Goal: Task Accomplishment & Management: Manage account settings

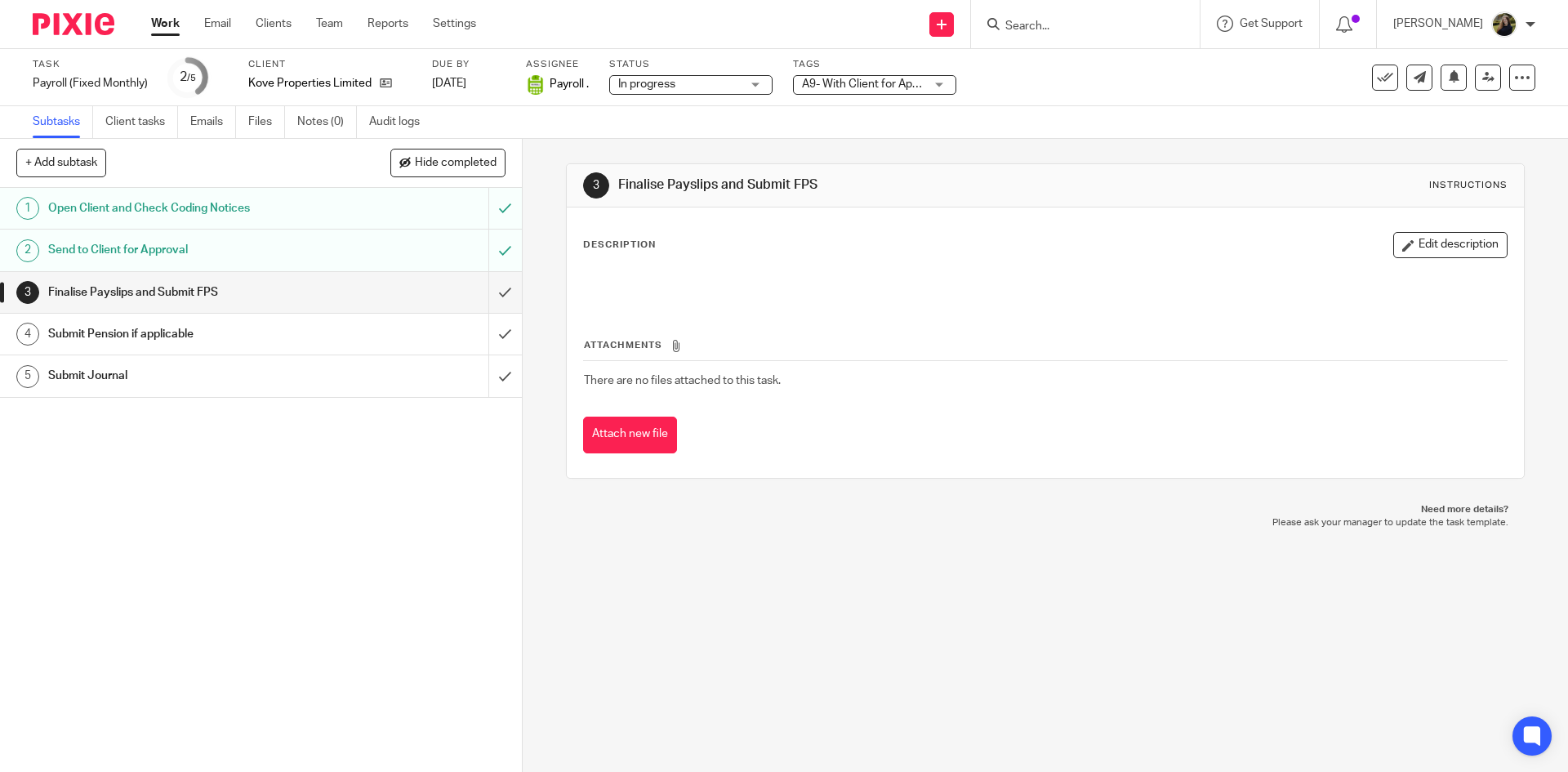
click at [1044, 27] on input "Search" at bounding box center [1077, 27] width 147 height 15
drag, startPoint x: 1071, startPoint y: 36, endPoint x: 1064, endPoint y: 30, distance: 9.2
click at [1070, 36] on div at bounding box center [1086, 24] width 229 height 48
click at [1055, 28] on input "Search" at bounding box center [1077, 27] width 147 height 15
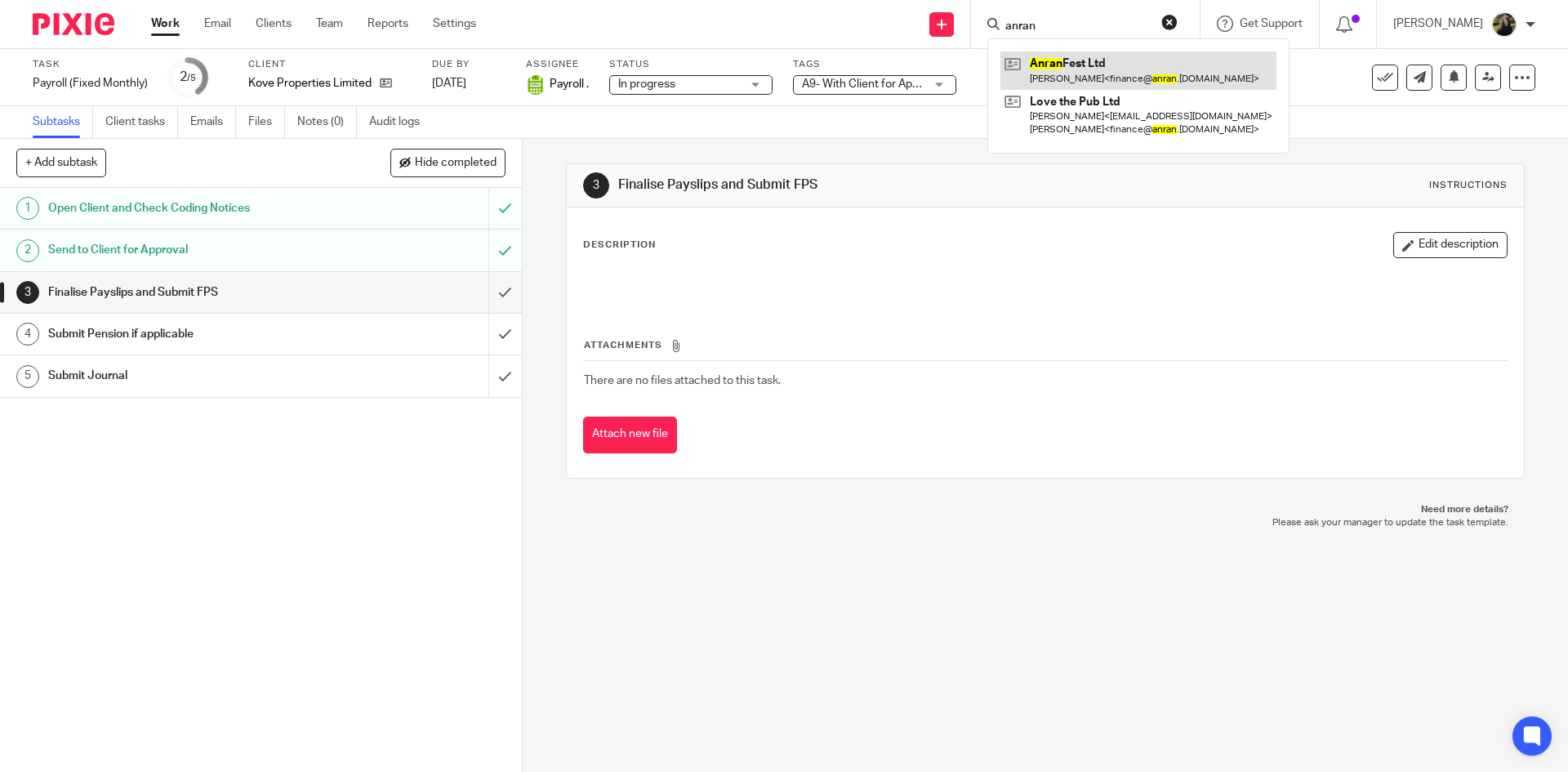
type input "anran"
click at [1105, 57] on link at bounding box center [1138, 70] width 276 height 37
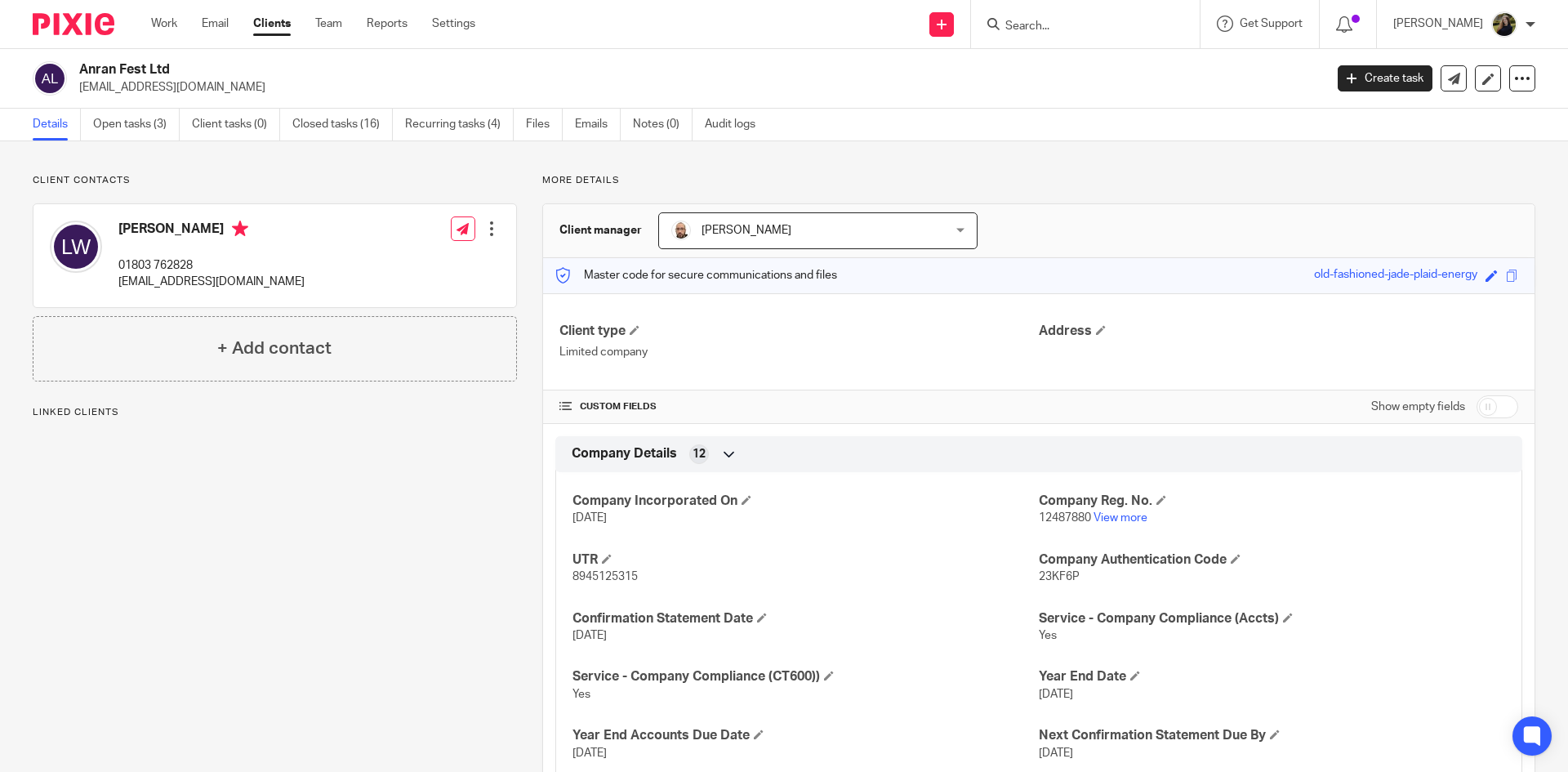
click at [112, 105] on div "Anran Fest Ltd thetidwellproject@yahoo.co.uk Create task Update from Companies …" at bounding box center [784, 78] width 1568 height 60
click at [105, 131] on link "Open tasks (3)" at bounding box center [137, 124] width 87 height 32
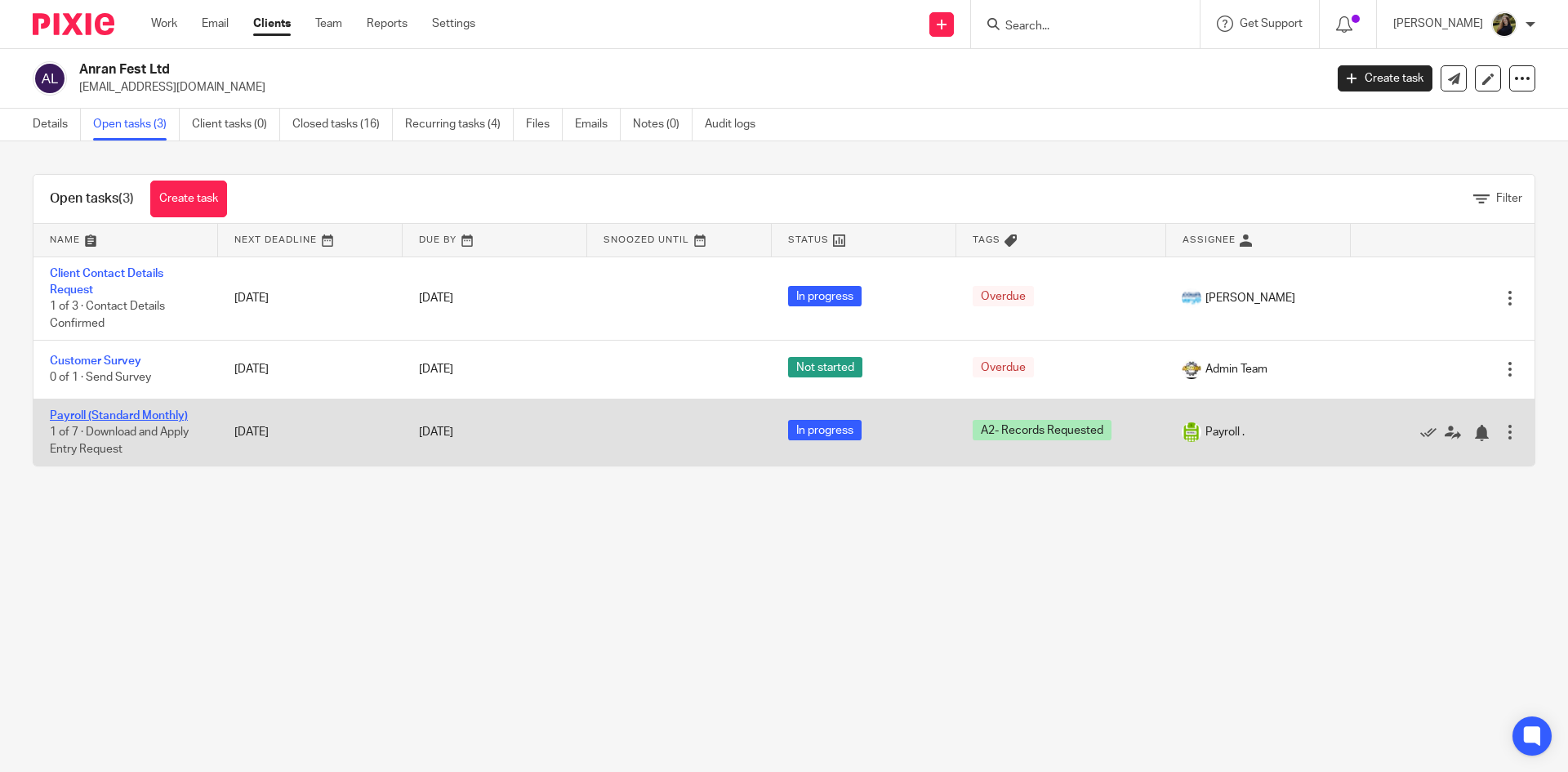
click at [148, 415] on link "Payroll (Standard Monthly)" at bounding box center [118, 416] width 138 height 12
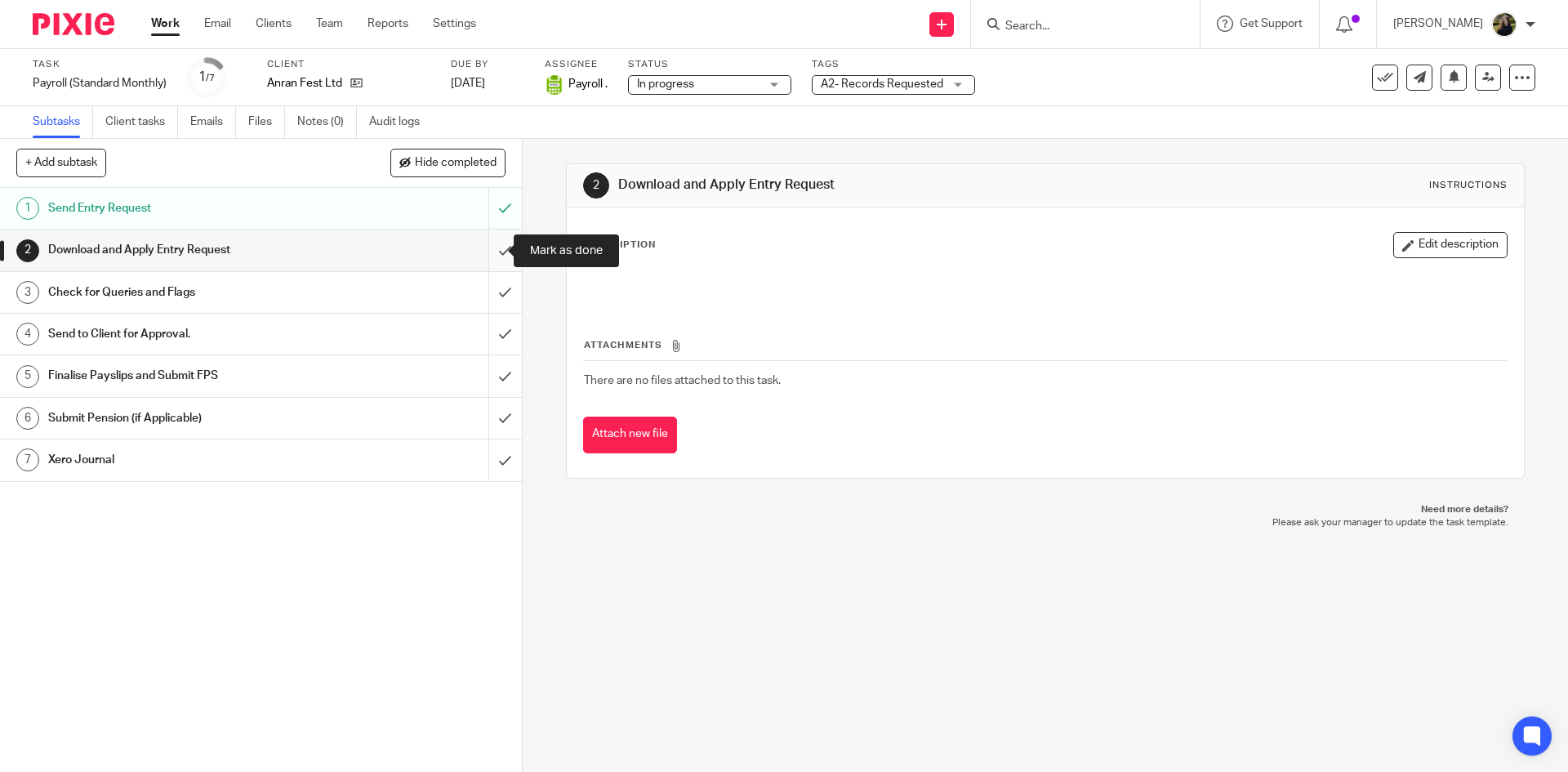
click at [480, 245] on input "submit" at bounding box center [261, 250] width 522 height 41
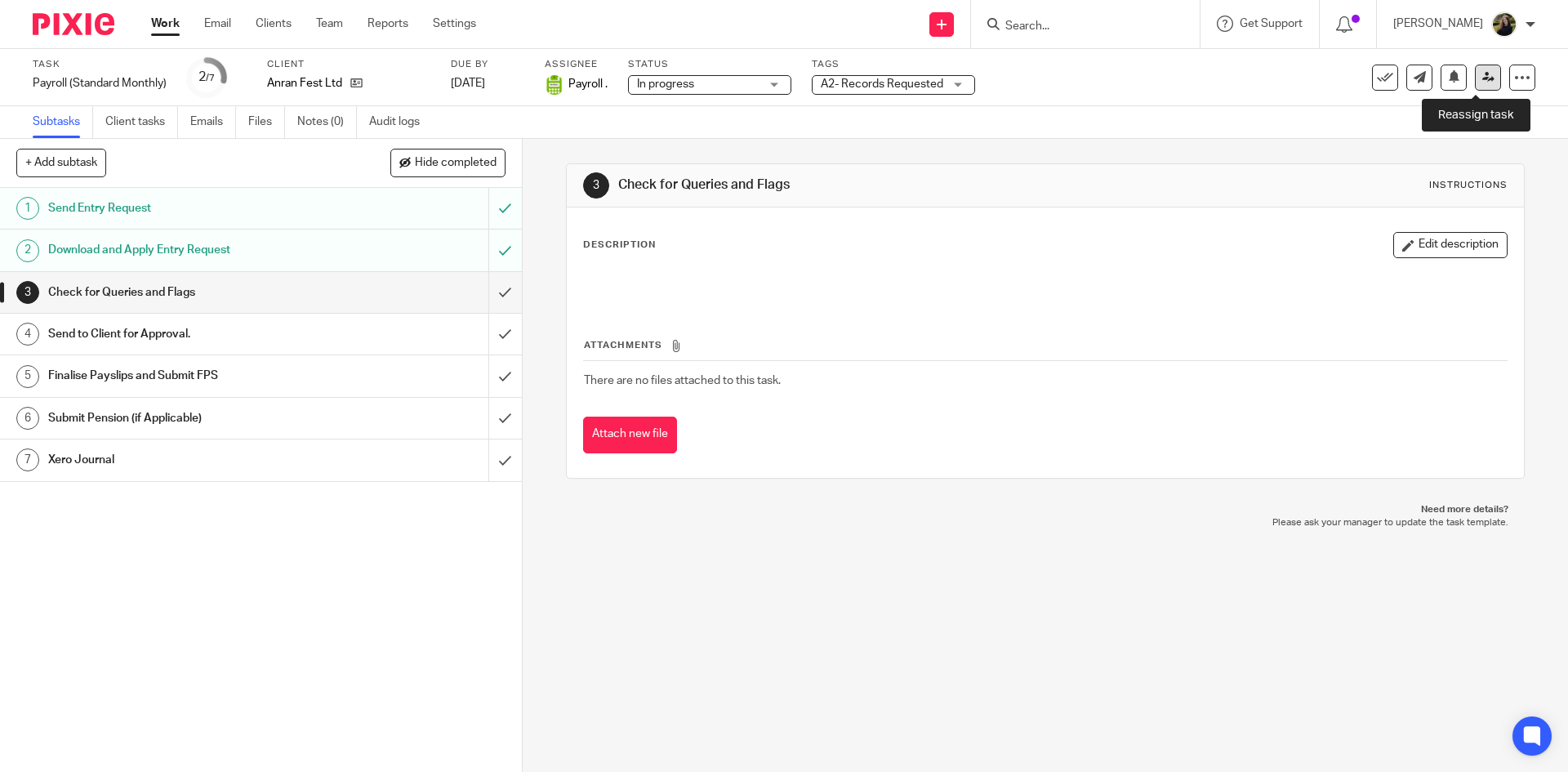
click at [1475, 68] on link at bounding box center [1487, 77] width 26 height 26
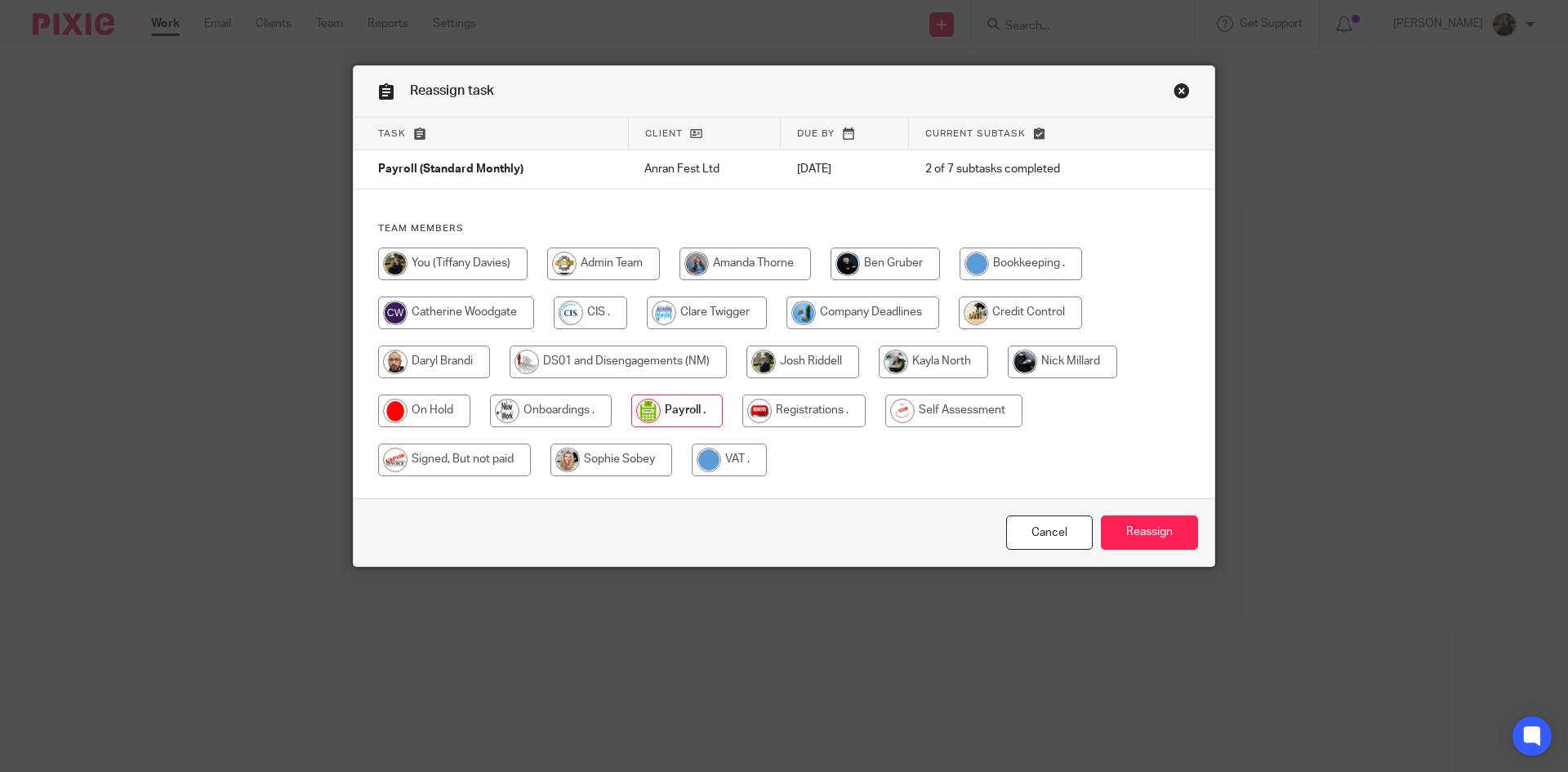
click at [481, 266] on input "radio" at bounding box center [453, 264] width 149 height 33
radio input "true"
click at [1178, 537] on input "Reassign" at bounding box center [1149, 533] width 97 height 36
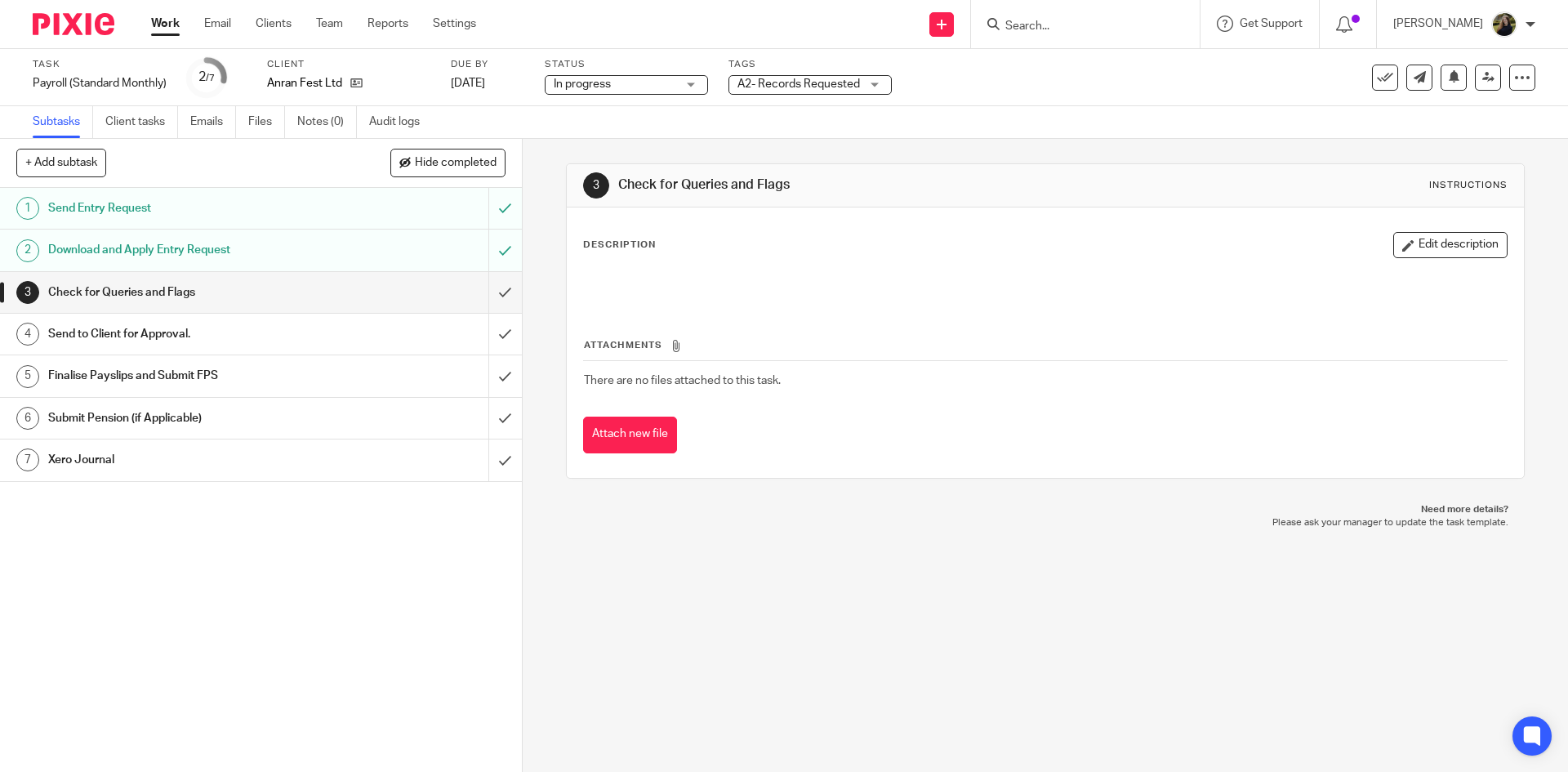
click at [1072, 34] on input "Search" at bounding box center [1077, 27] width 147 height 15
type input "perl pa"
click at [1099, 77] on div "Pearl 's Pa rlour Teignmouth Ltd" at bounding box center [1102, 63] width 229 height 51
click at [1085, 54] on link at bounding box center [1102, 64] width 202 height 25
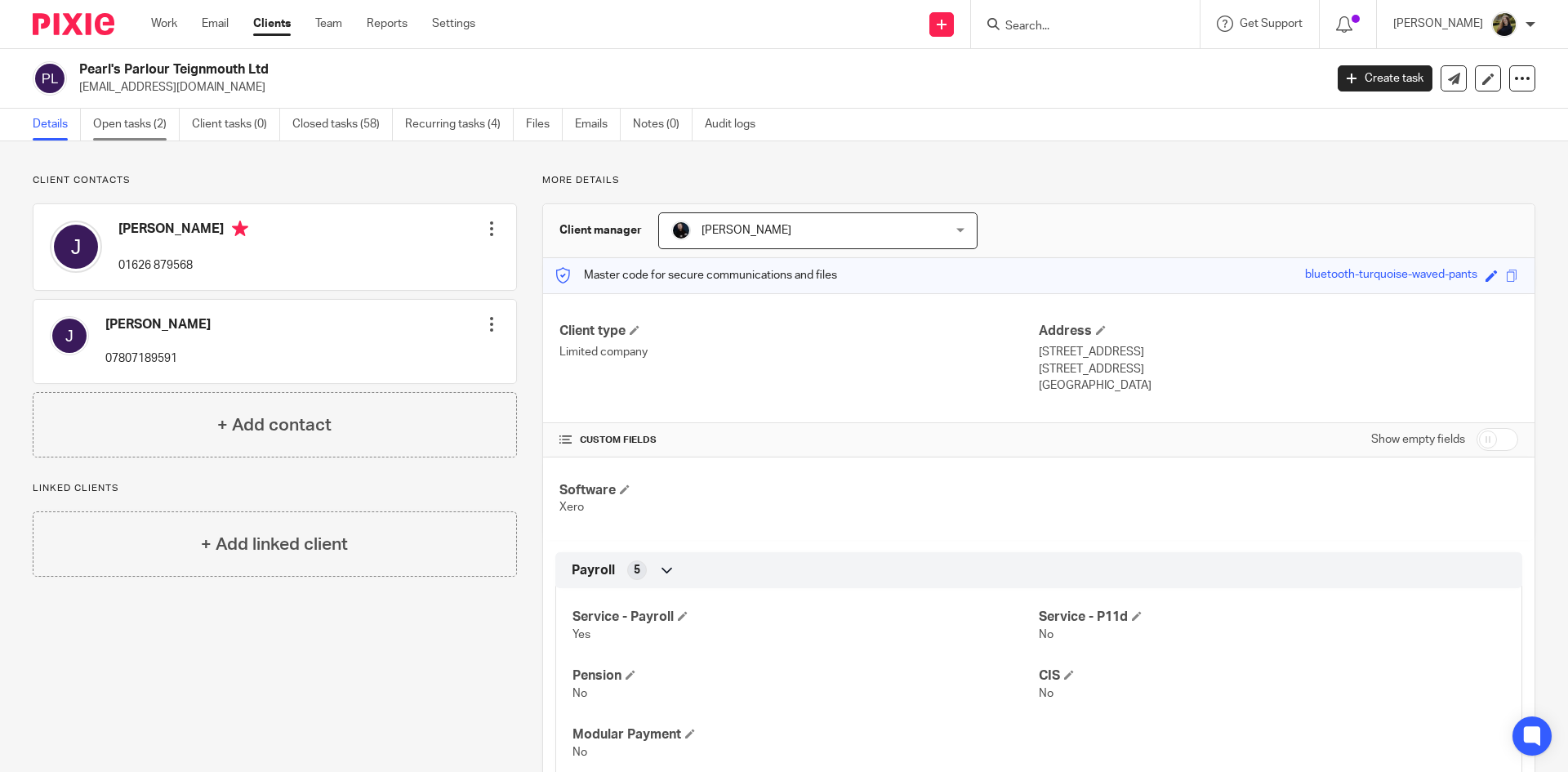
click at [152, 138] on link "Open tasks (2)" at bounding box center [137, 124] width 87 height 32
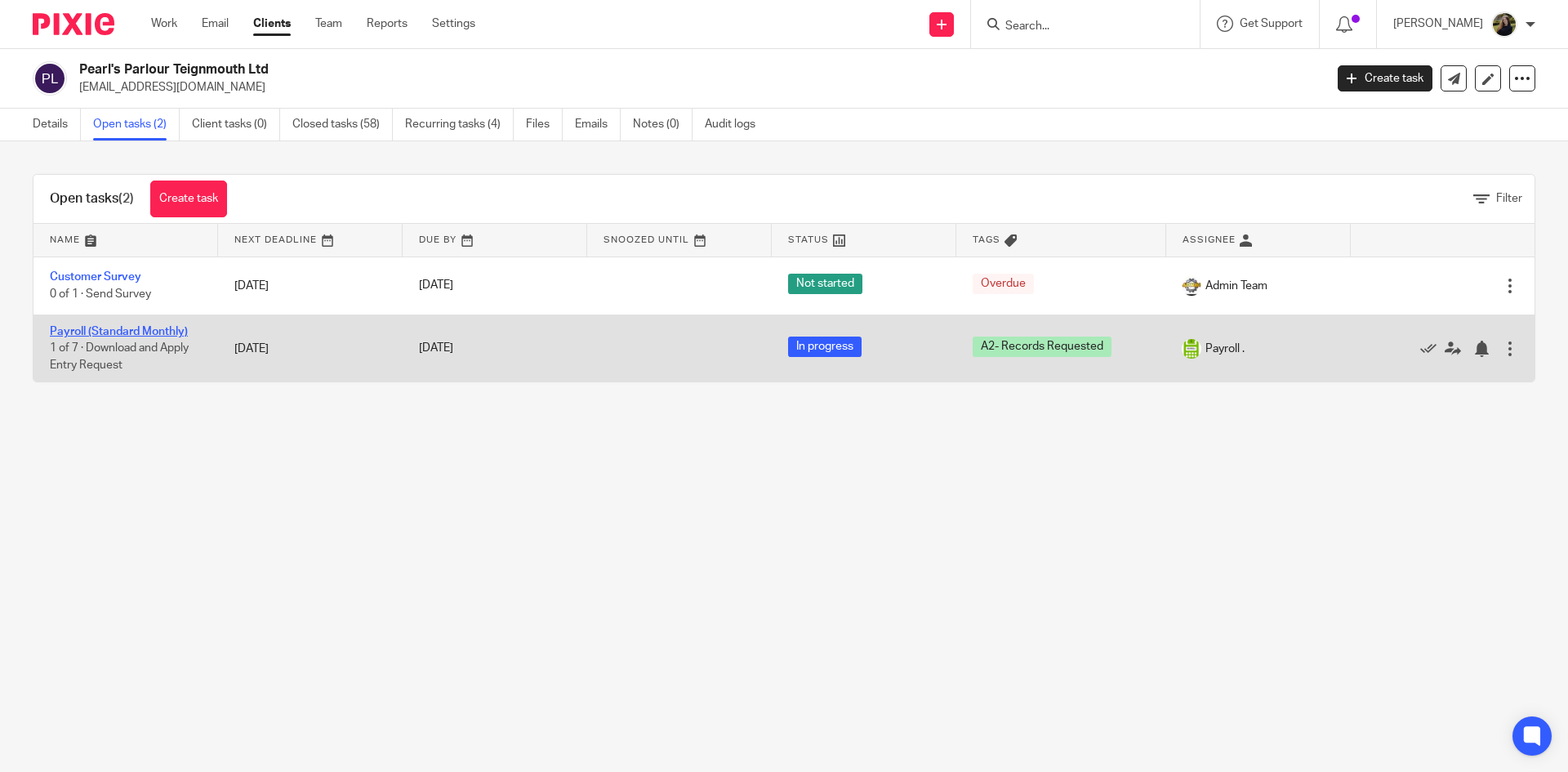
click at [143, 326] on link "Payroll (Standard Monthly)" at bounding box center [118, 331] width 138 height 12
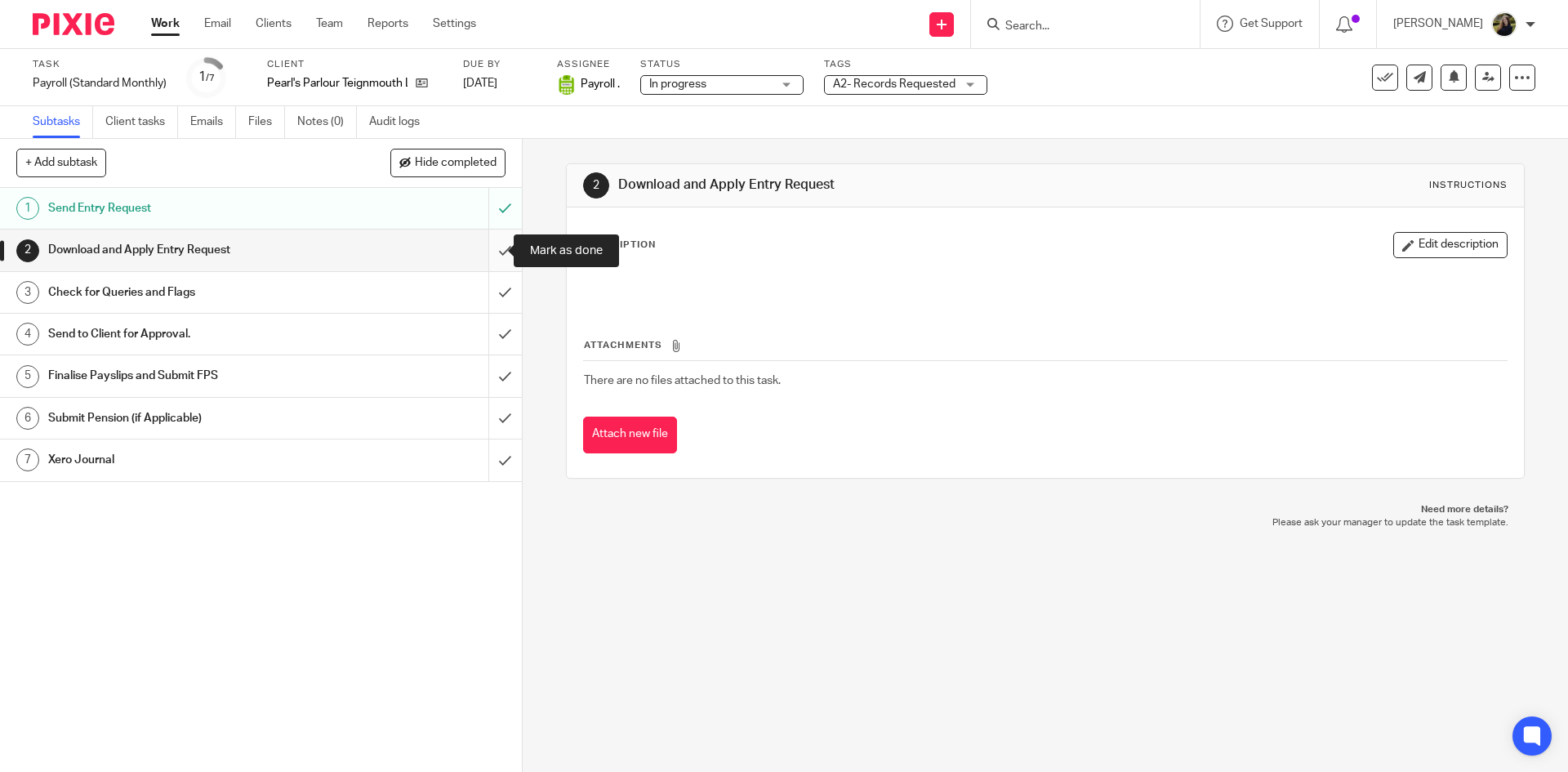
drag, startPoint x: 487, startPoint y: 243, endPoint x: 491, endPoint y: 251, distance: 8.9
click at [487, 245] on input "submit" at bounding box center [261, 250] width 522 height 41
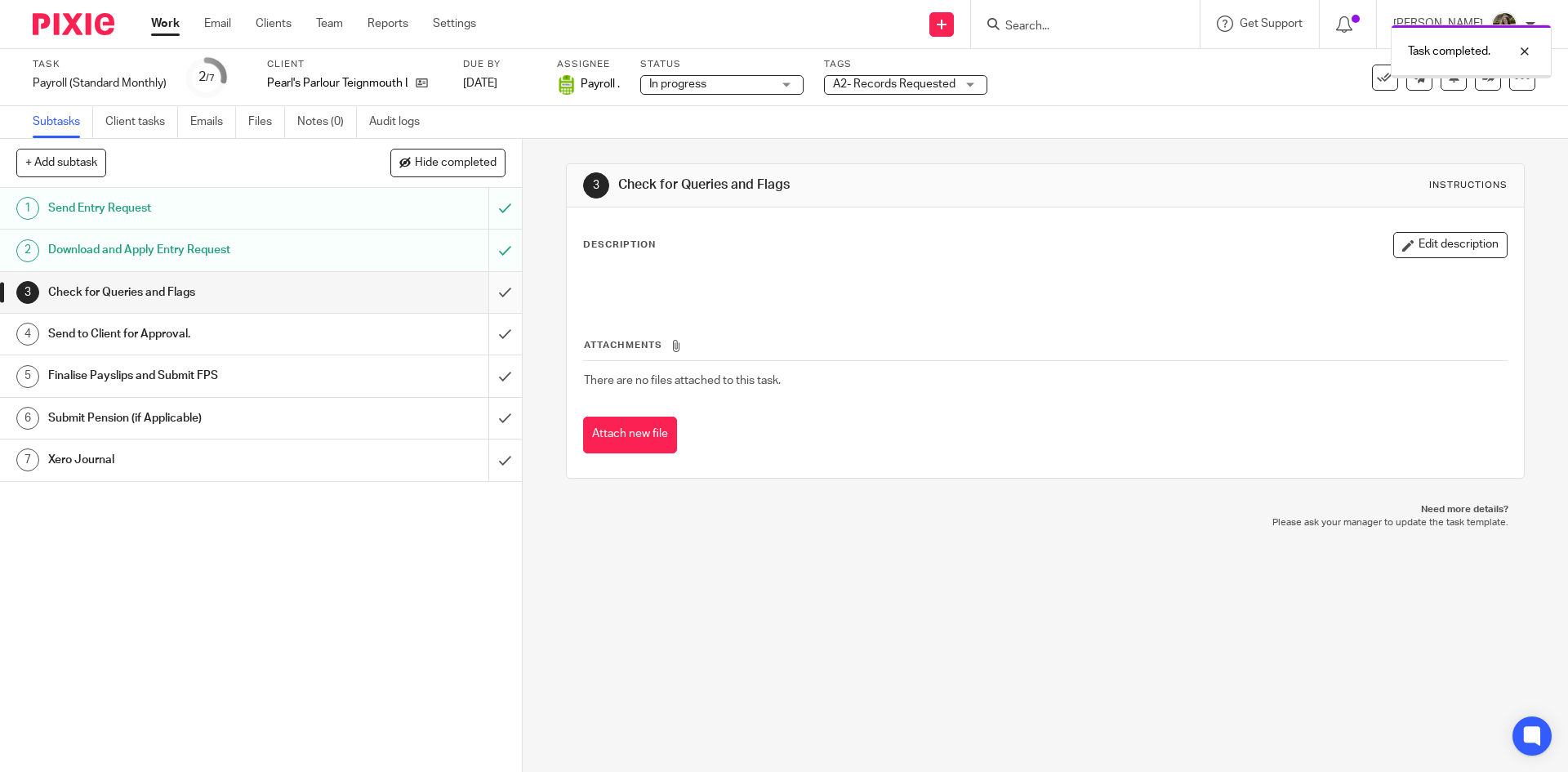
click at [492, 286] on input "submit" at bounding box center [261, 292] width 522 height 41
click at [499, 322] on input "submit" at bounding box center [261, 334] width 522 height 41
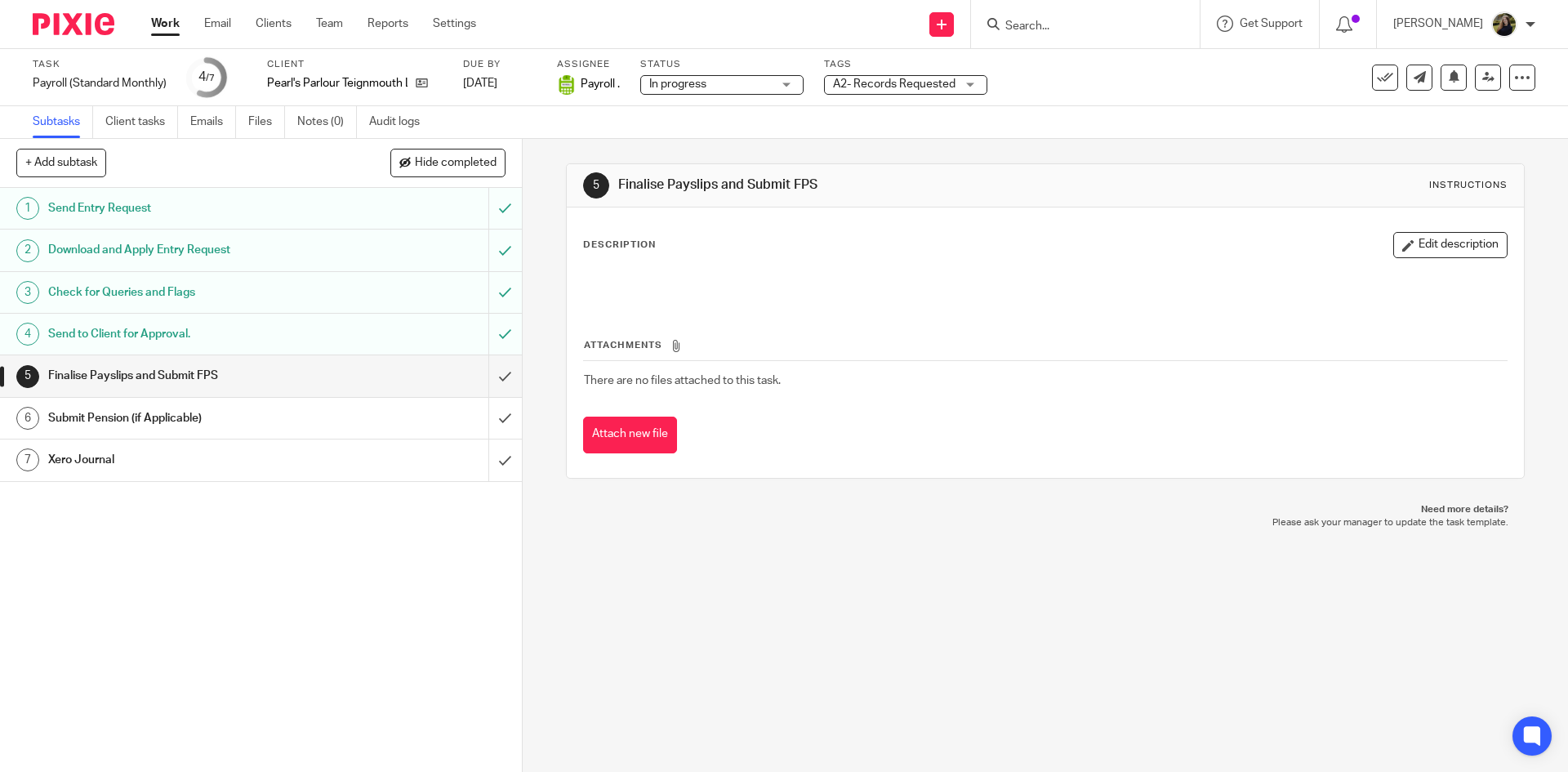
click at [891, 92] on span "A2- Records Requested" at bounding box center [894, 84] width 123 height 17
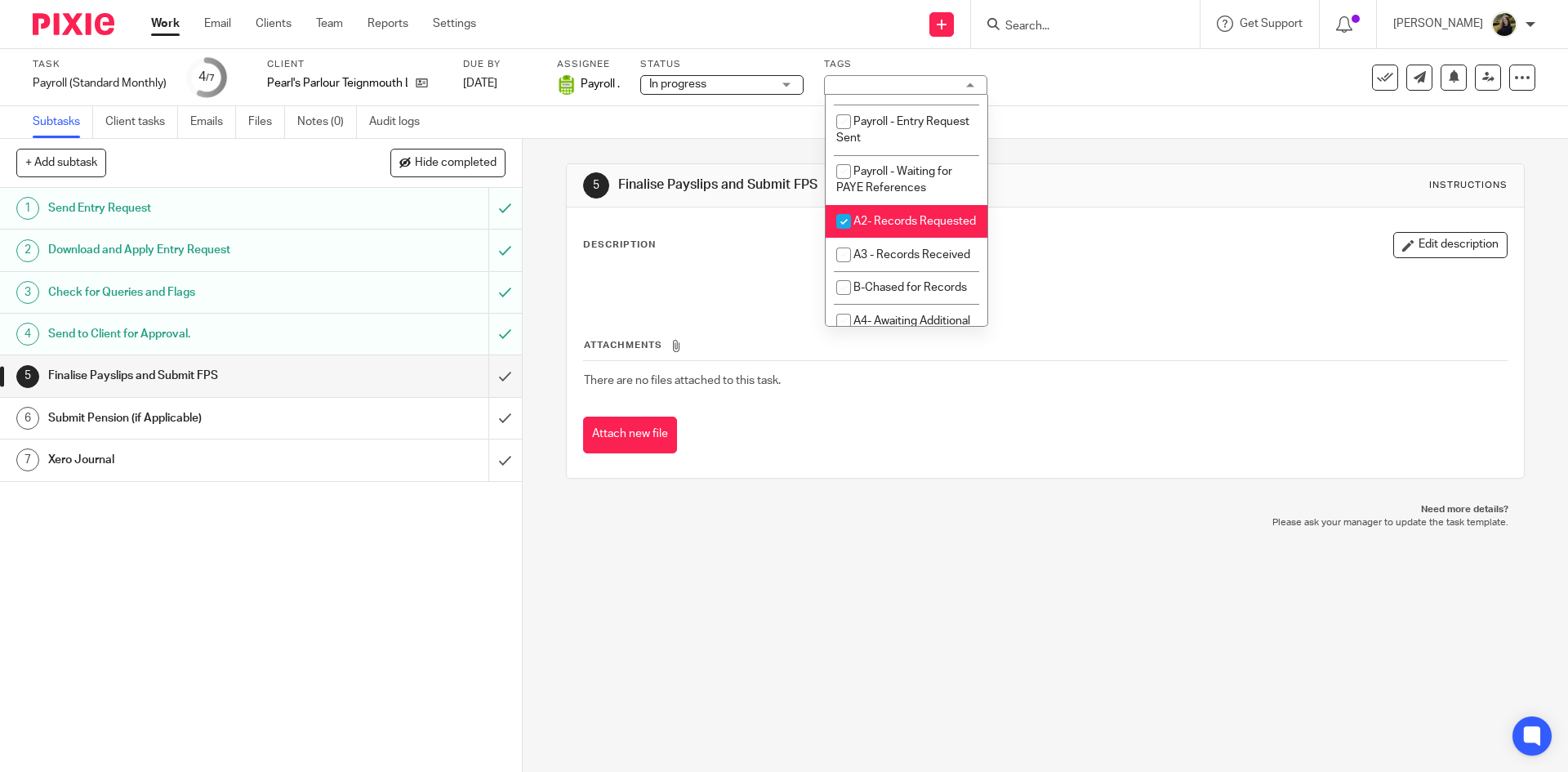
scroll to position [490, 0]
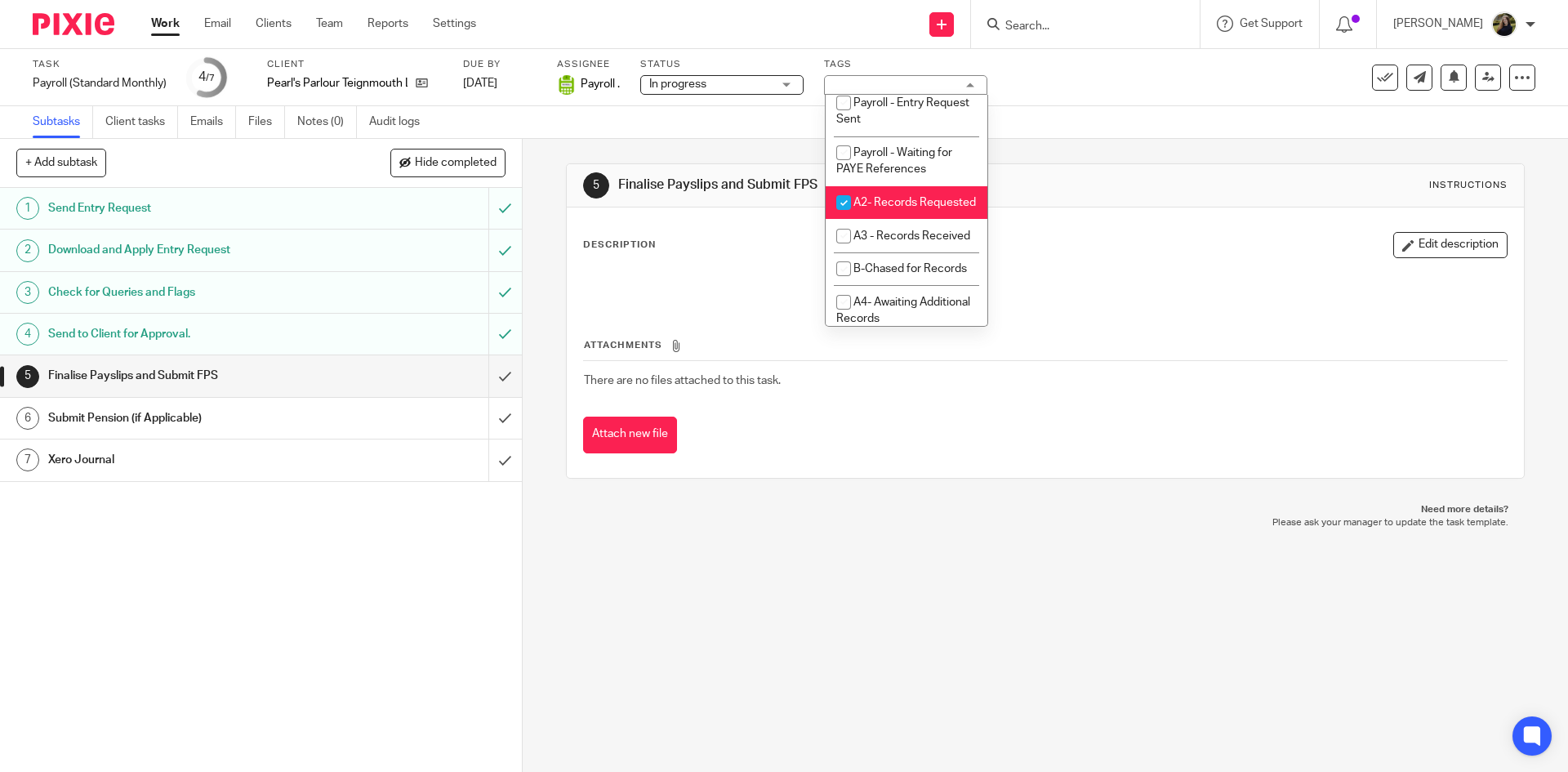
click at [846, 219] on input "checkbox" at bounding box center [843, 203] width 31 height 31
checkbox input "false"
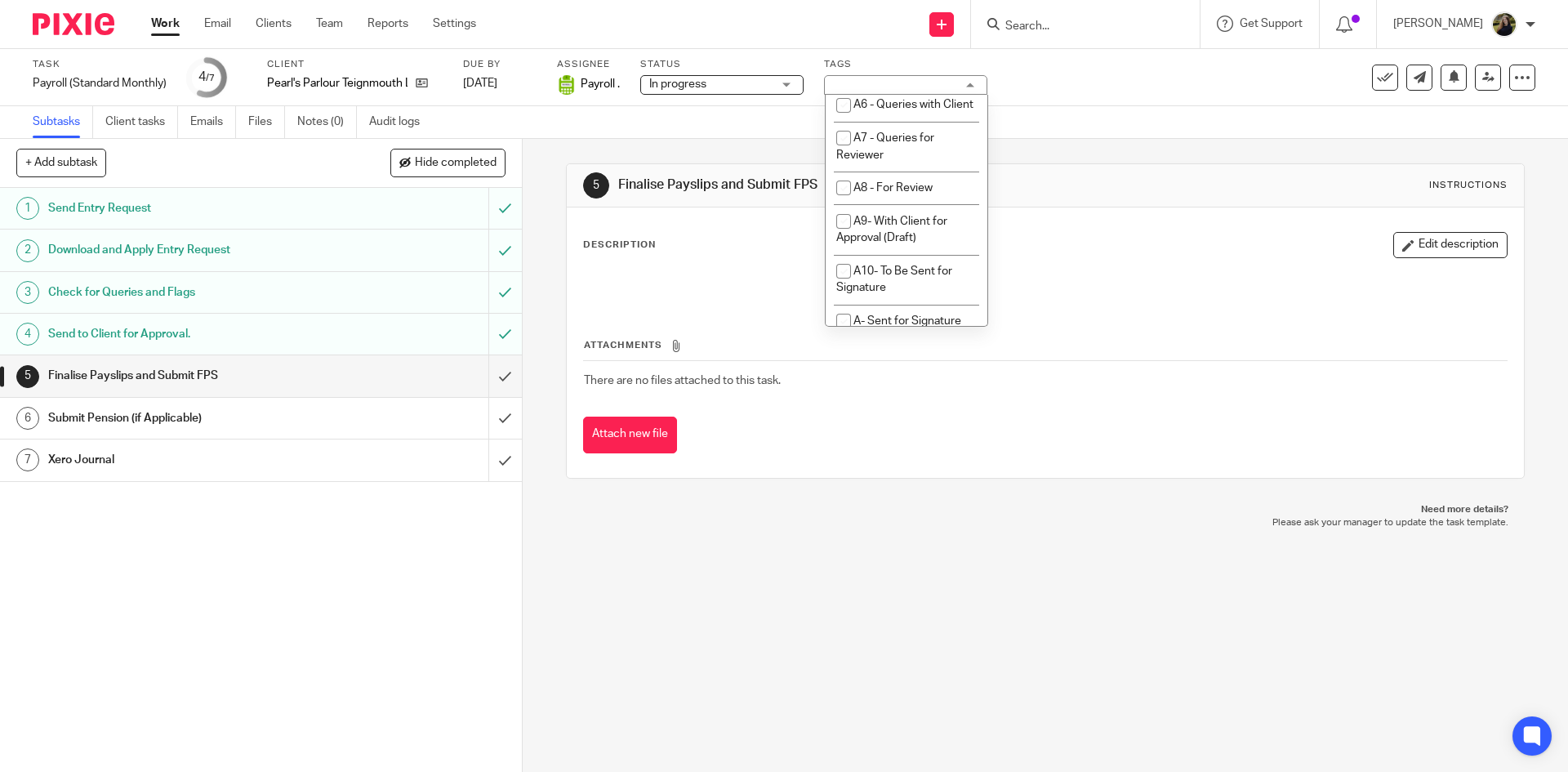
scroll to position [817, 0]
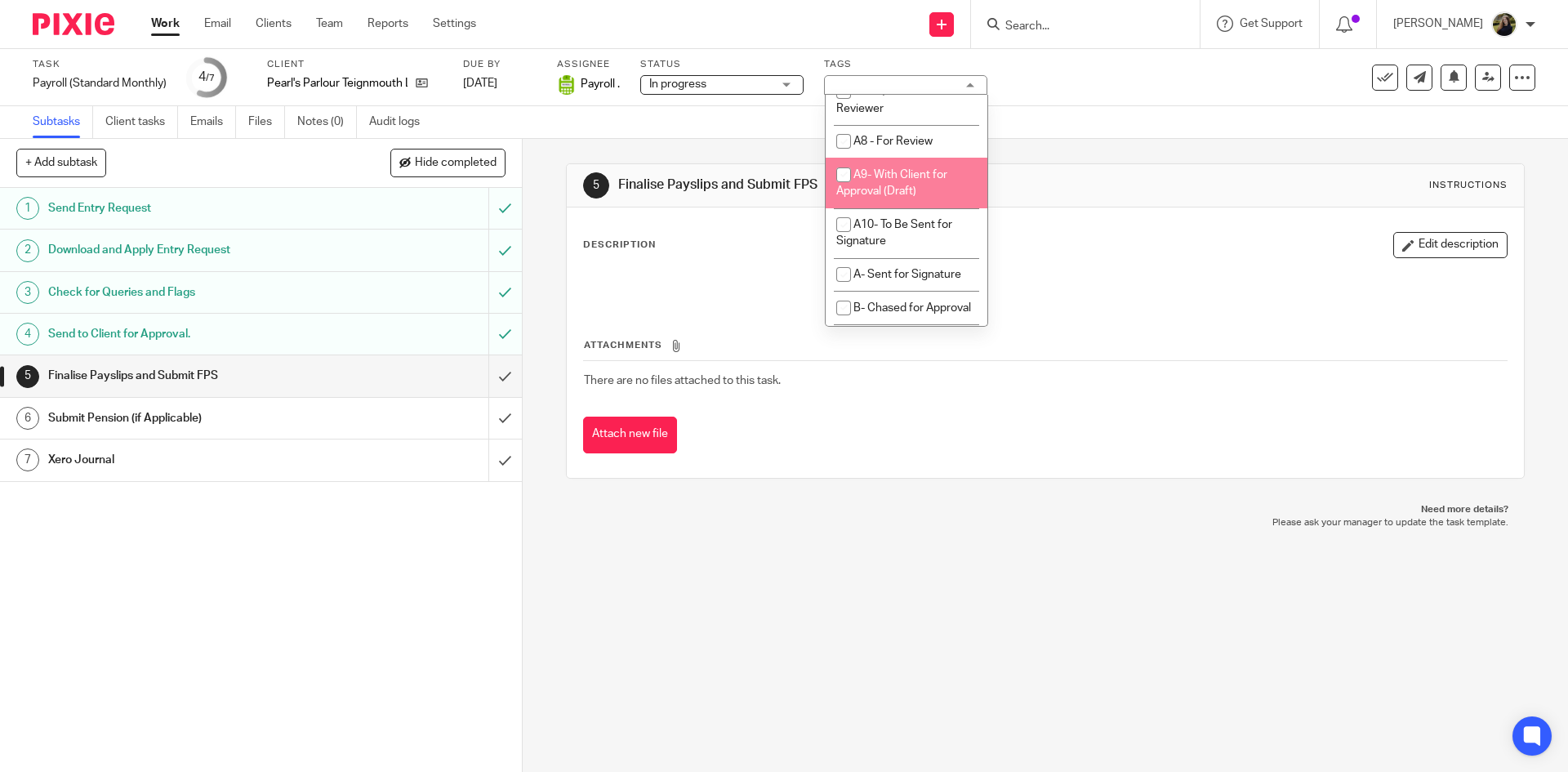
click at [904, 198] on span "A9- With Client for Approval (Draft)" at bounding box center [891, 183] width 111 height 28
checkbox input "true"
click at [1059, 174] on div "5 Finalise Payslips and Submit FPS Instructions" at bounding box center [1045, 185] width 923 height 26
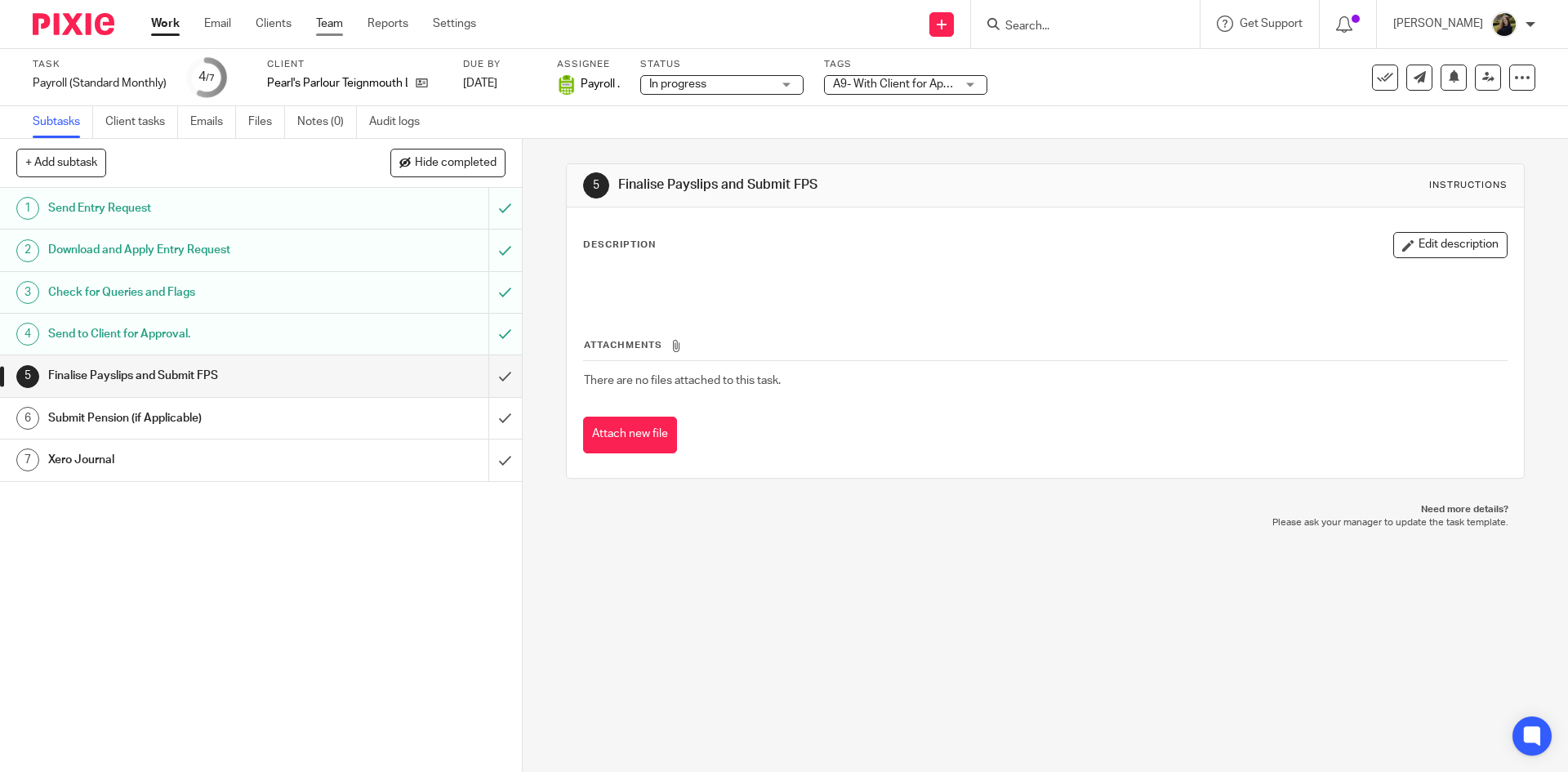
click at [337, 26] on link "Team" at bounding box center [329, 23] width 27 height 16
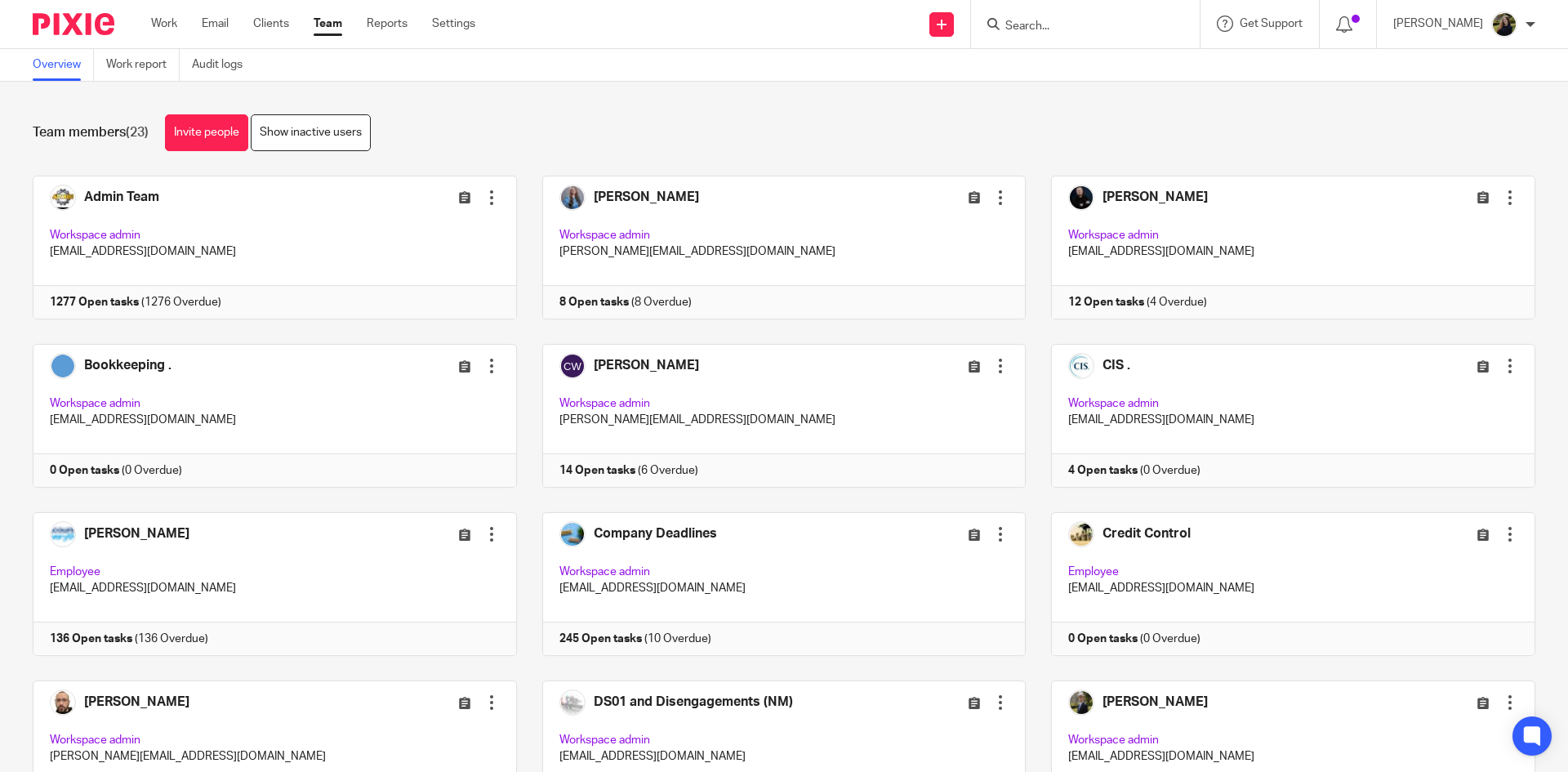
click at [73, 17] on img at bounding box center [74, 24] width 82 height 22
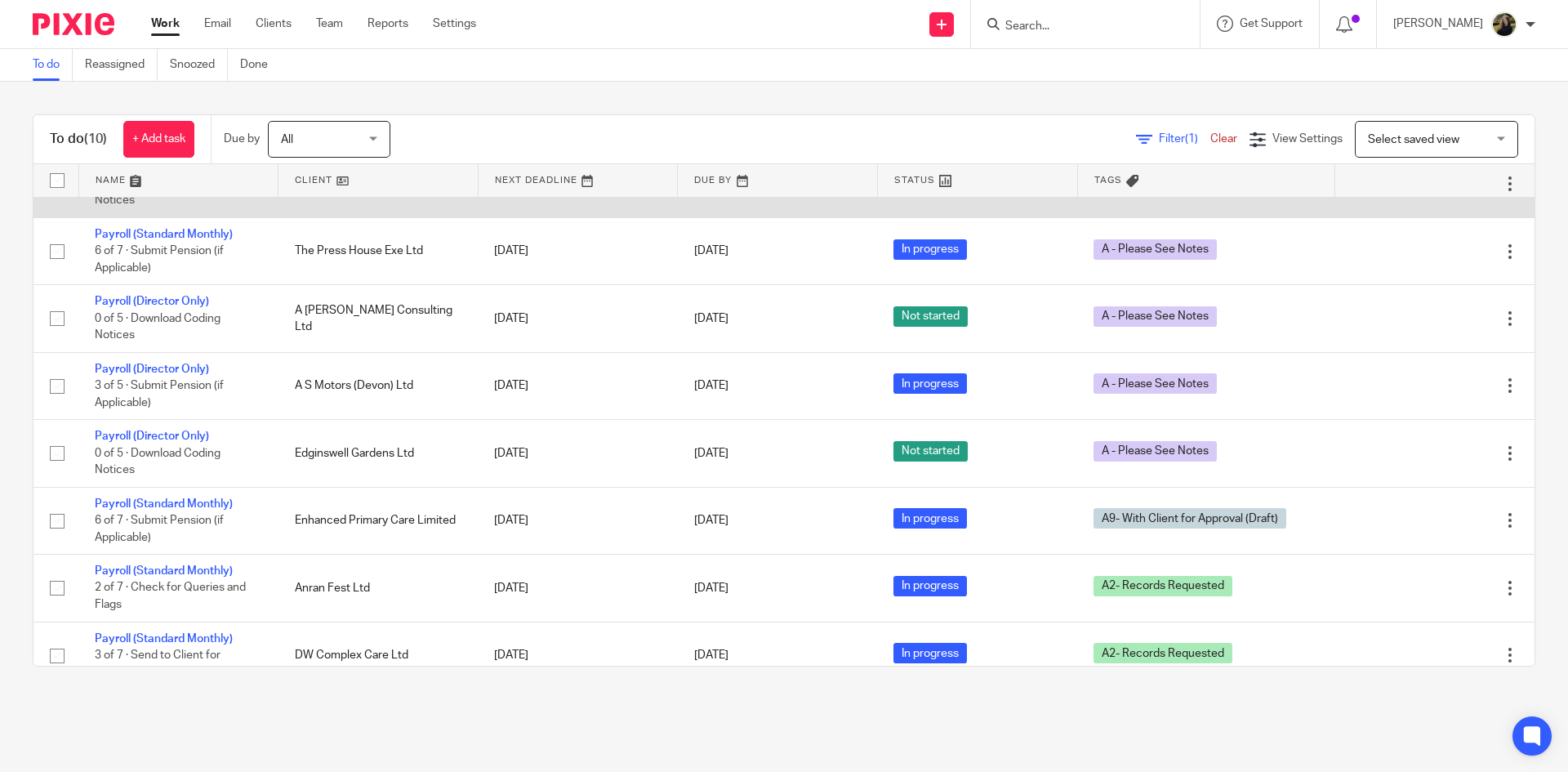
scroll to position [187, 0]
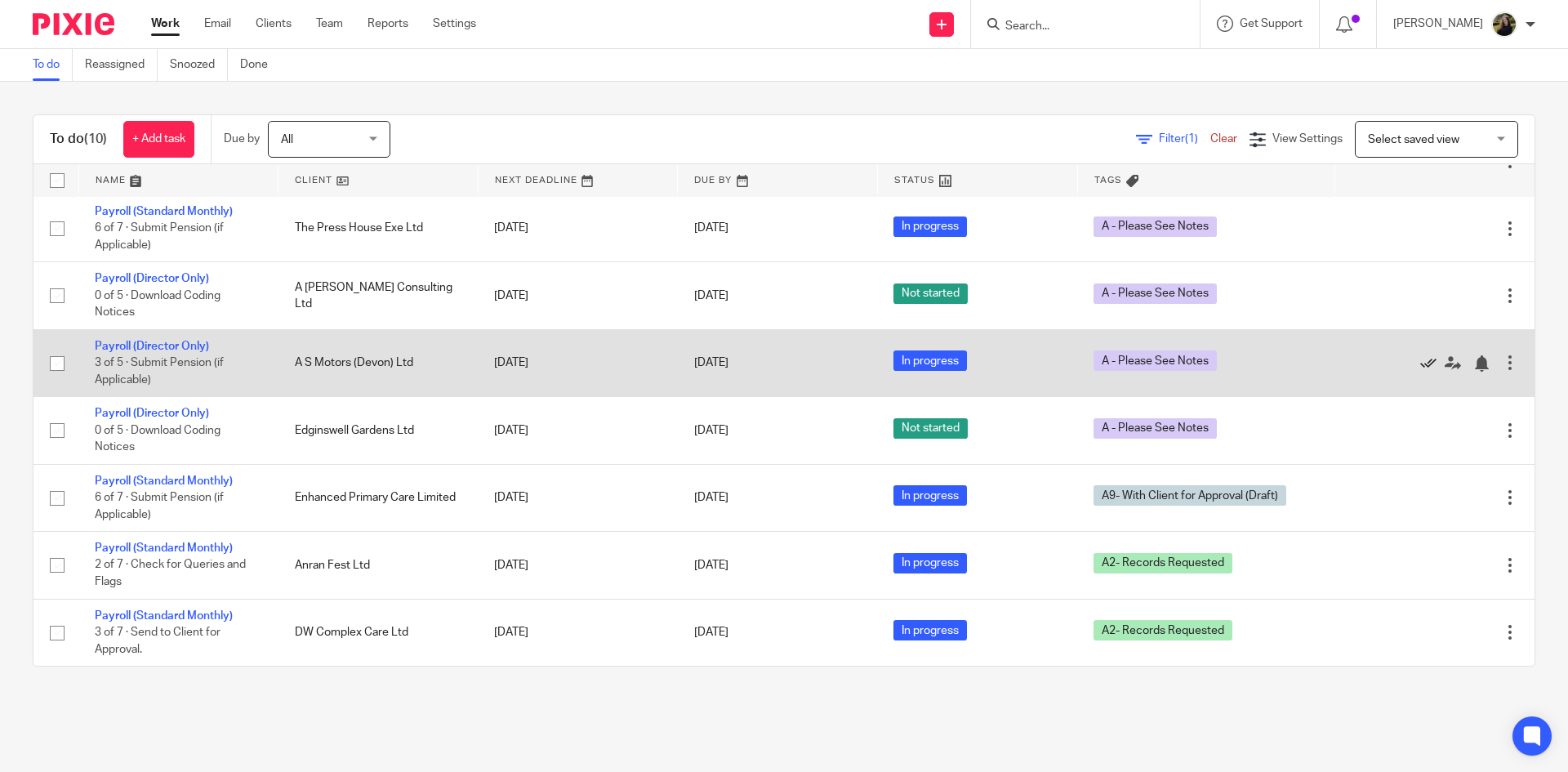
click at [1421, 362] on icon at bounding box center [1429, 363] width 16 height 16
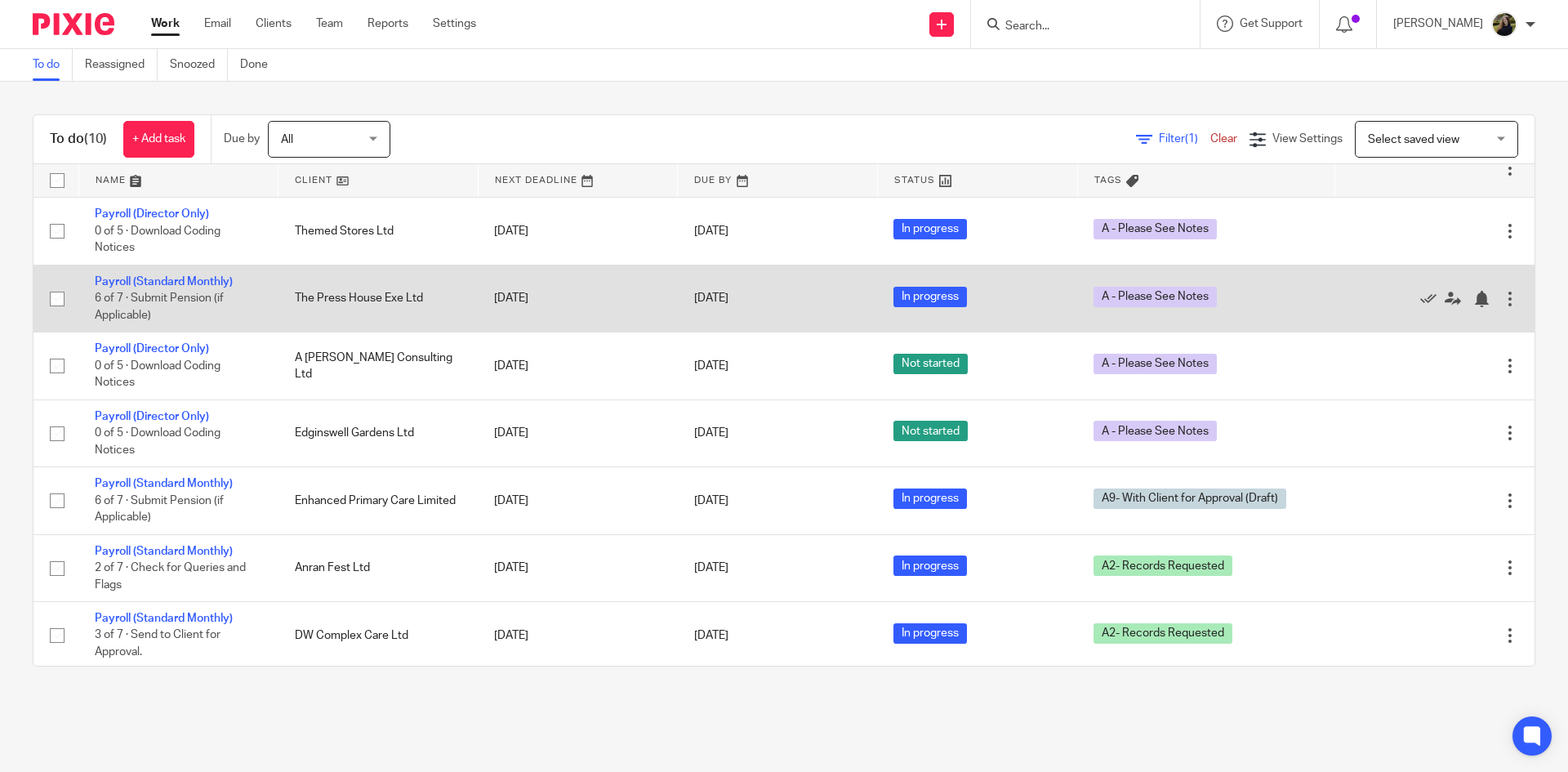
scroll to position [119, 0]
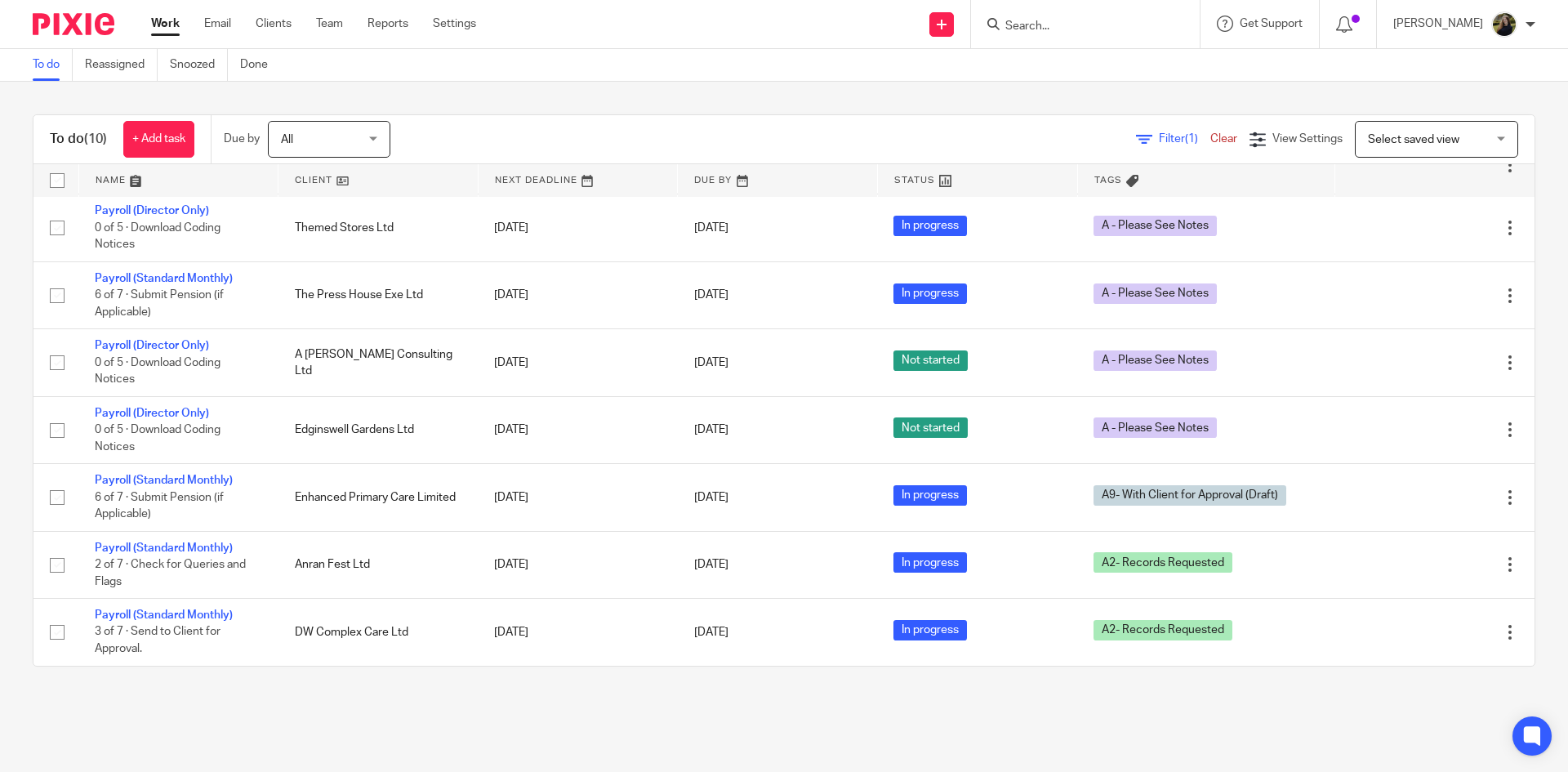
click at [1070, 25] on input "Search" at bounding box center [1077, 27] width 147 height 15
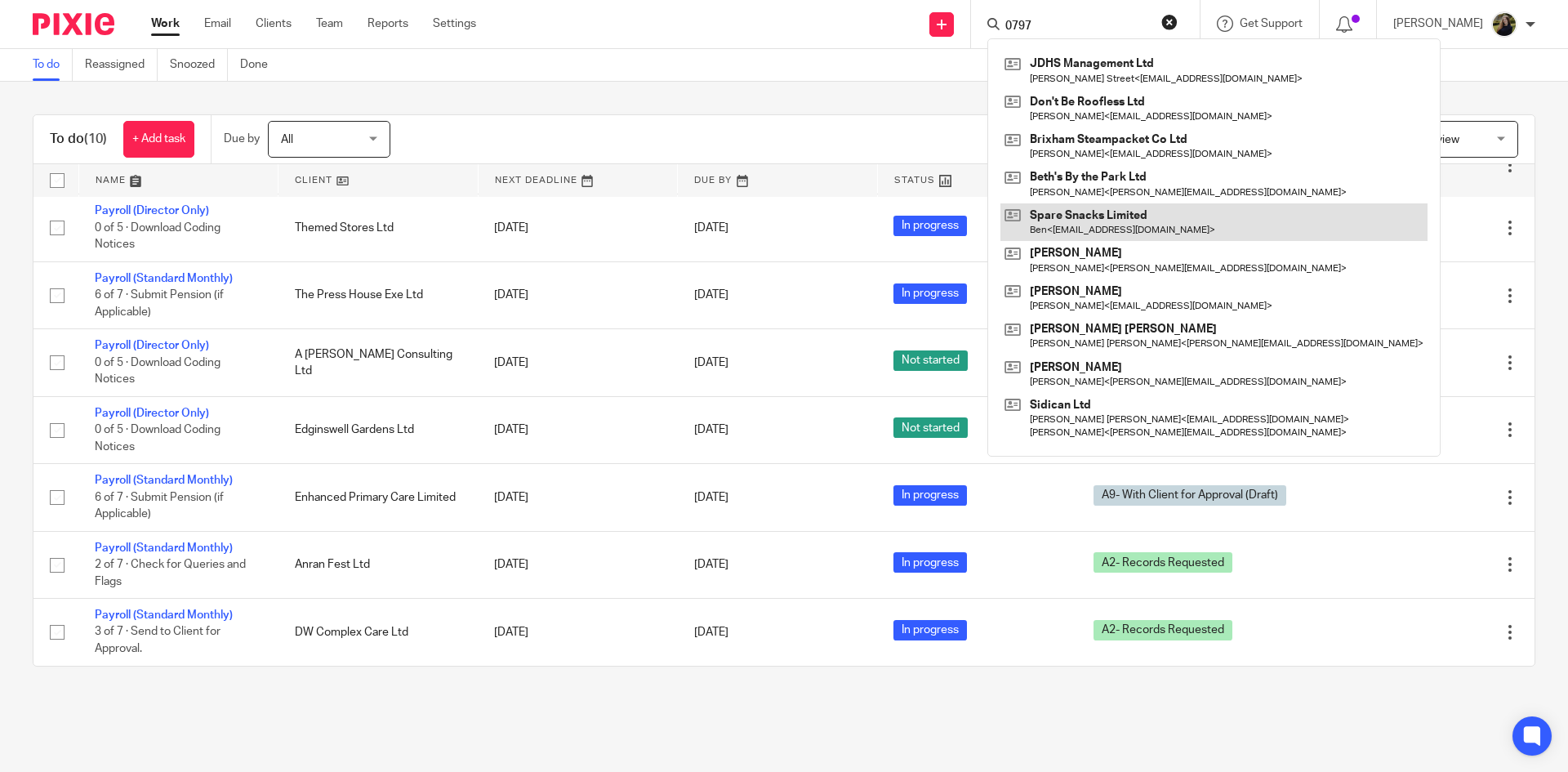
type input "0797"
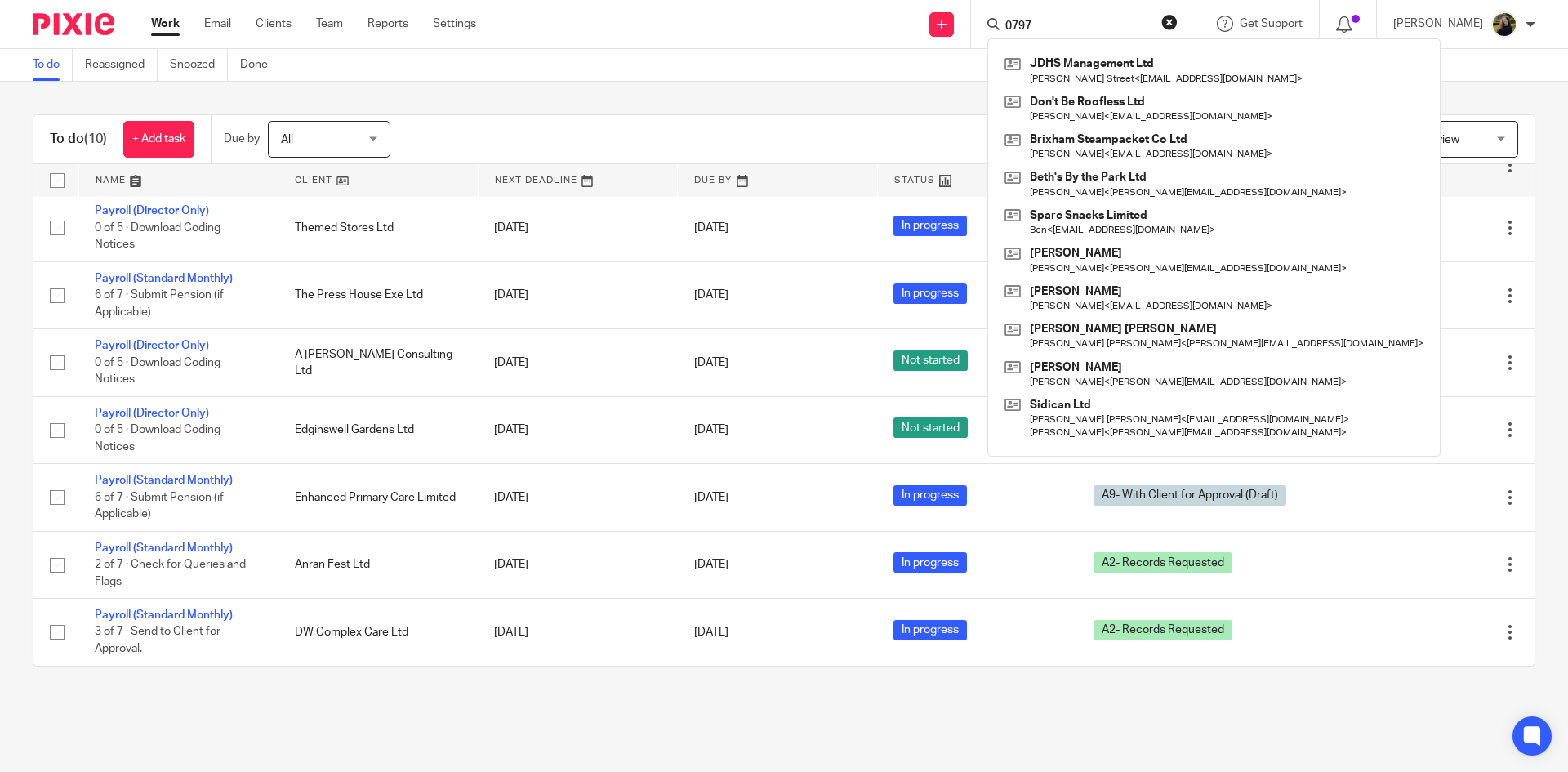
click at [856, 94] on div "To do (10) + Add task Due by All All Today Tomorrow This week Next week This mo…" at bounding box center [784, 390] width 1568 height 617
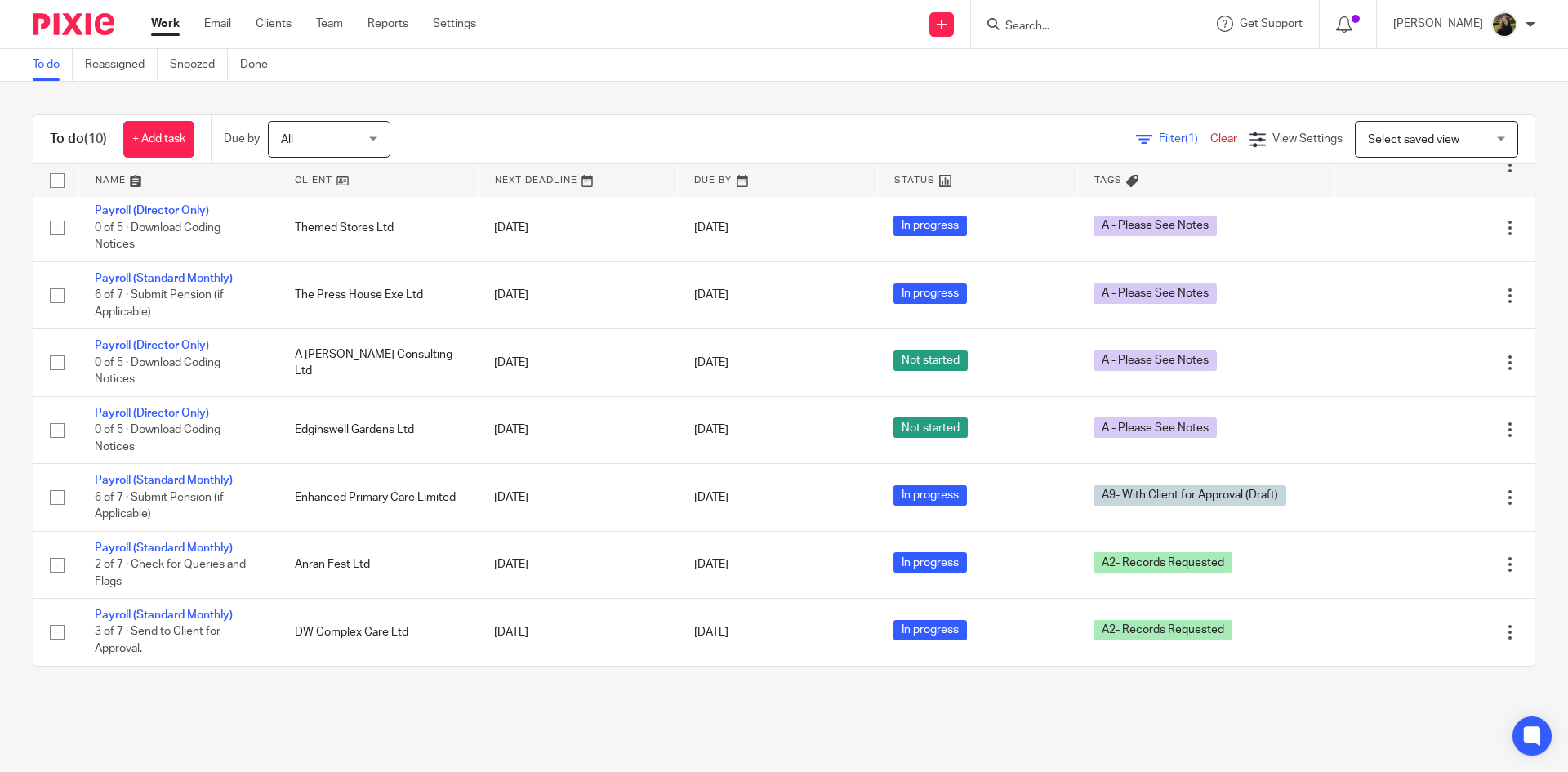
click at [1042, 29] on input "Search" at bounding box center [1077, 27] width 147 height 15
type input "laura hob"
click at [64, 16] on img at bounding box center [74, 24] width 82 height 22
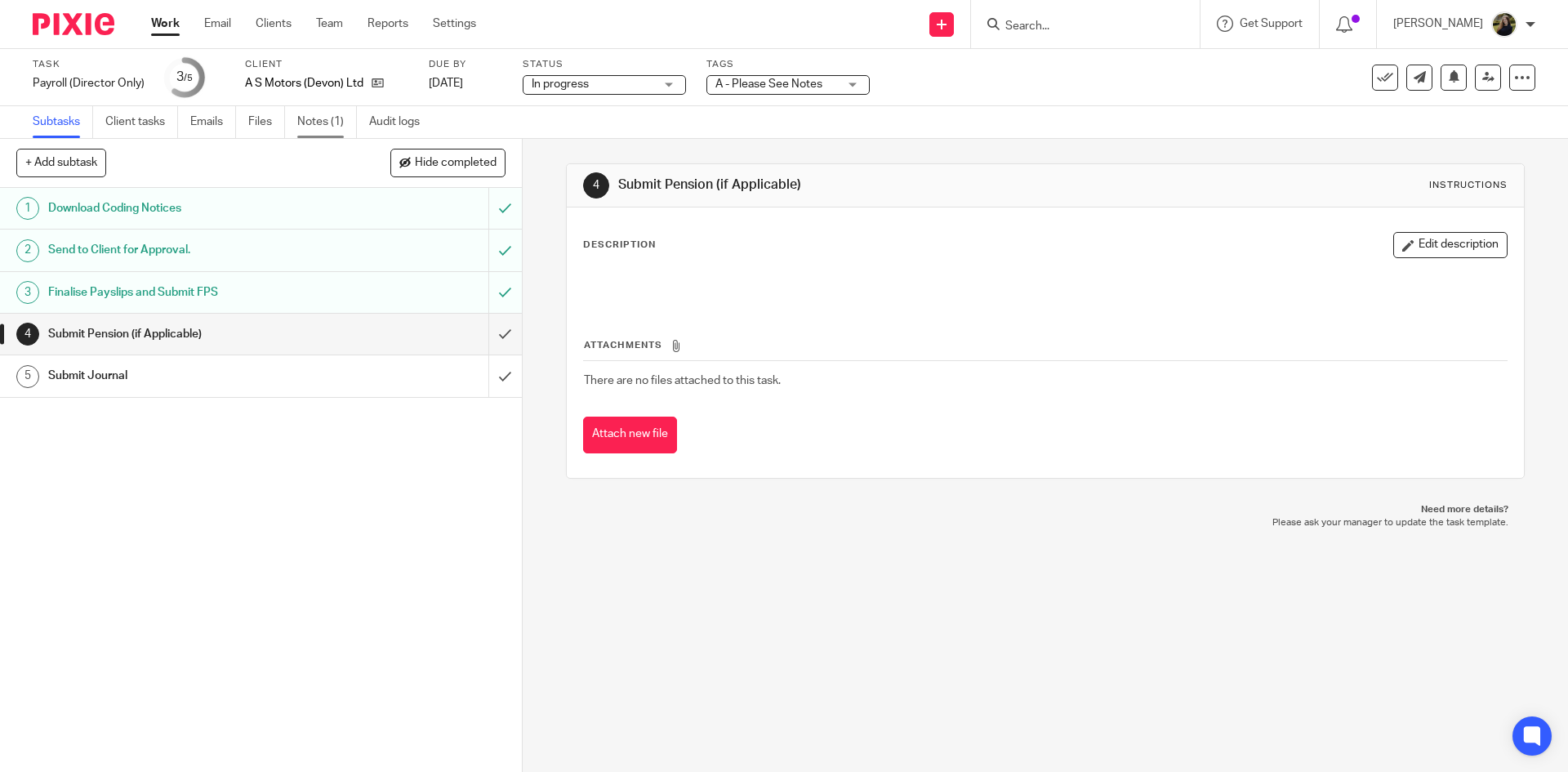
drag, startPoint x: 0, startPoint y: 0, endPoint x: 354, endPoint y: 124, distance: 375.1
click at [354, 124] on link "Notes (1)" at bounding box center [327, 123] width 59 height 32
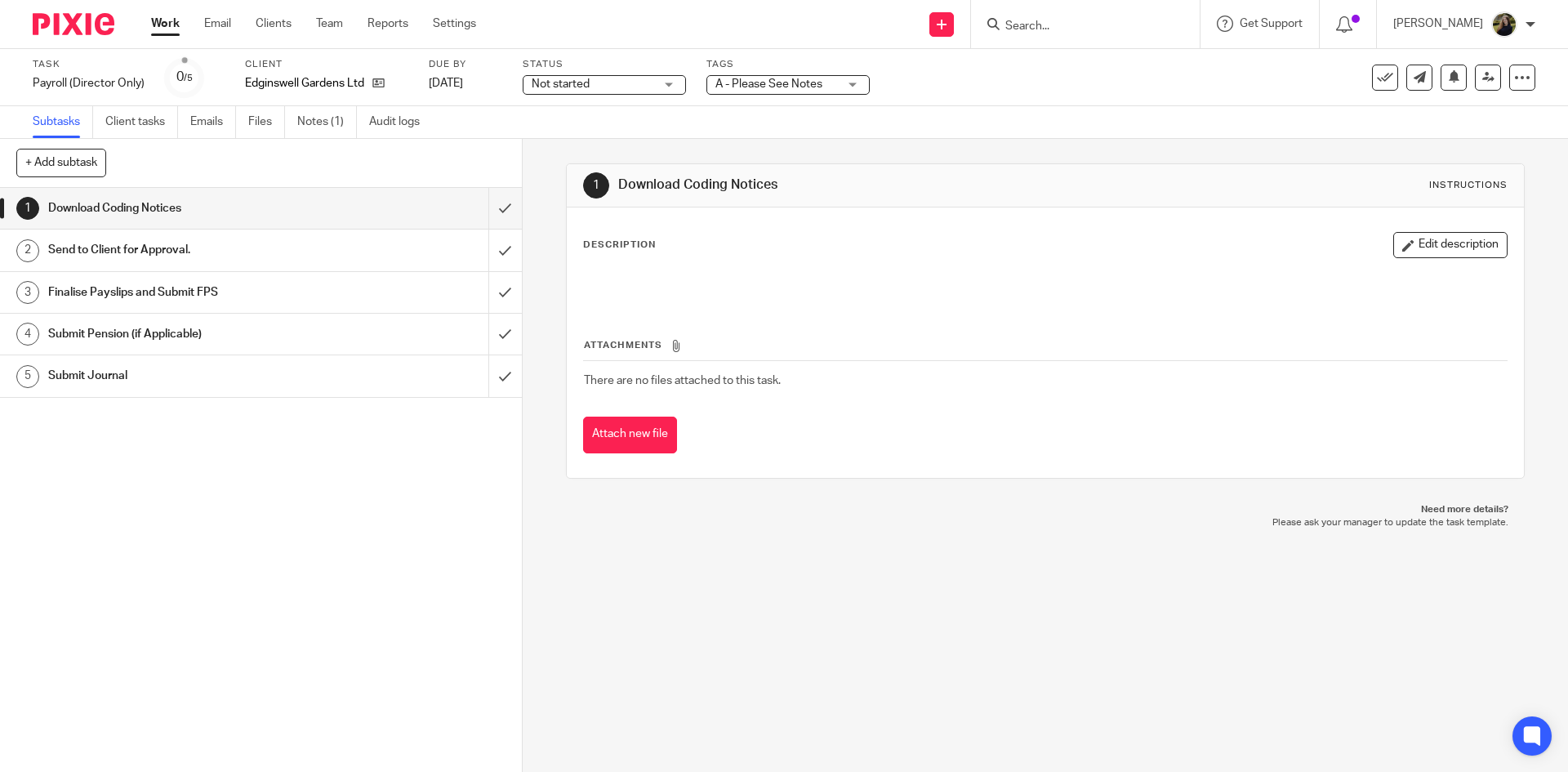
click at [311, 120] on link "Notes (1)" at bounding box center [327, 123] width 59 height 32
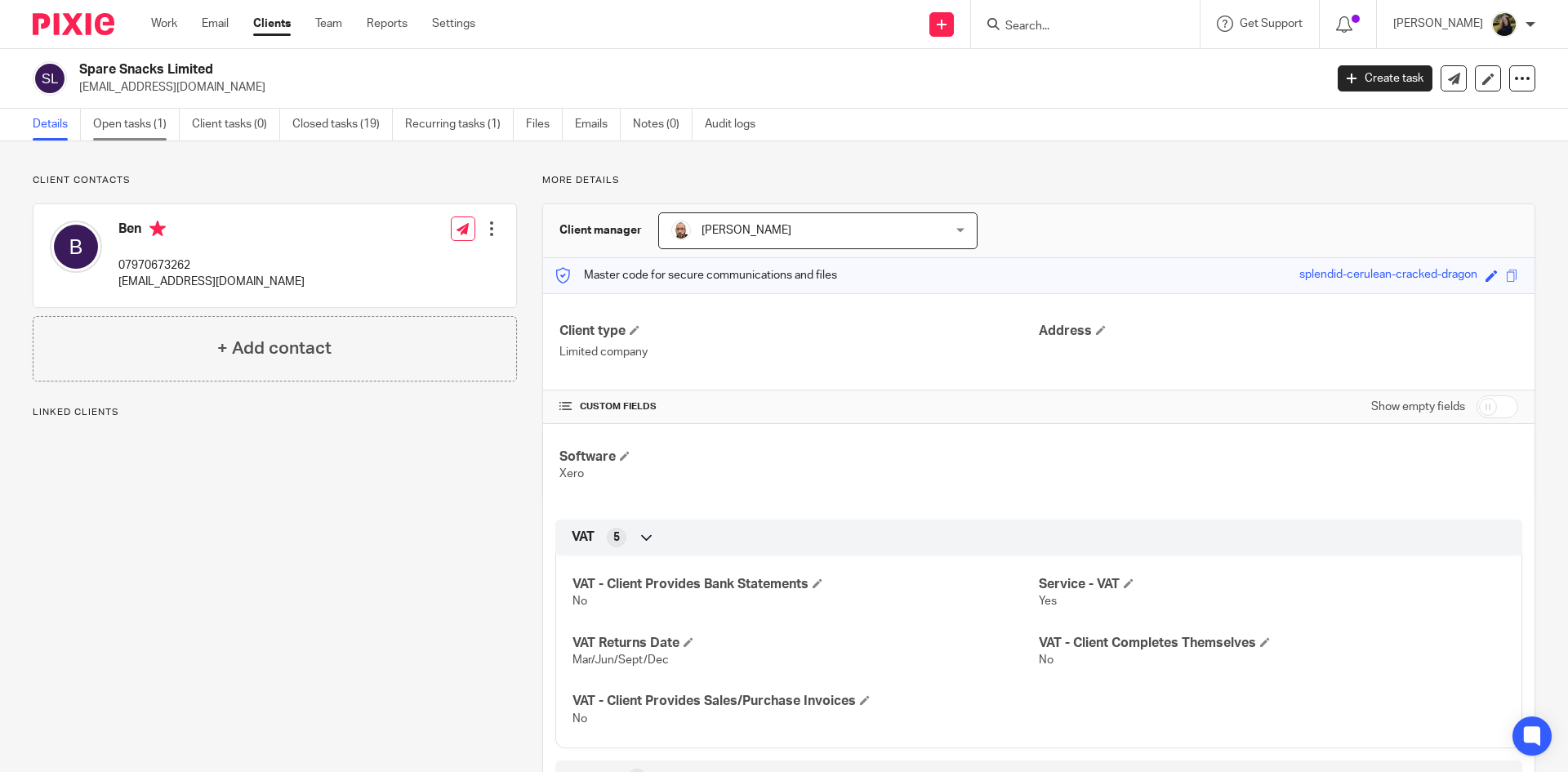
click at [127, 127] on link "Open tasks (1)" at bounding box center [137, 124] width 87 height 32
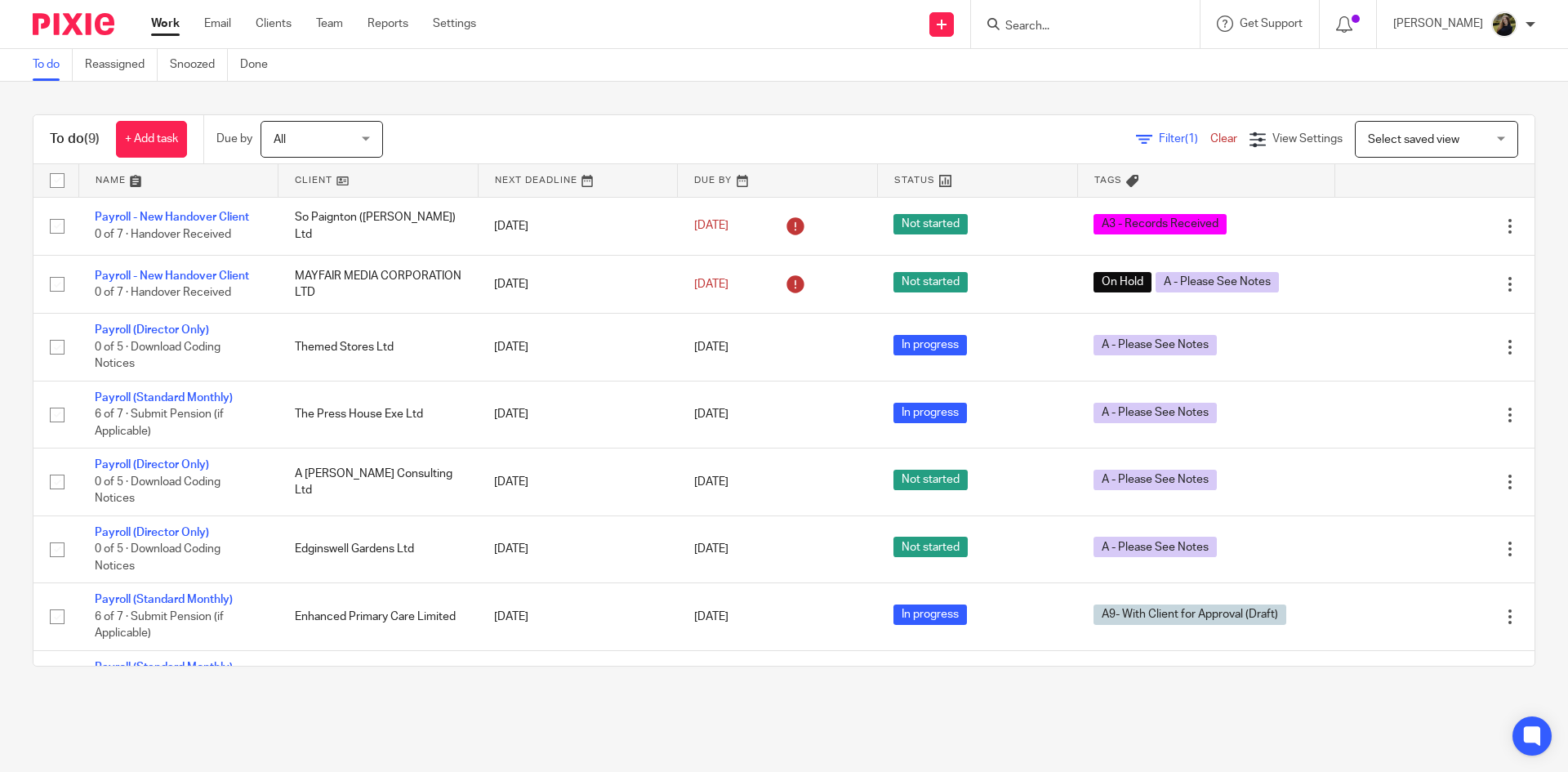
click at [1026, 26] on input "Search" at bounding box center [1077, 27] width 147 height 15
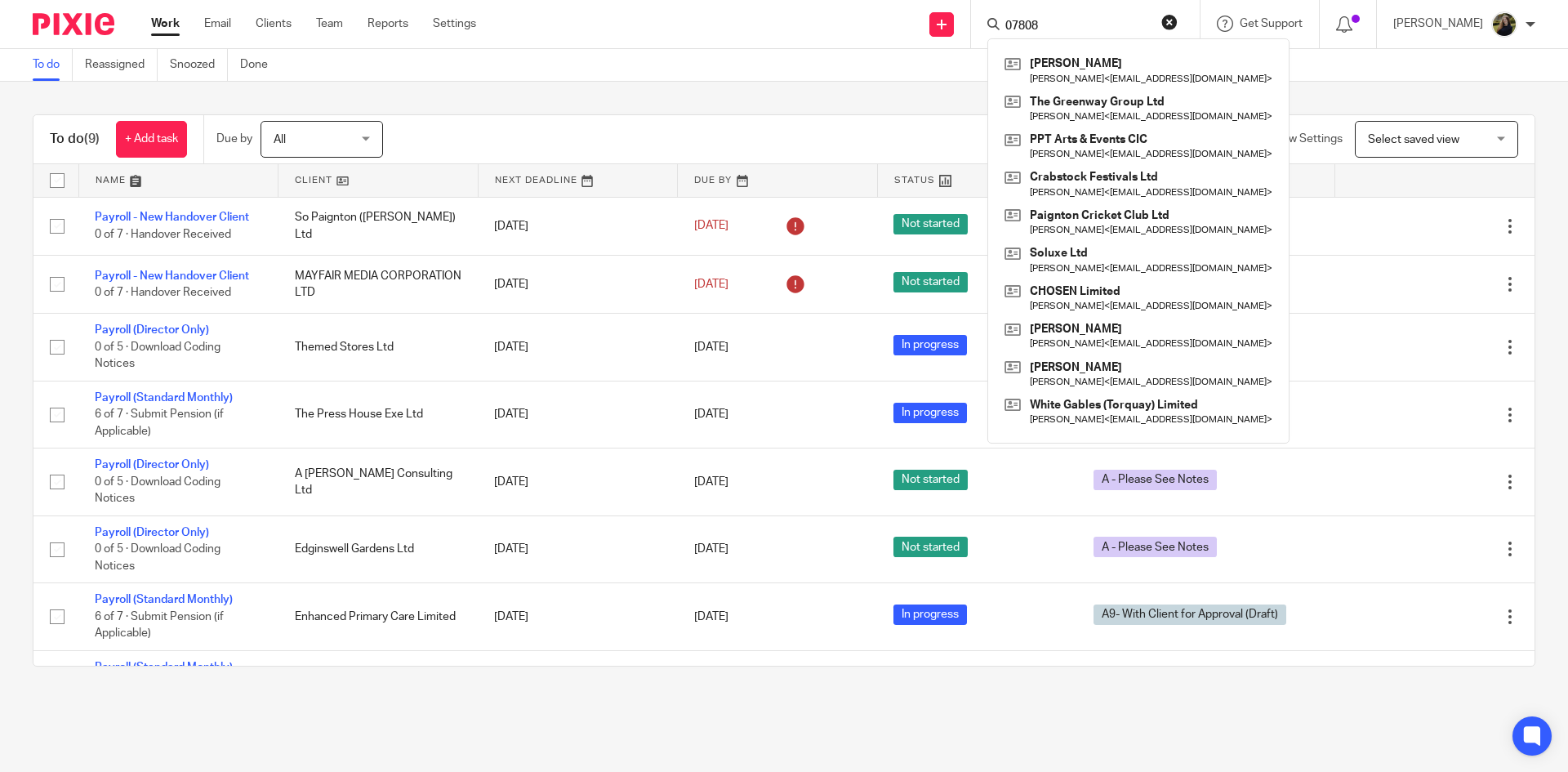
type input "07808"
click at [627, 25] on div "Send new email Create task Add client 07808 Heidi Belton Heidi Belton < gardenn…" at bounding box center [1034, 24] width 1067 height 48
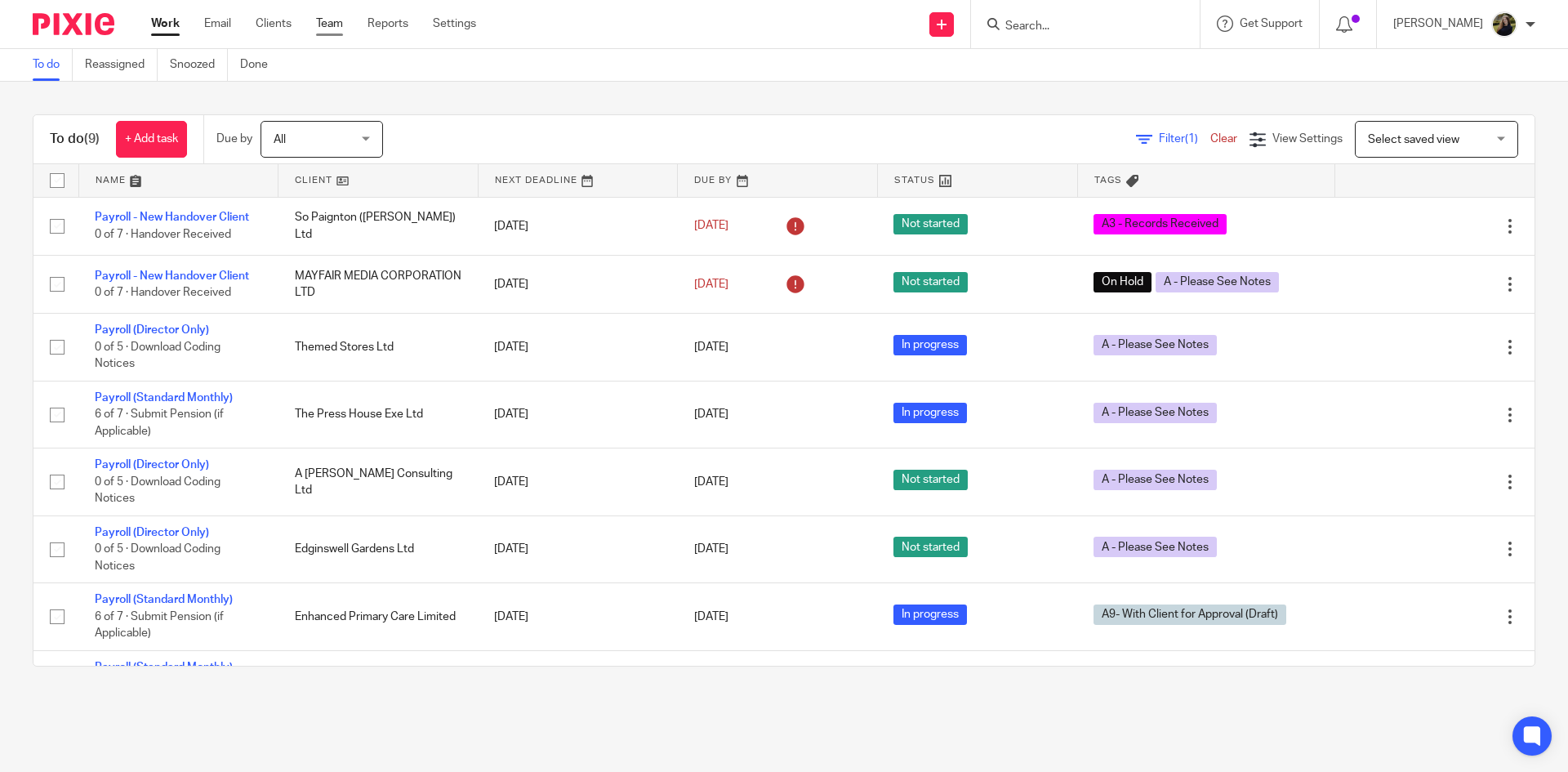
click at [331, 27] on link "Team" at bounding box center [329, 23] width 27 height 16
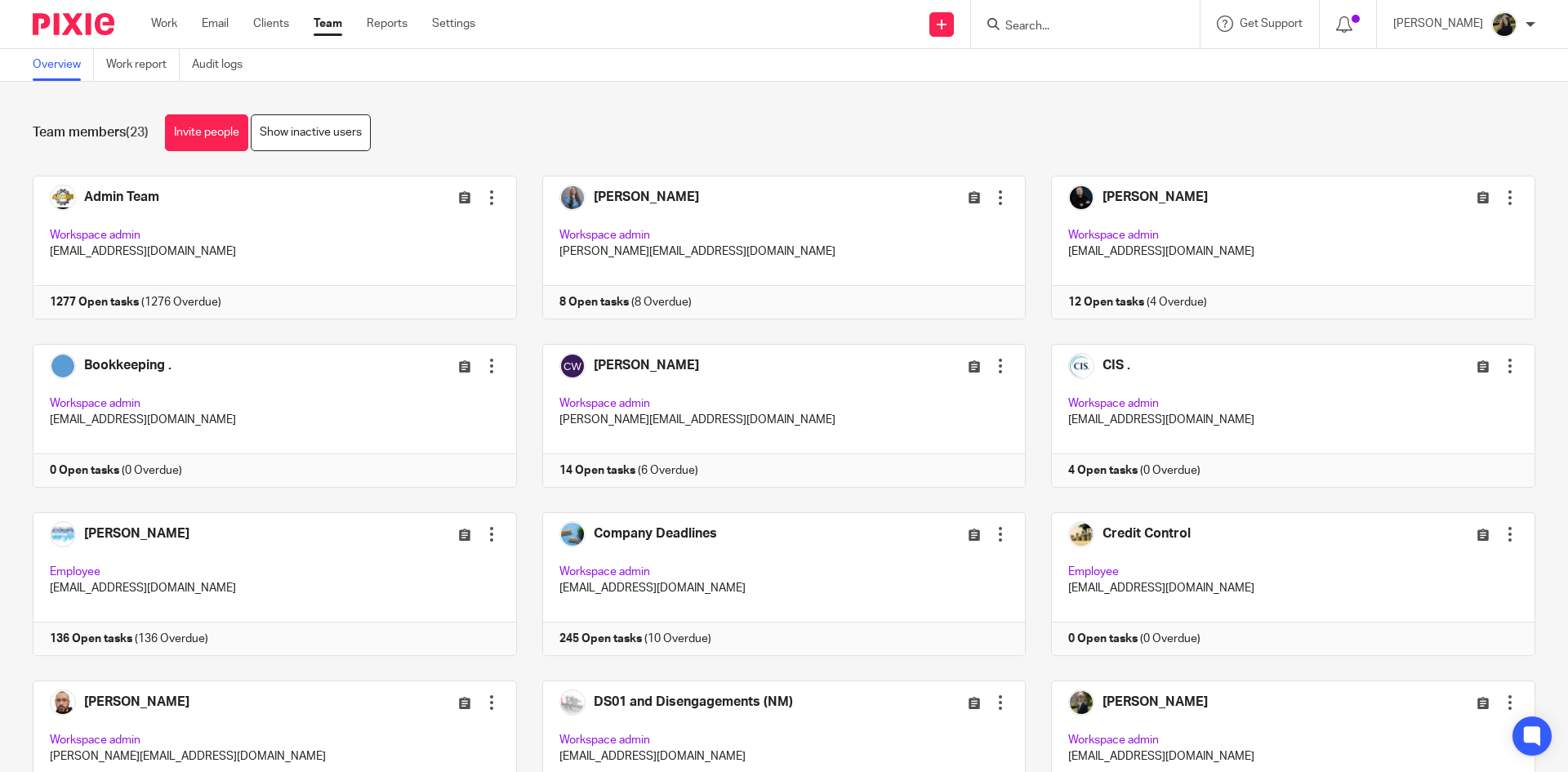
click at [1053, 4] on div at bounding box center [1086, 24] width 229 height 48
drag, startPoint x: 1035, startPoint y: 16, endPoint x: 1040, endPoint y: 24, distance: 9.4
click at [1035, 18] on form at bounding box center [1090, 24] width 174 height 20
click at [1042, 27] on input "Search" at bounding box center [1077, 27] width 147 height 15
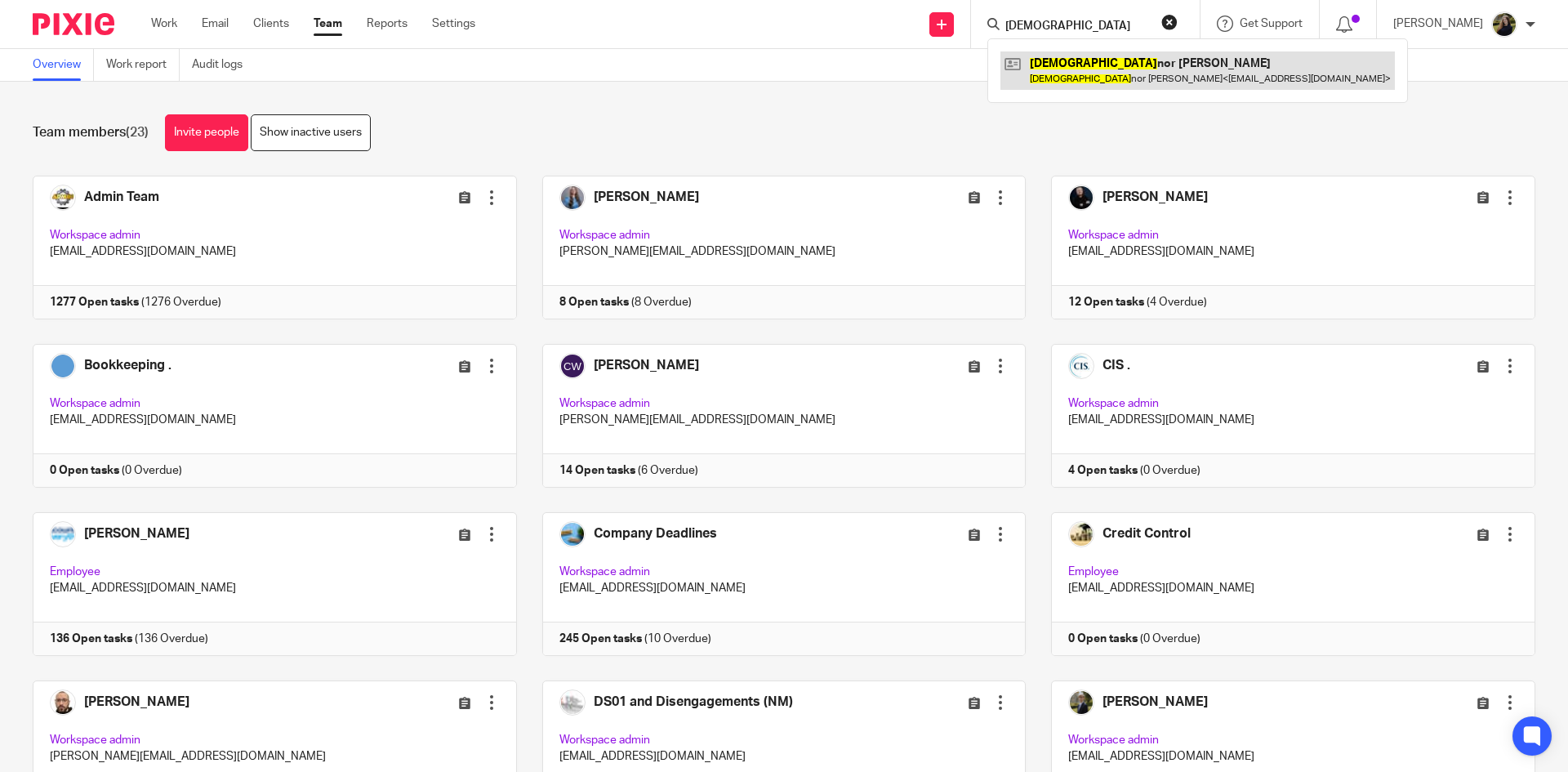
type input "[DEMOGRAPHIC_DATA]"
click at [1073, 68] on link at bounding box center [1198, 70] width 394 height 37
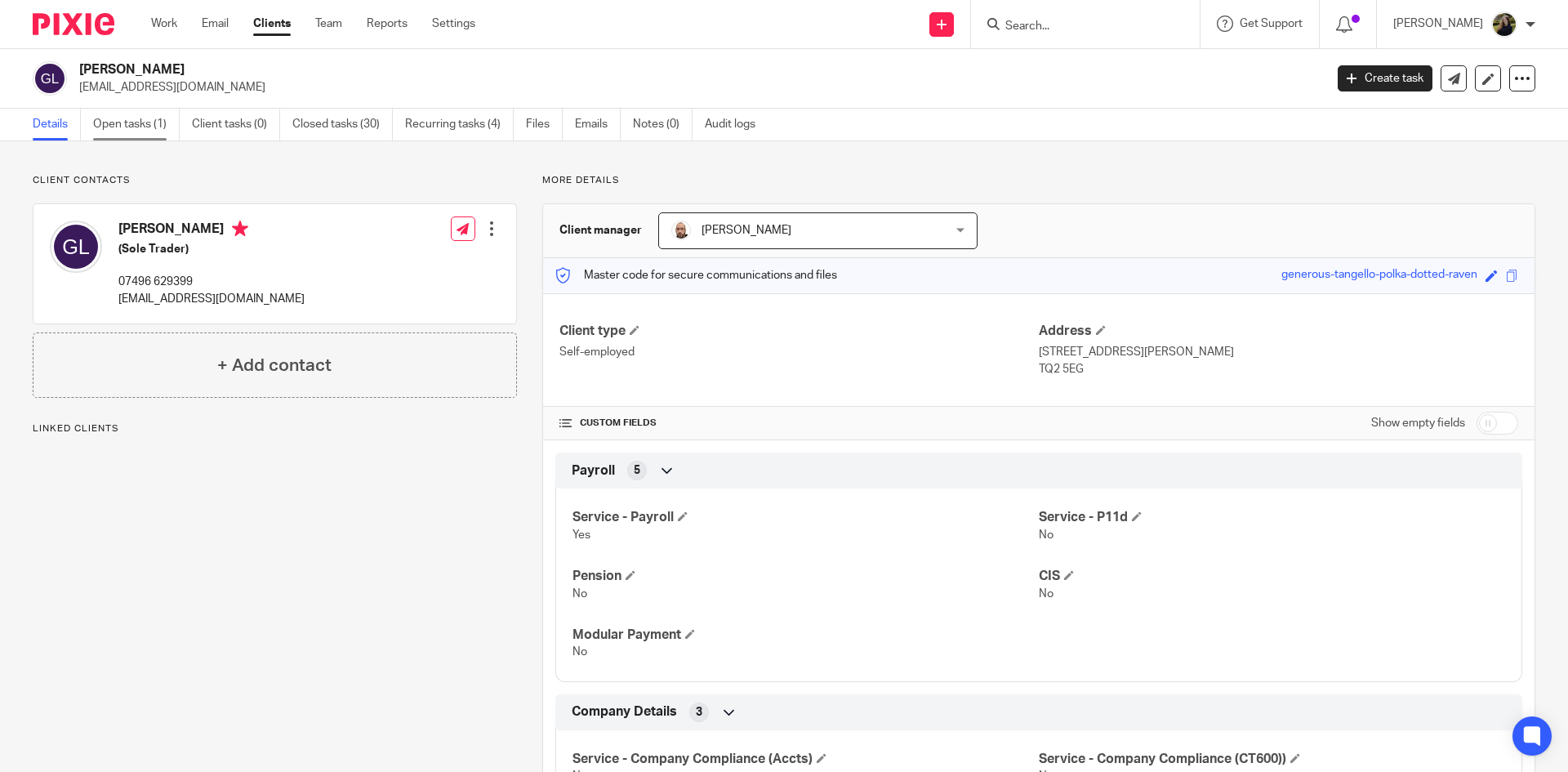
click at [158, 115] on link "Open tasks (1)" at bounding box center [137, 124] width 87 height 32
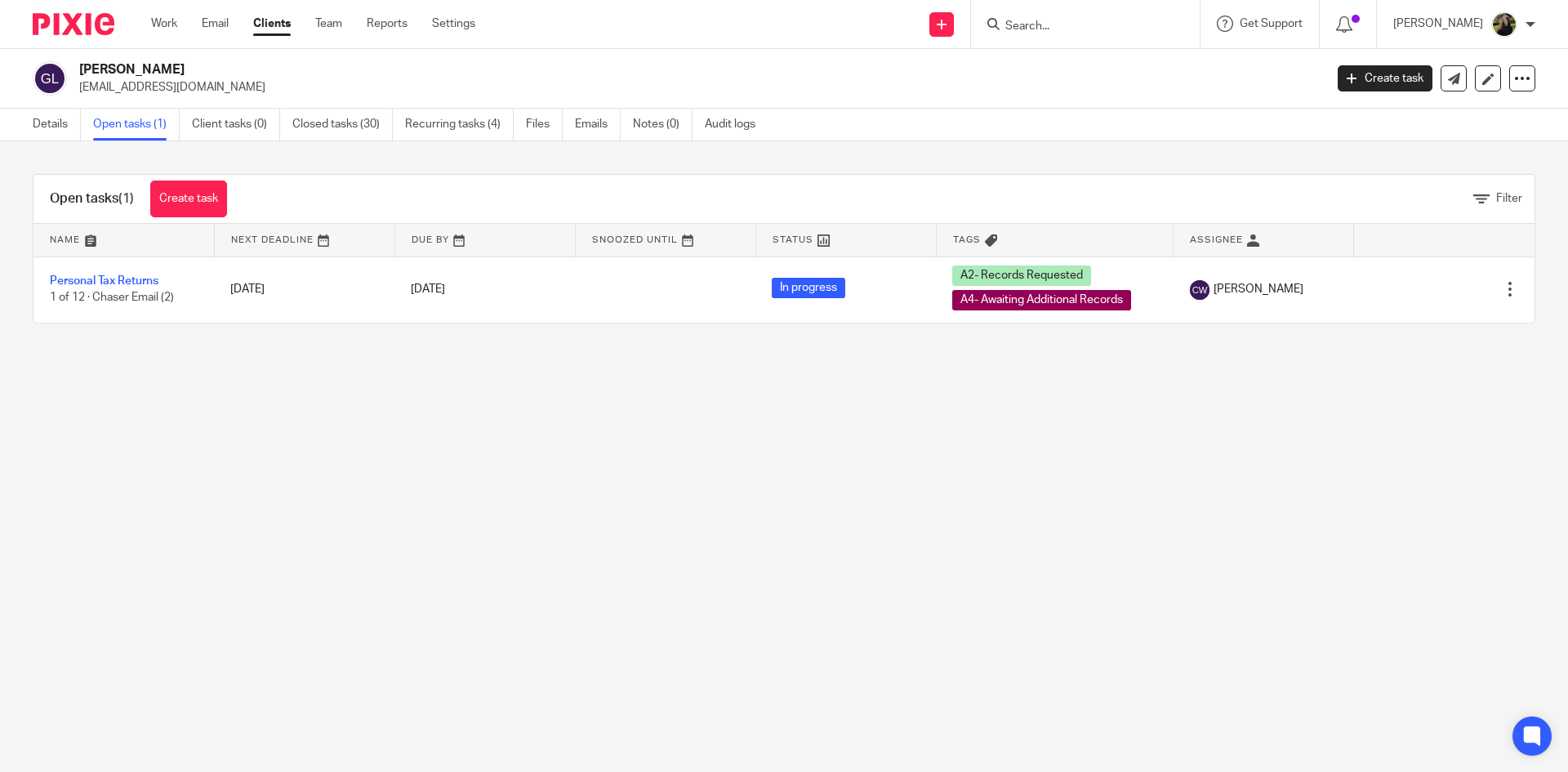
click at [1035, 24] on input "Search" at bounding box center [1077, 27] width 147 height 15
type input "07919374"
click at [1177, 25] on button "reset" at bounding box center [1169, 22] width 16 height 16
click at [1087, 19] on form at bounding box center [1090, 24] width 174 height 20
click at [1089, 24] on input "Search" at bounding box center [1077, 27] width 147 height 15
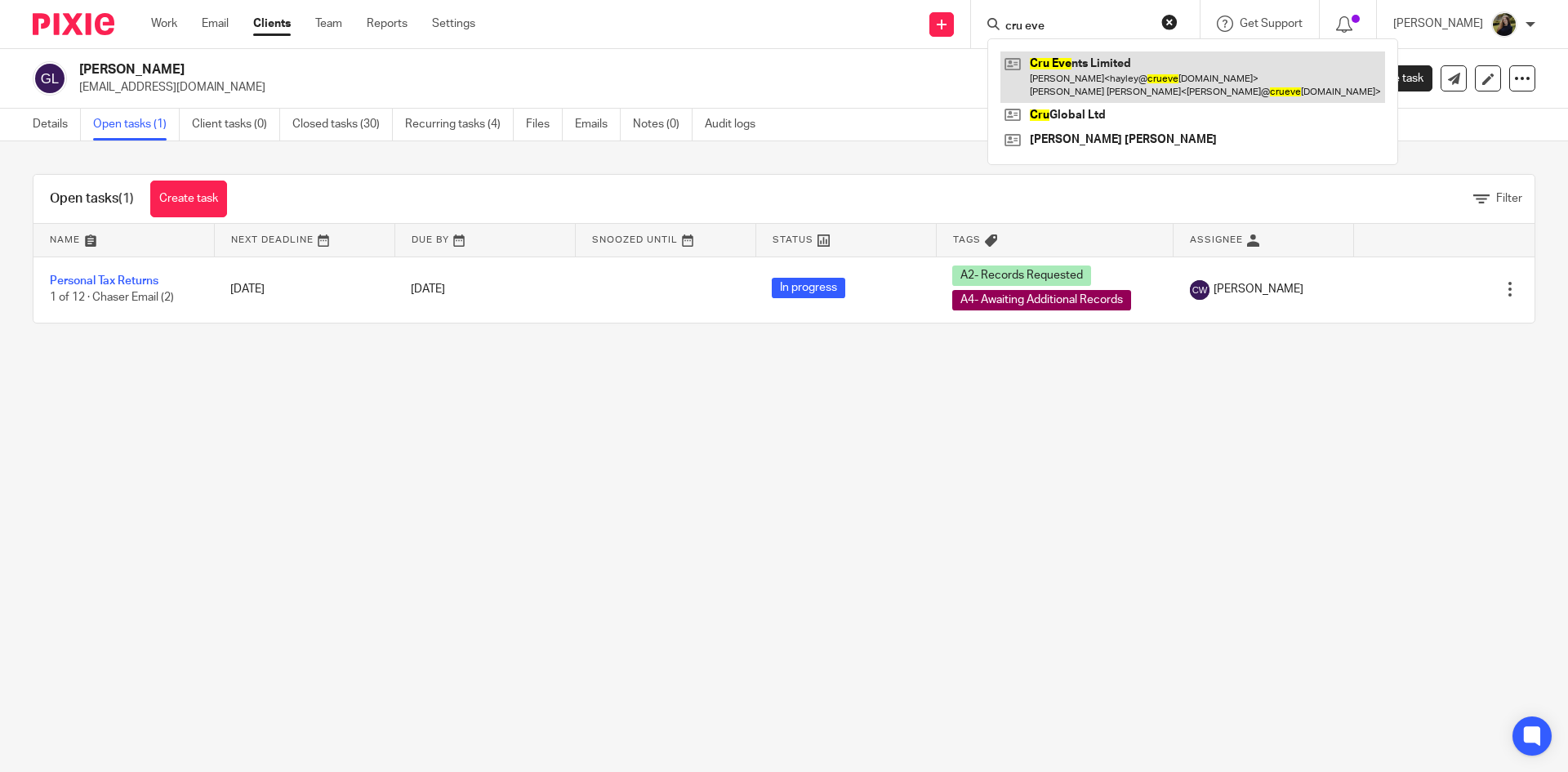
type input "cru eve"
click at [1114, 78] on link at bounding box center [1192, 76] width 384 height 51
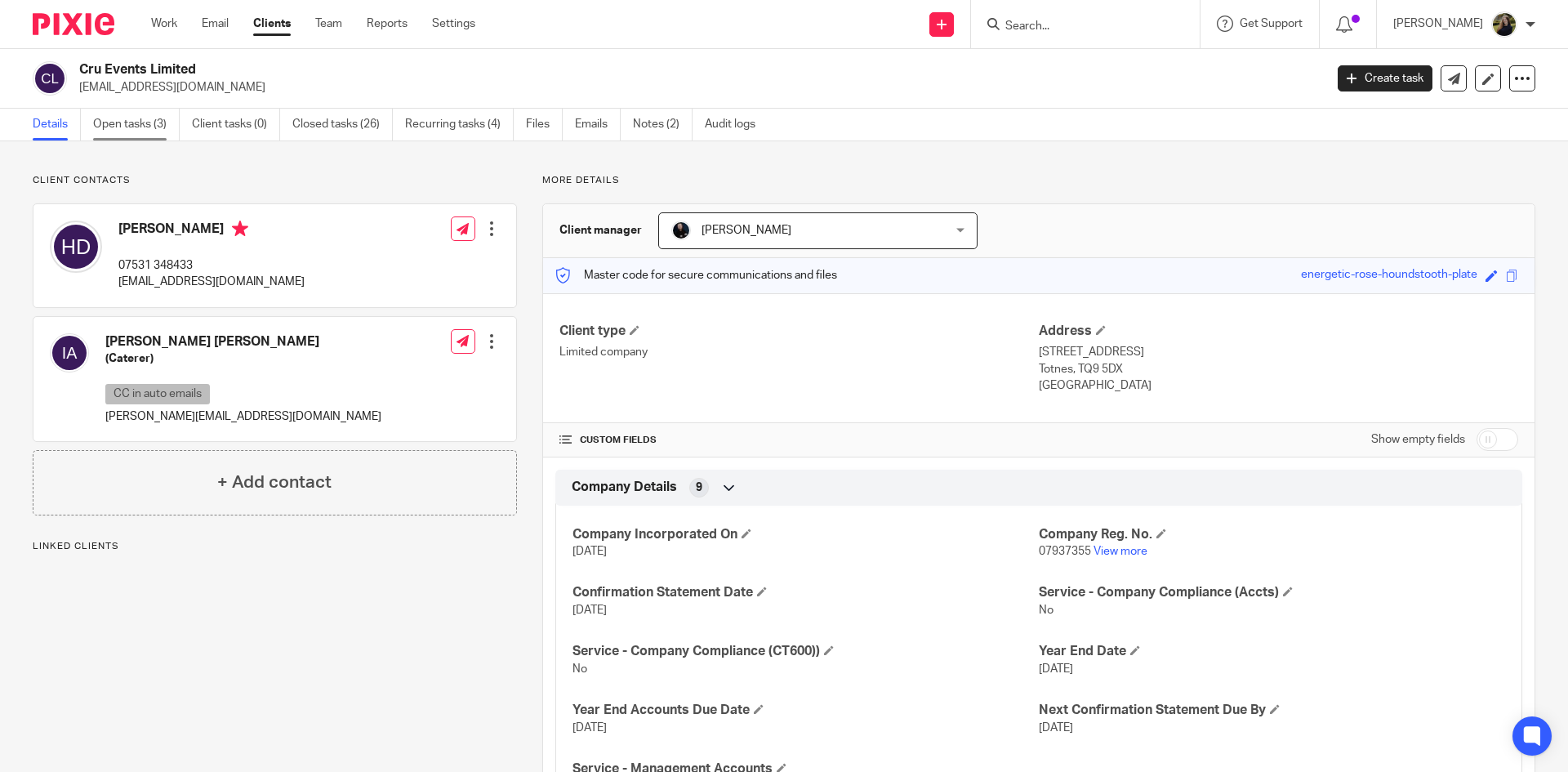
click at [107, 137] on link "Open tasks (3)" at bounding box center [137, 124] width 87 height 32
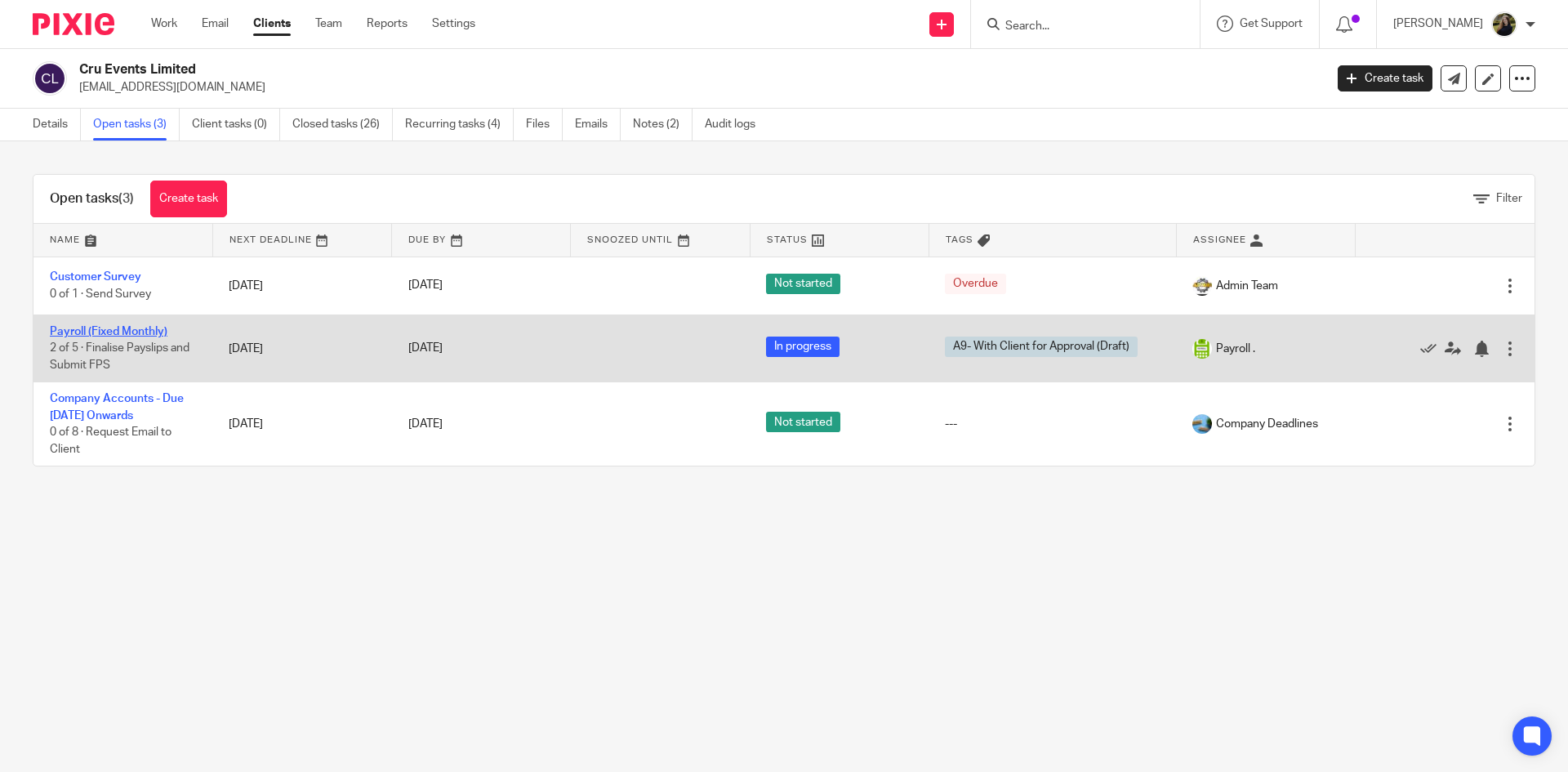
click at [97, 331] on link "Payroll (Fixed Monthly)" at bounding box center [108, 331] width 117 height 12
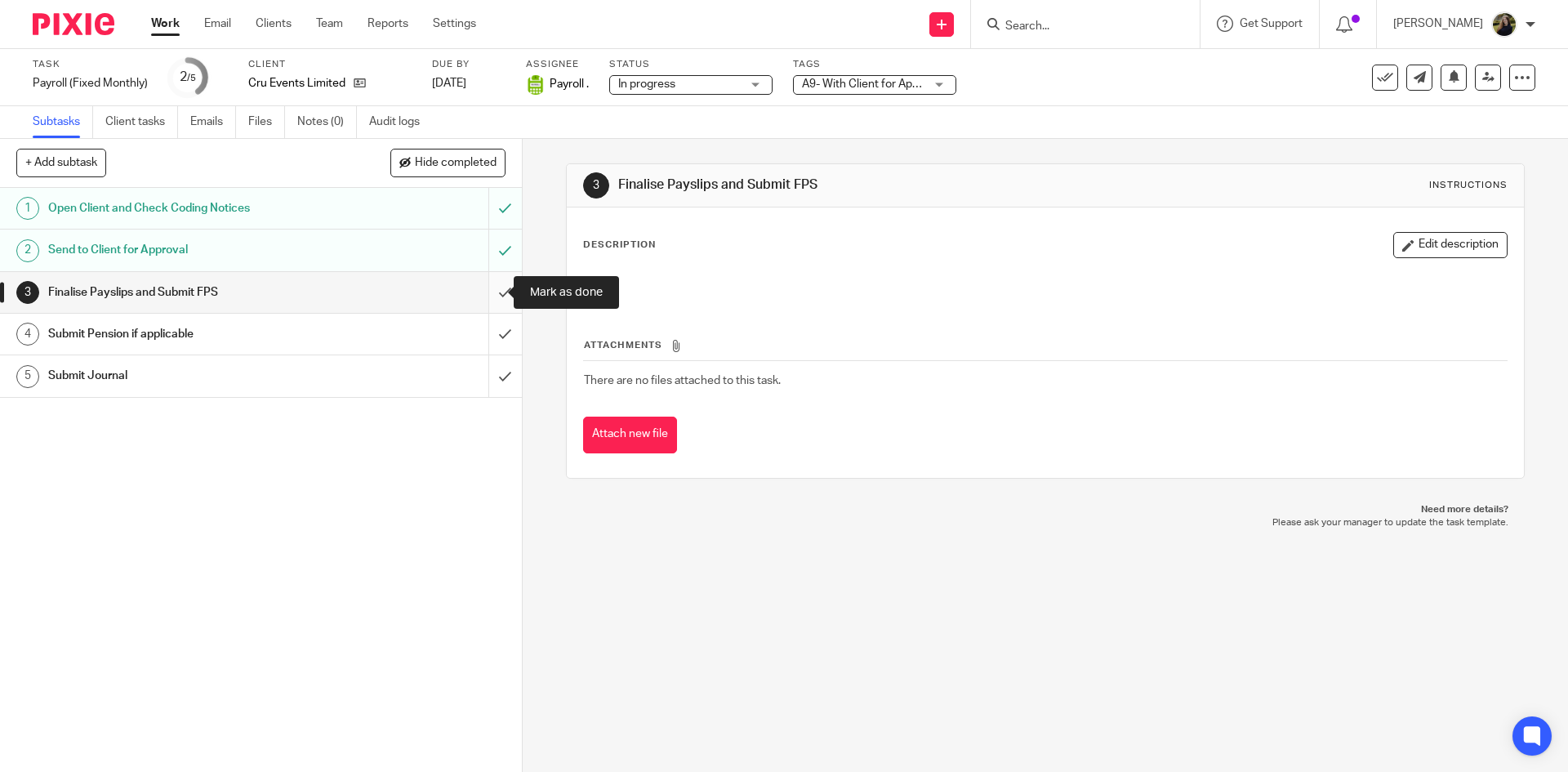
click at [484, 289] on input "submit" at bounding box center [261, 292] width 522 height 41
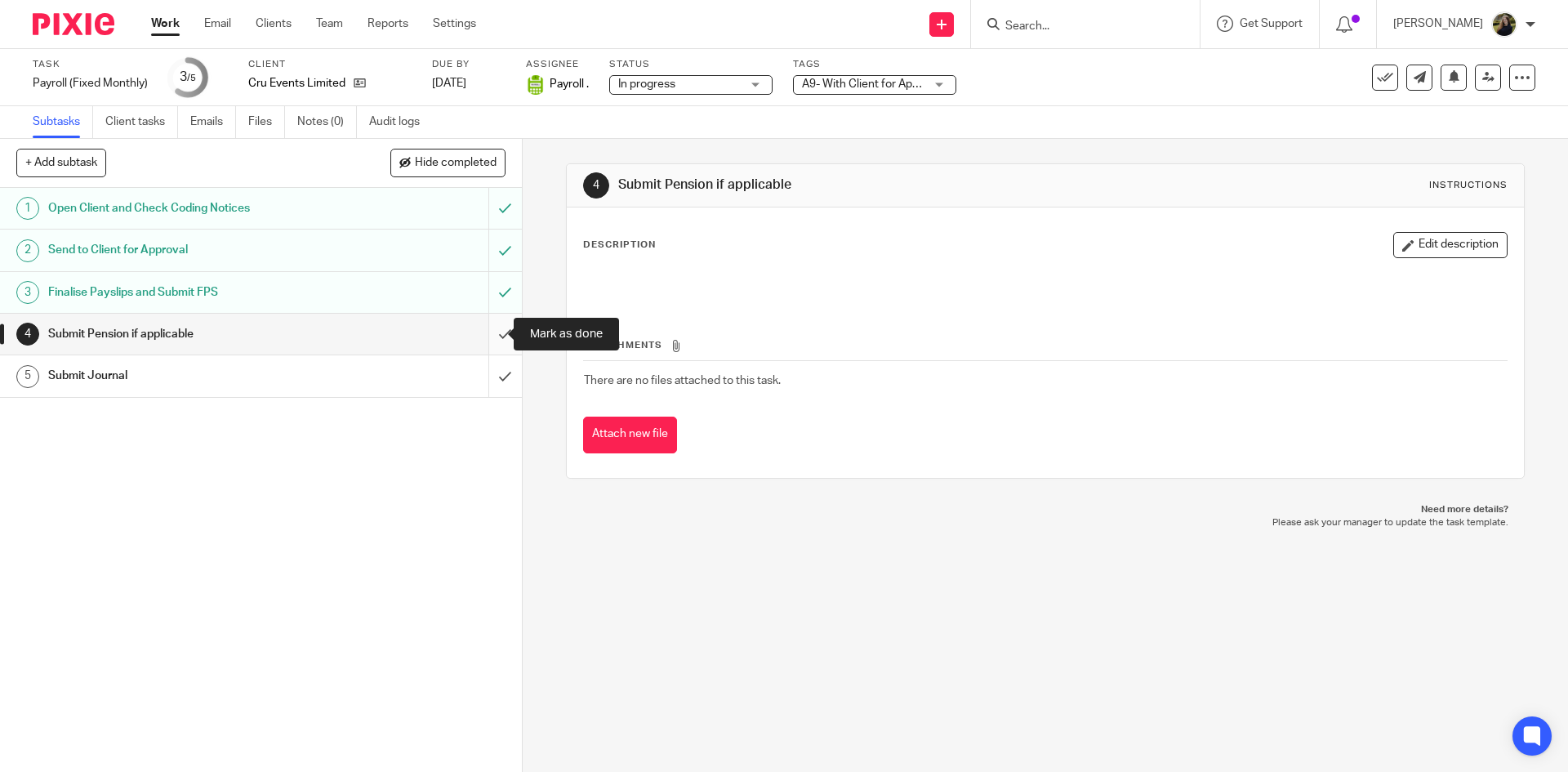
click at [482, 331] on input "submit" at bounding box center [261, 334] width 522 height 41
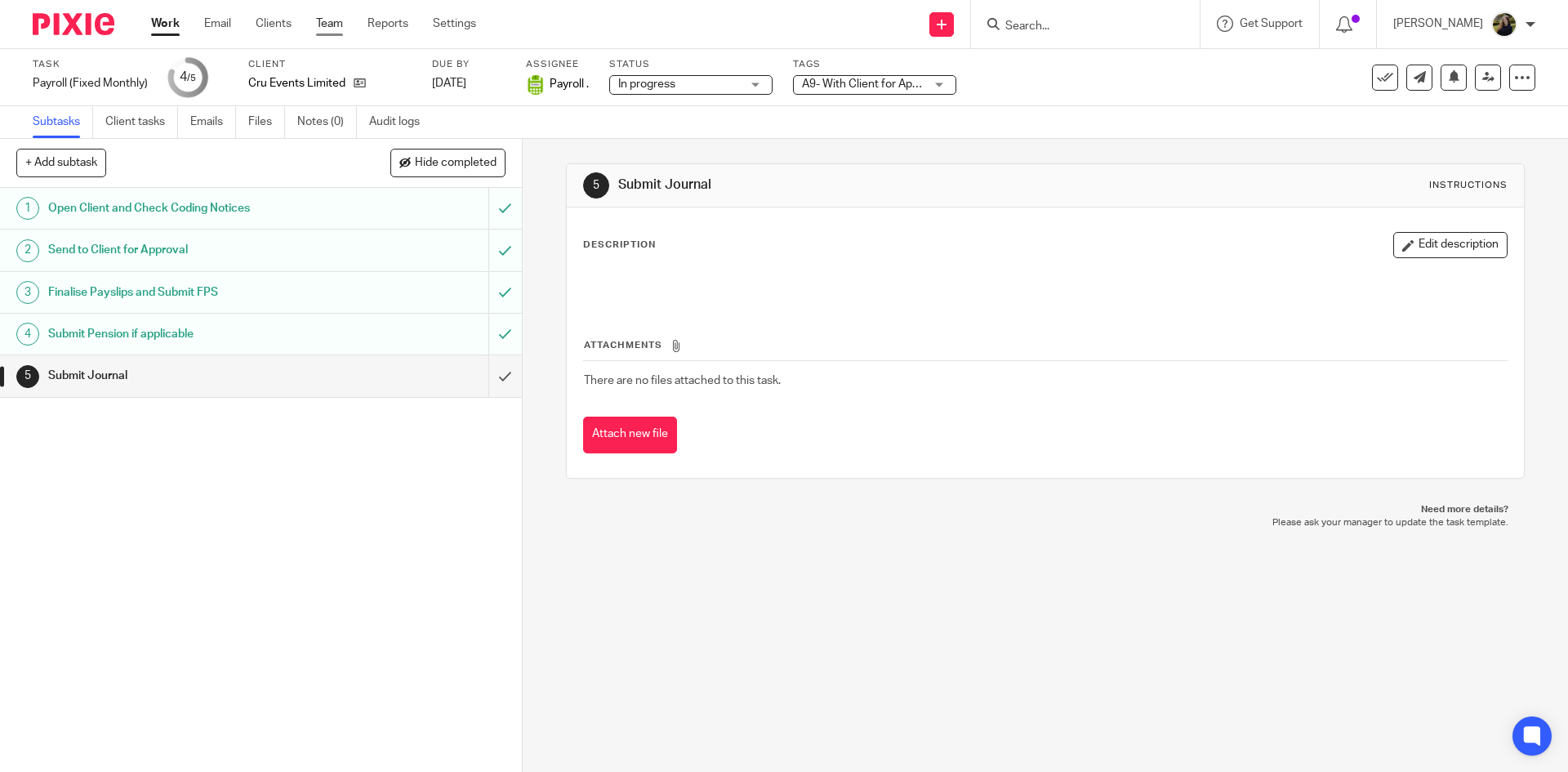
click at [325, 31] on link "Team" at bounding box center [329, 23] width 27 height 16
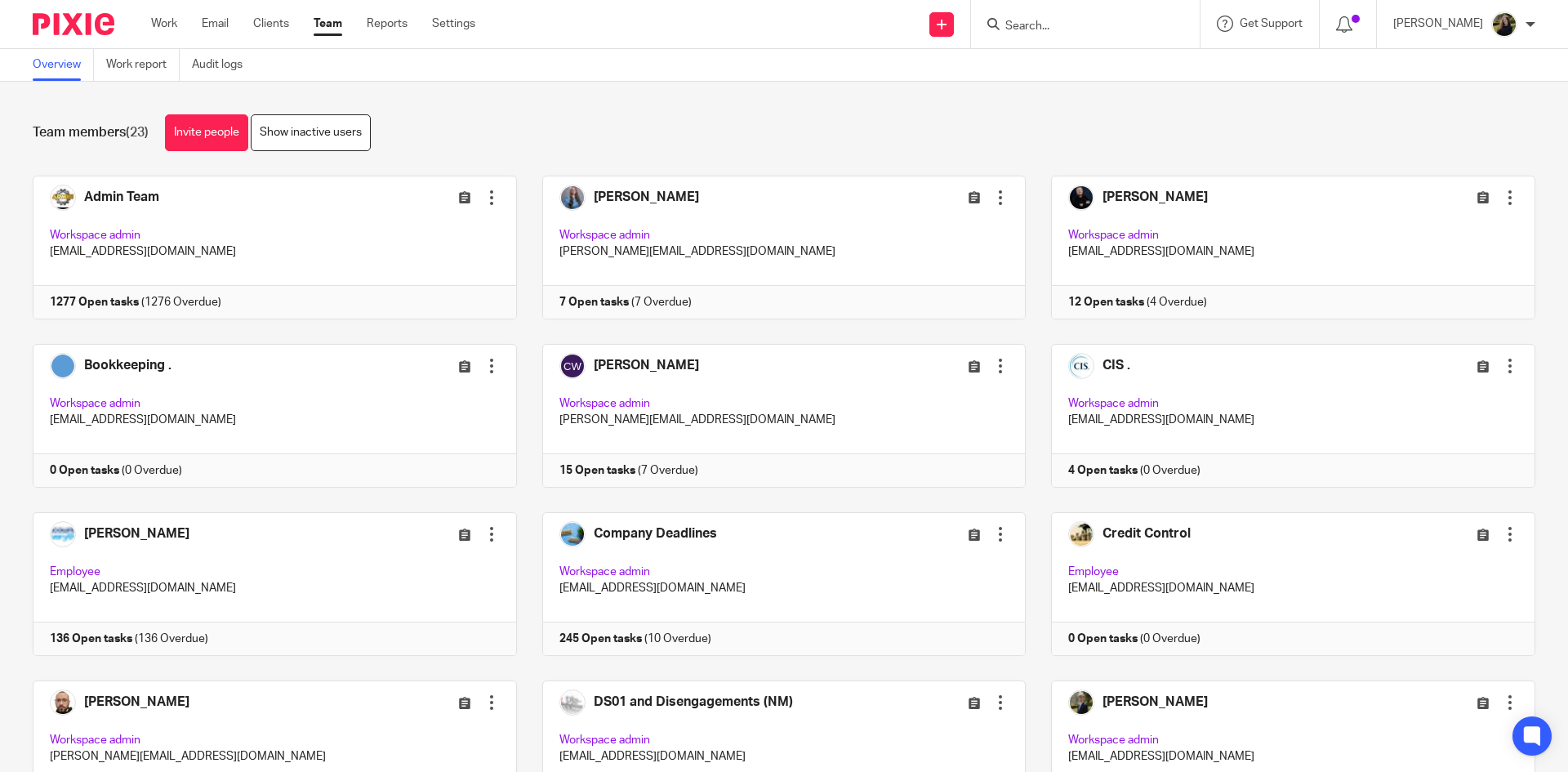
click at [1051, 23] on input "Search" at bounding box center [1077, 27] width 147 height 15
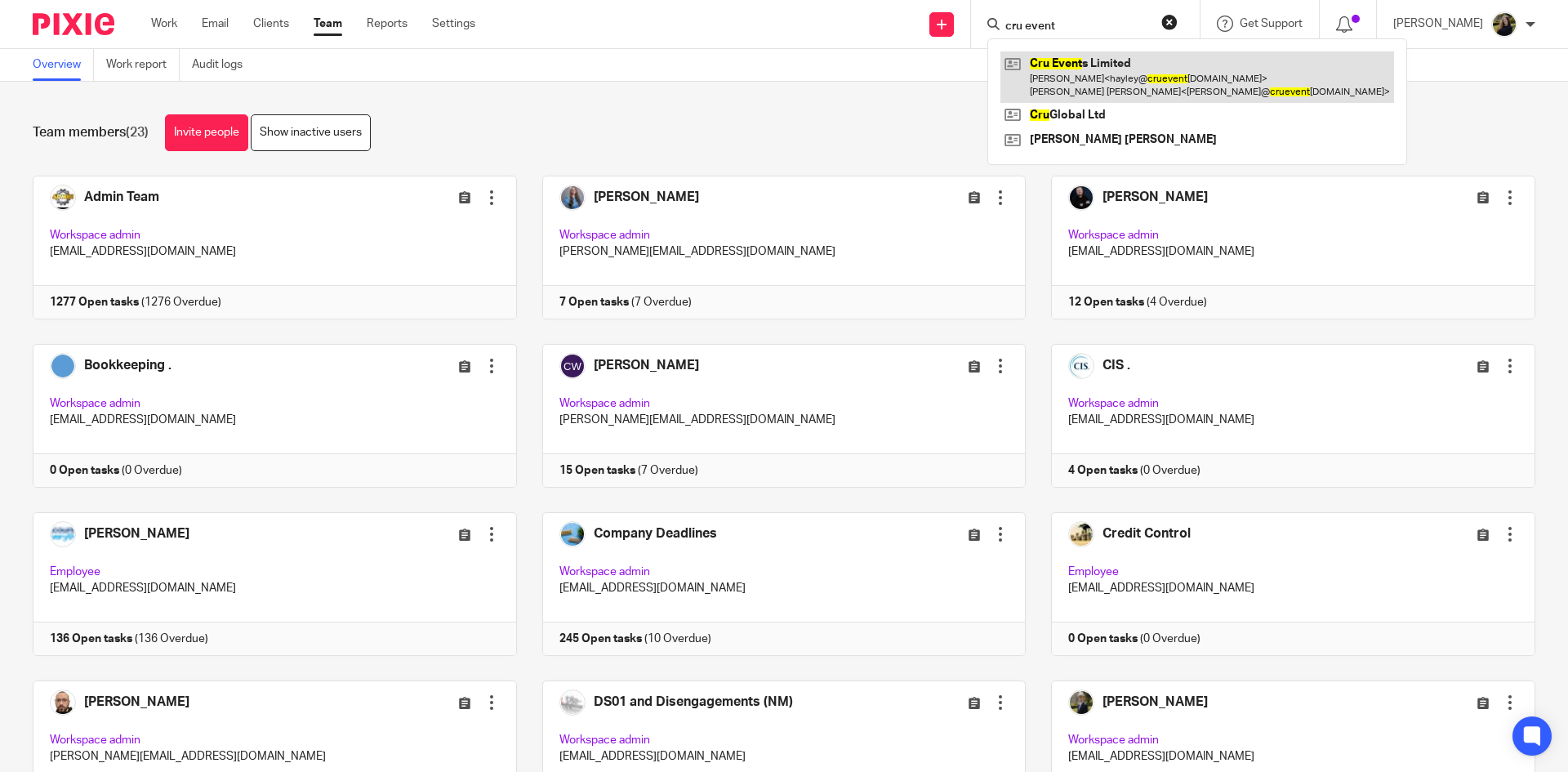
type input "cru event"
click at [1081, 73] on link at bounding box center [1197, 76] width 393 height 51
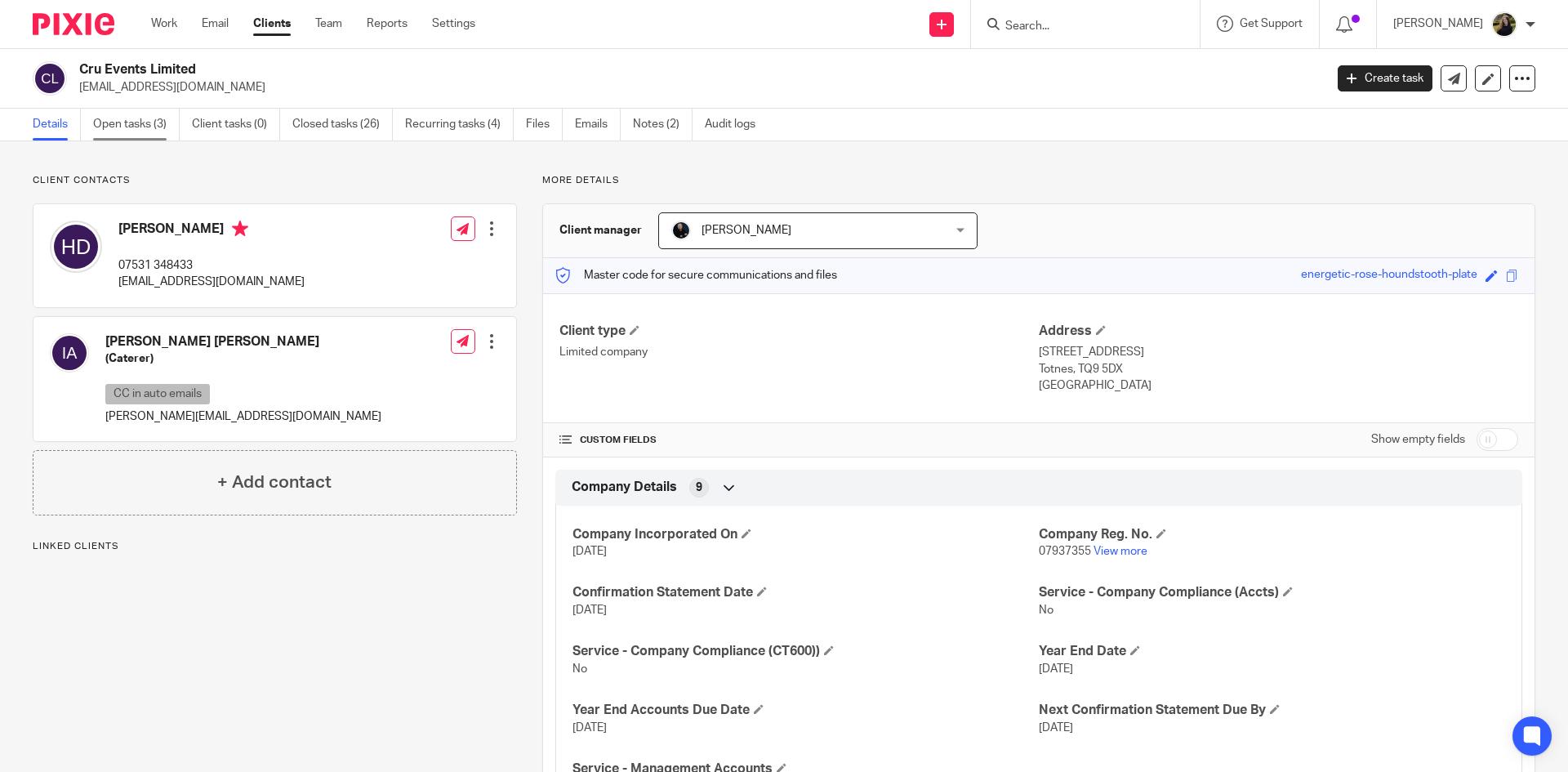
click at [126, 139] on link "Open tasks (3)" at bounding box center [137, 124] width 87 height 32
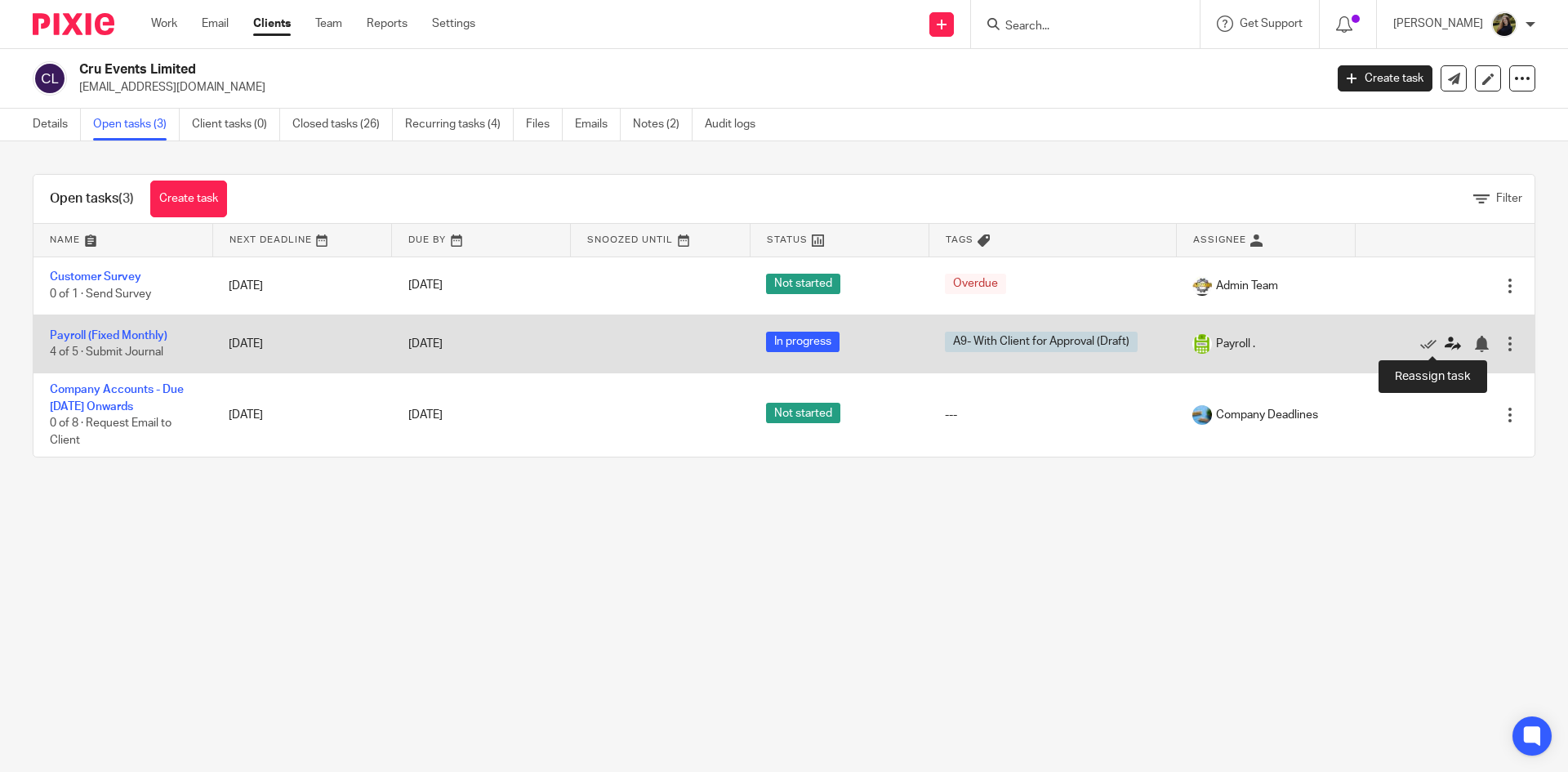
click at [1445, 348] on icon at bounding box center [1453, 344] width 16 height 16
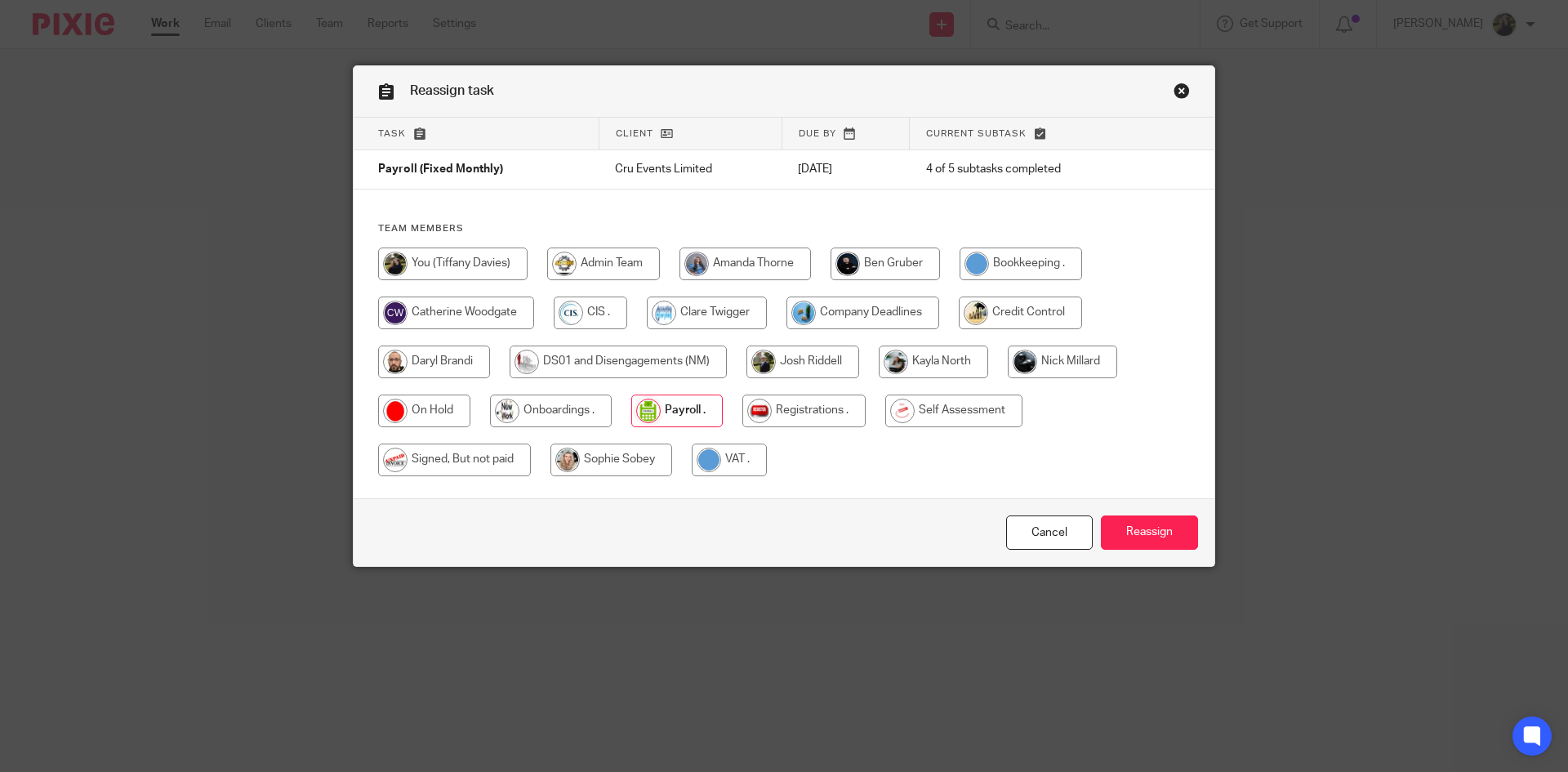
click at [437, 268] on input "radio" at bounding box center [453, 264] width 149 height 33
radio input "true"
click at [1157, 529] on input "Reassign" at bounding box center [1149, 533] width 97 height 36
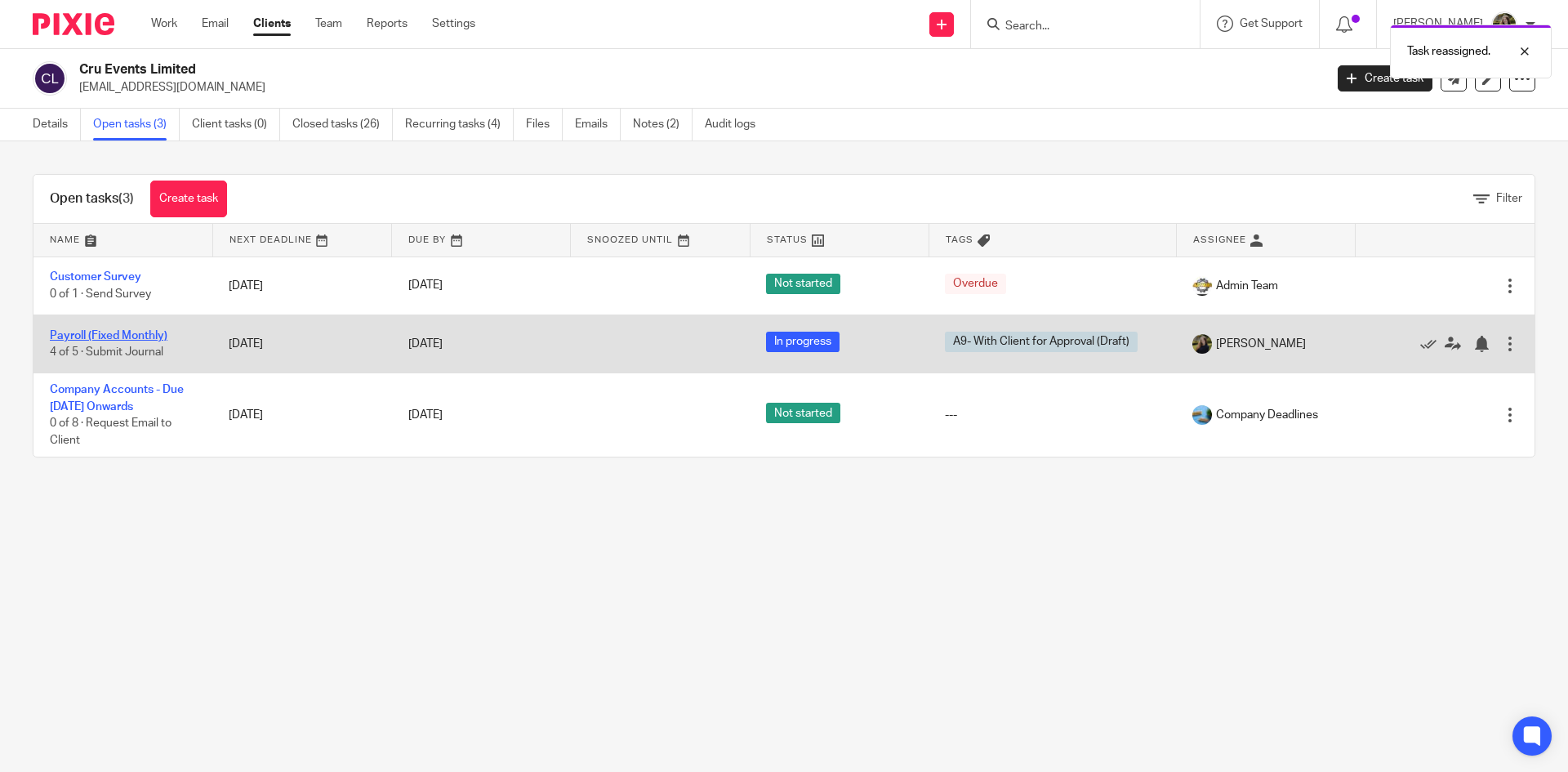
click at [120, 340] on link "Payroll (Fixed Monthly)" at bounding box center [108, 336] width 117 height 12
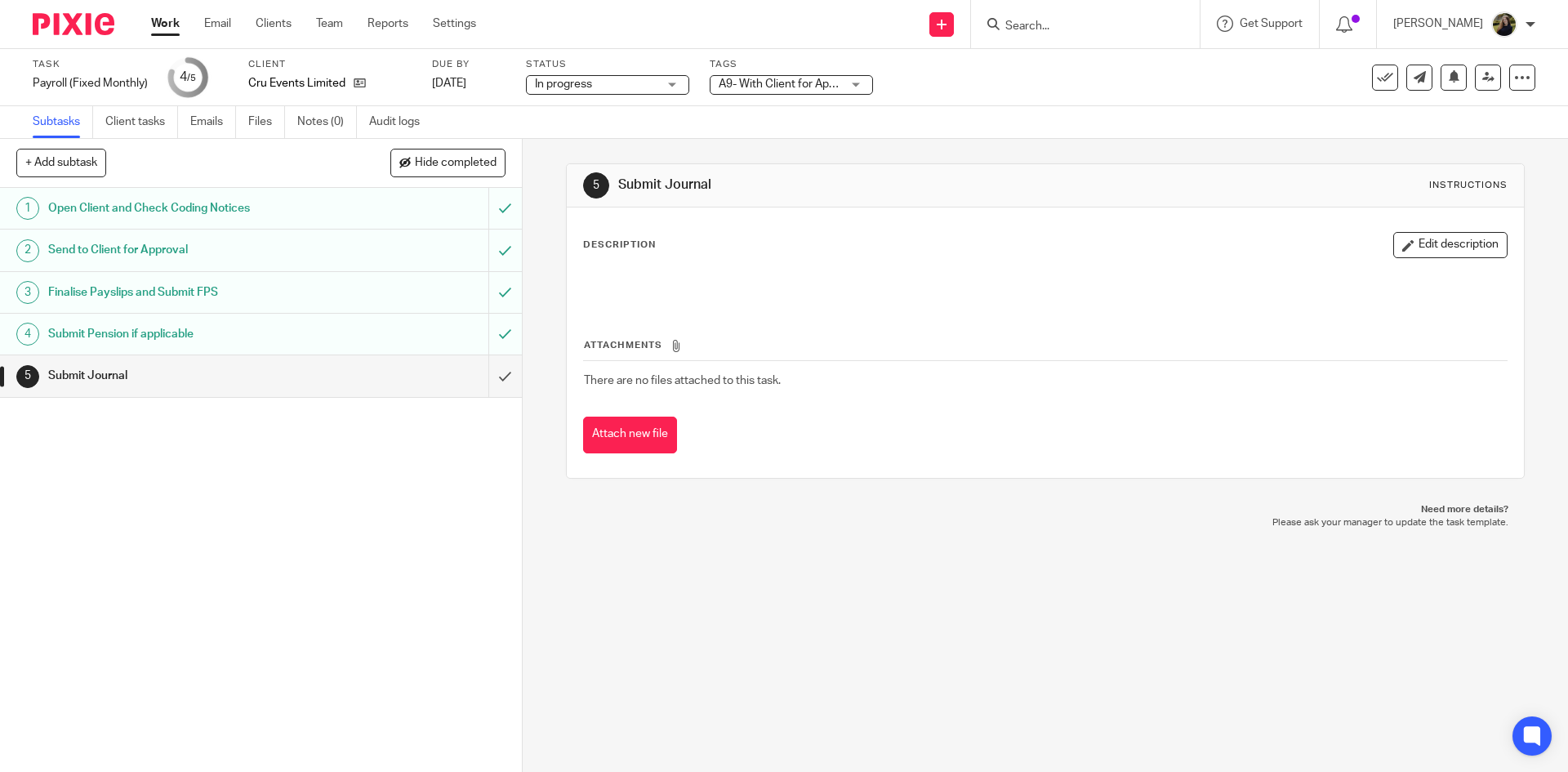
click at [1089, 28] on input "Search" at bounding box center [1077, 27] width 147 height 15
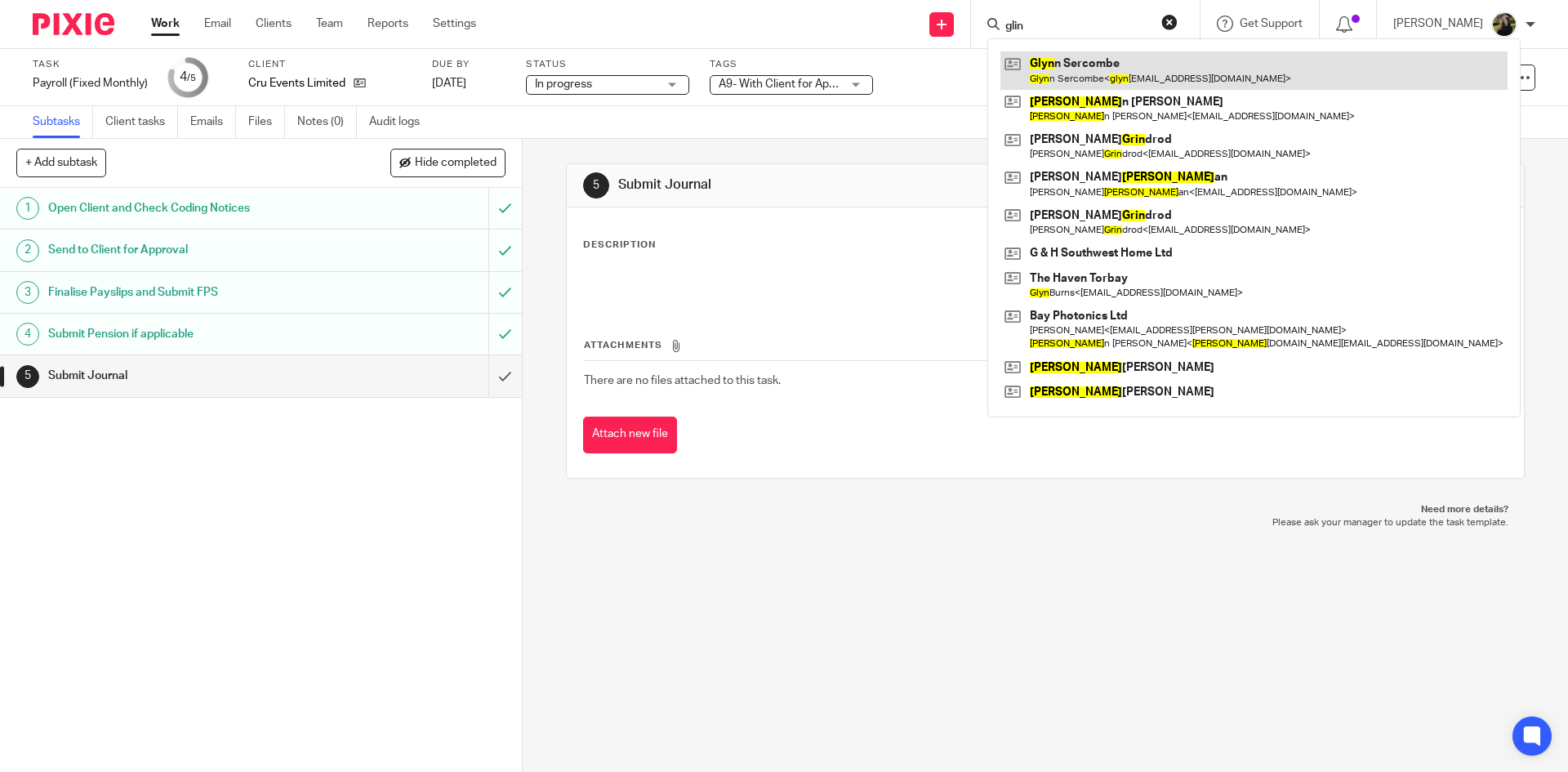
type input "glin"
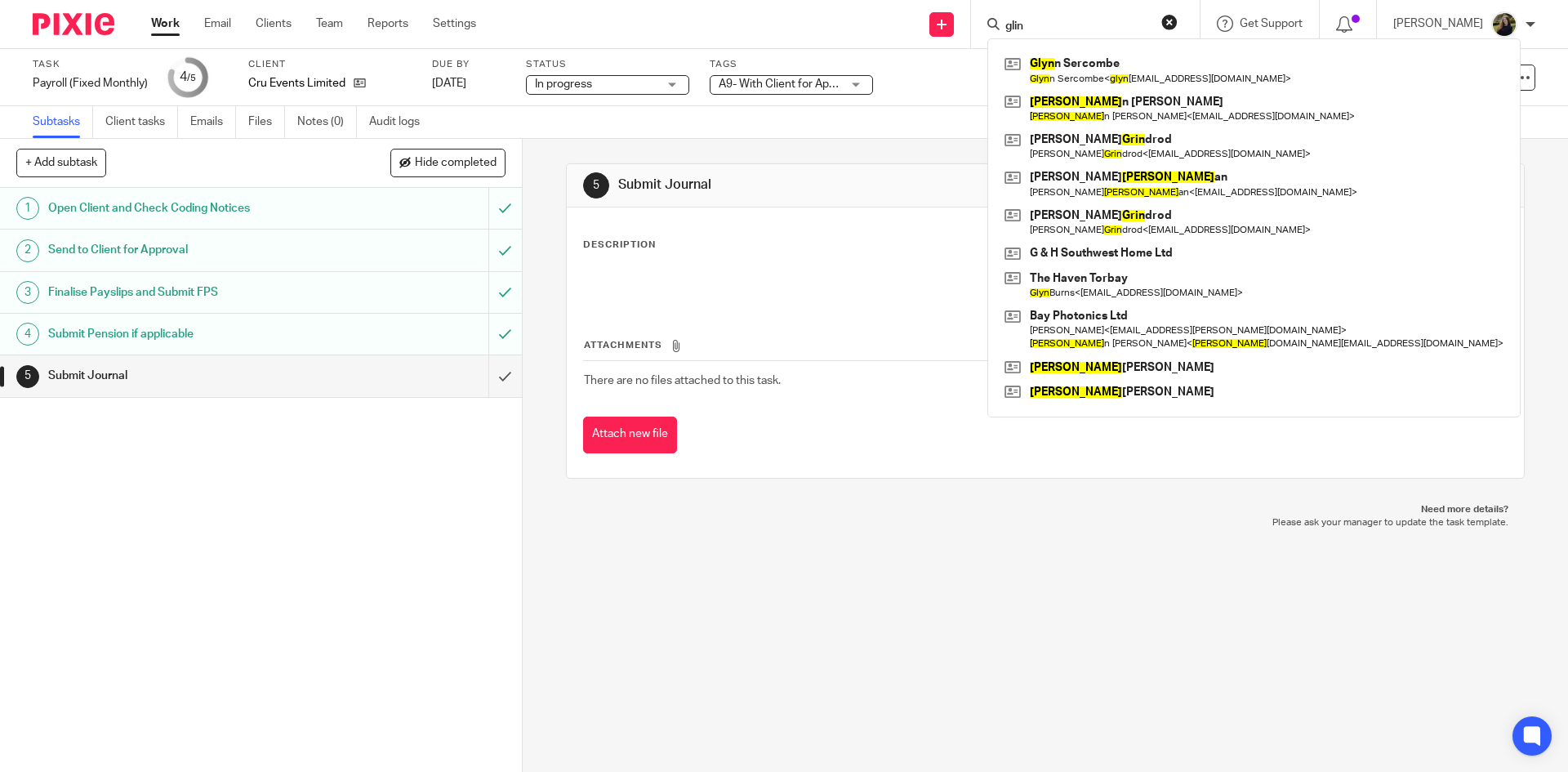
click at [770, 219] on div "Description Edit description Attachments There are no files attached to this ta…" at bounding box center [1044, 343] width 956 height 270
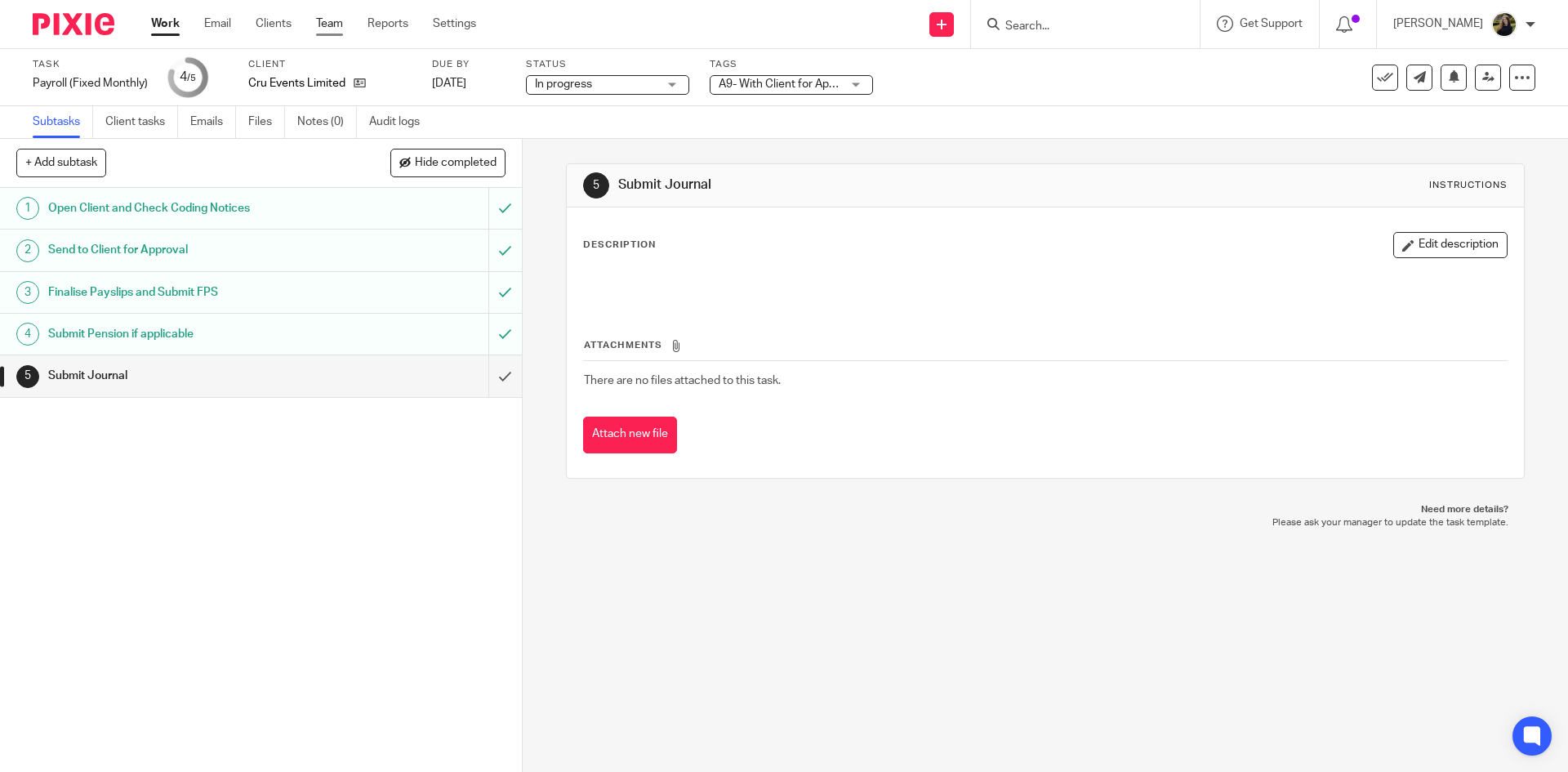
click at [329, 19] on link "Team" at bounding box center [329, 23] width 27 height 16
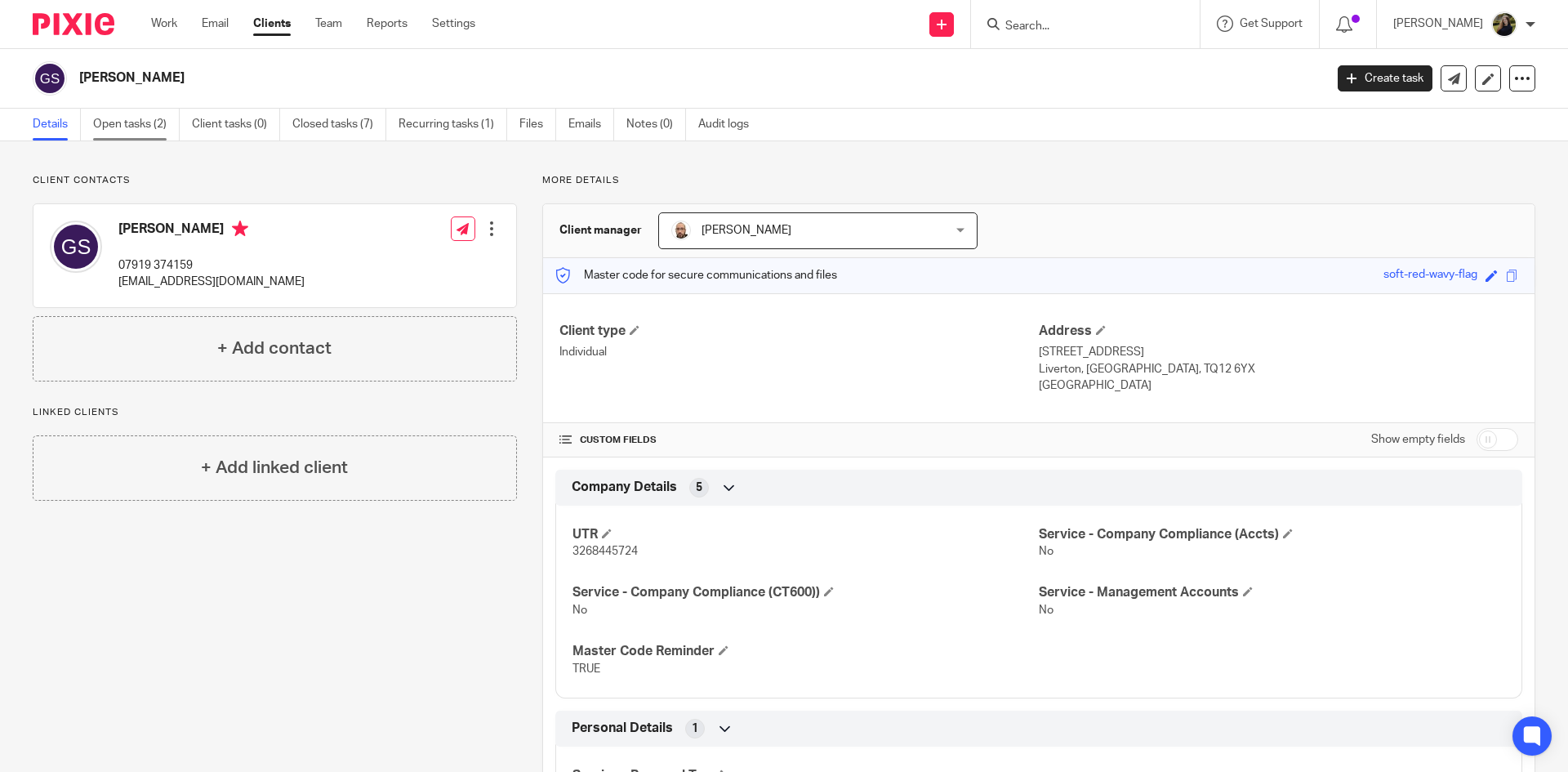
click at [165, 122] on link "Open tasks (2)" at bounding box center [137, 124] width 87 height 32
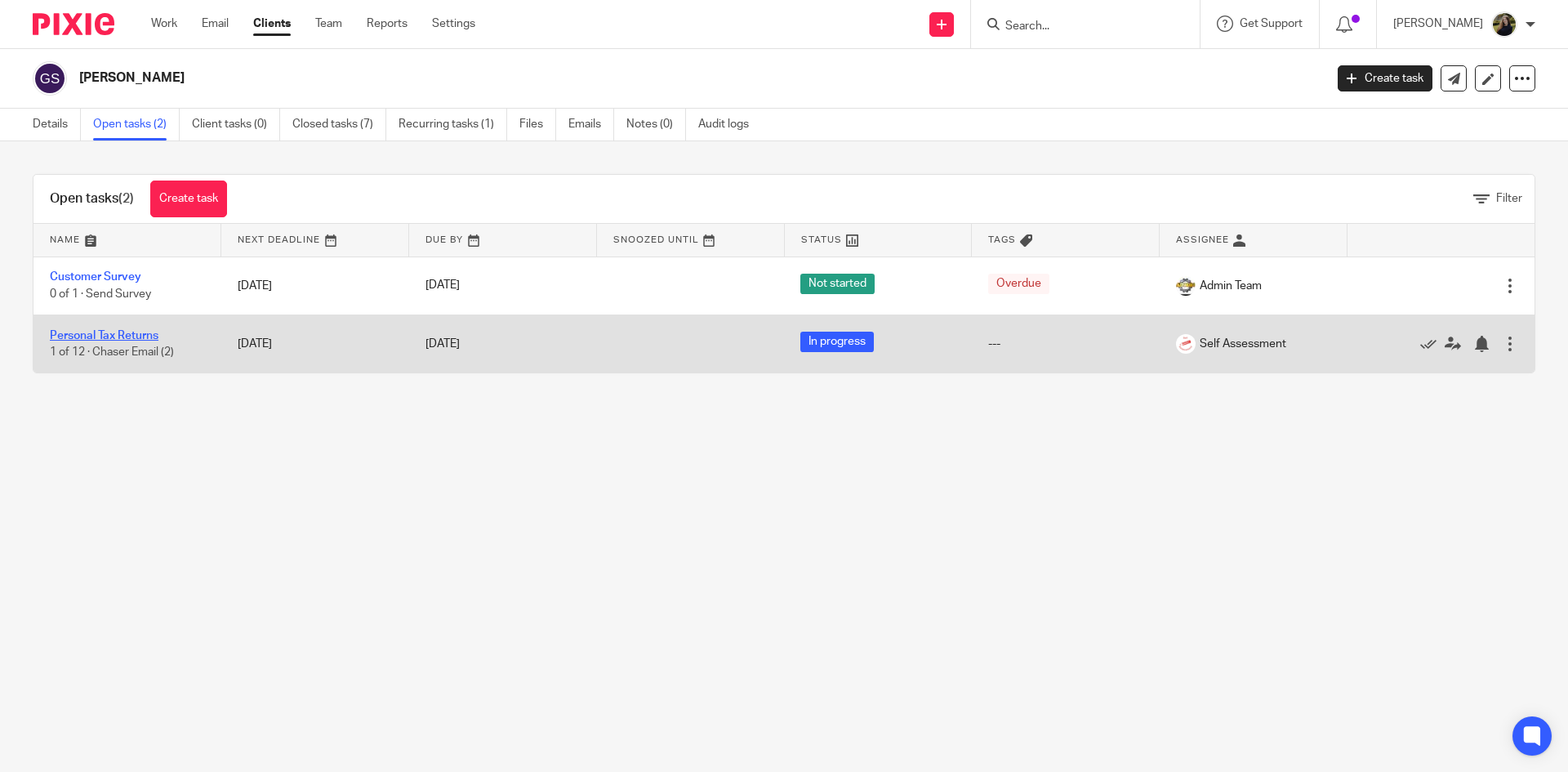
click at [131, 333] on link "Personal Tax Returns" at bounding box center [104, 336] width 108 height 12
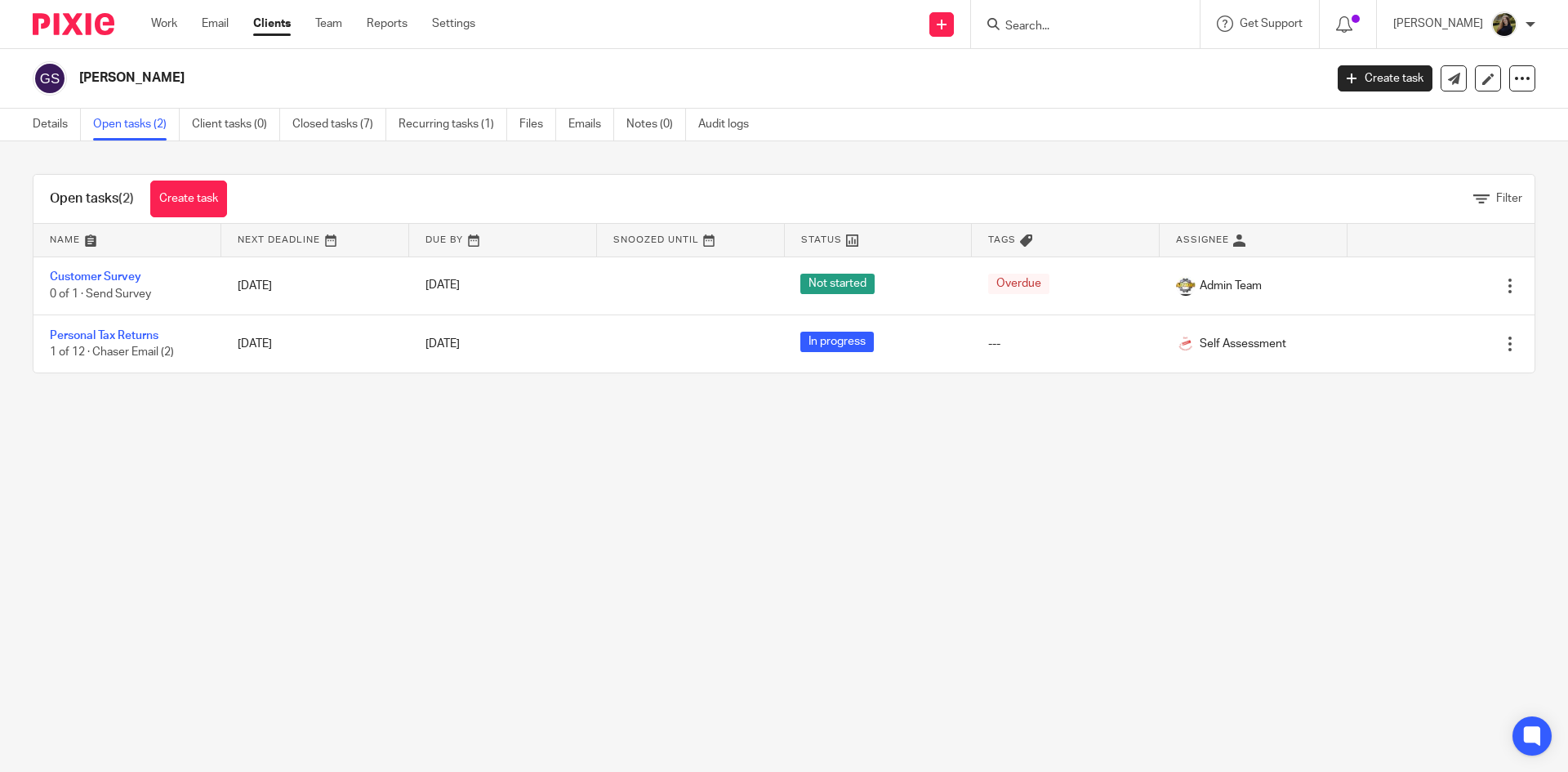
click at [27, 122] on div "Details Open tasks (2) Client tasks (0) Closed tasks (7) Recurring tasks (1) Fi…" at bounding box center [394, 124] width 789 height 32
click at [37, 122] on link "Details" at bounding box center [57, 124] width 48 height 32
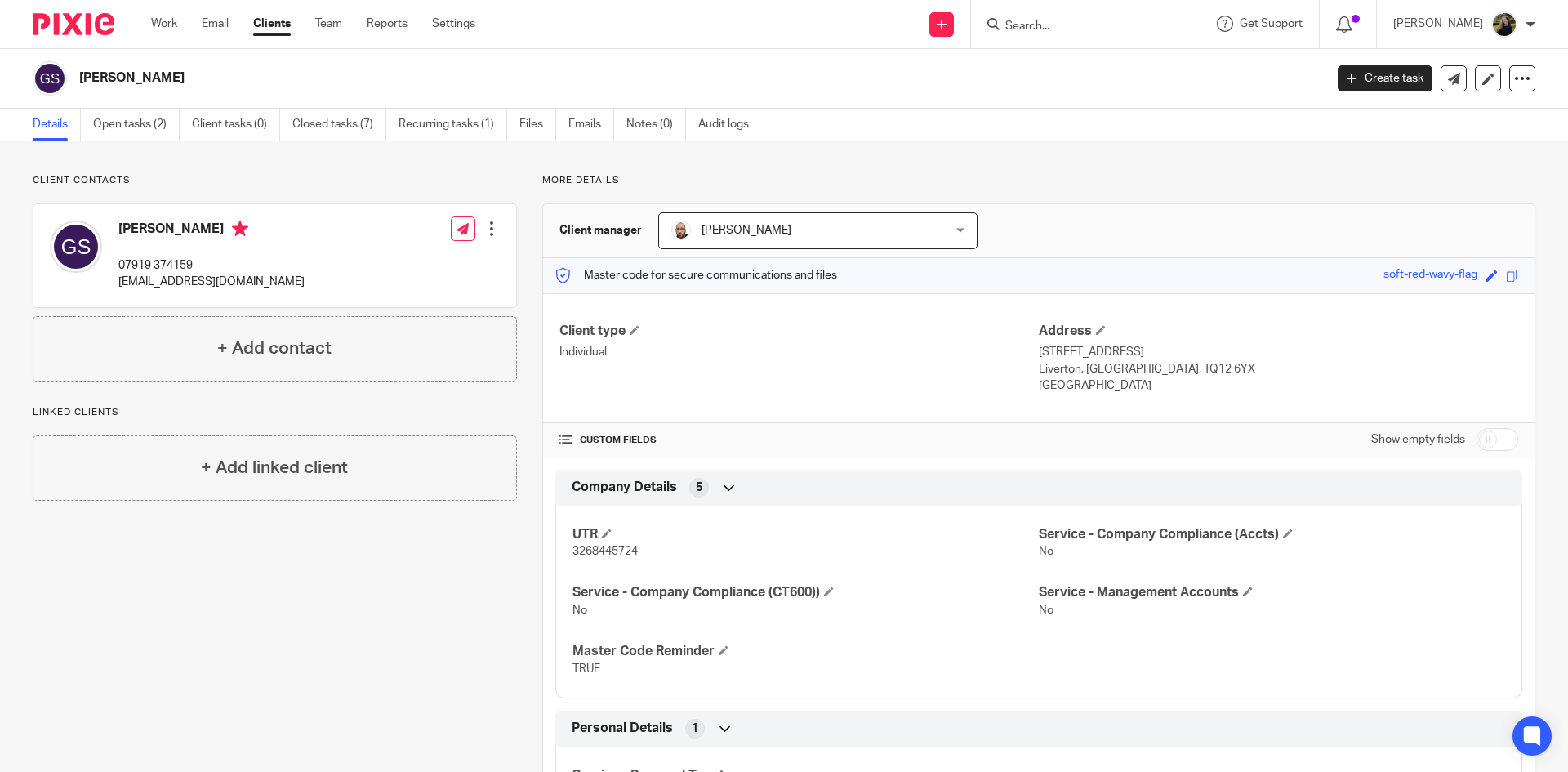
click at [1097, 24] on input "Search" at bounding box center [1077, 27] width 147 height 15
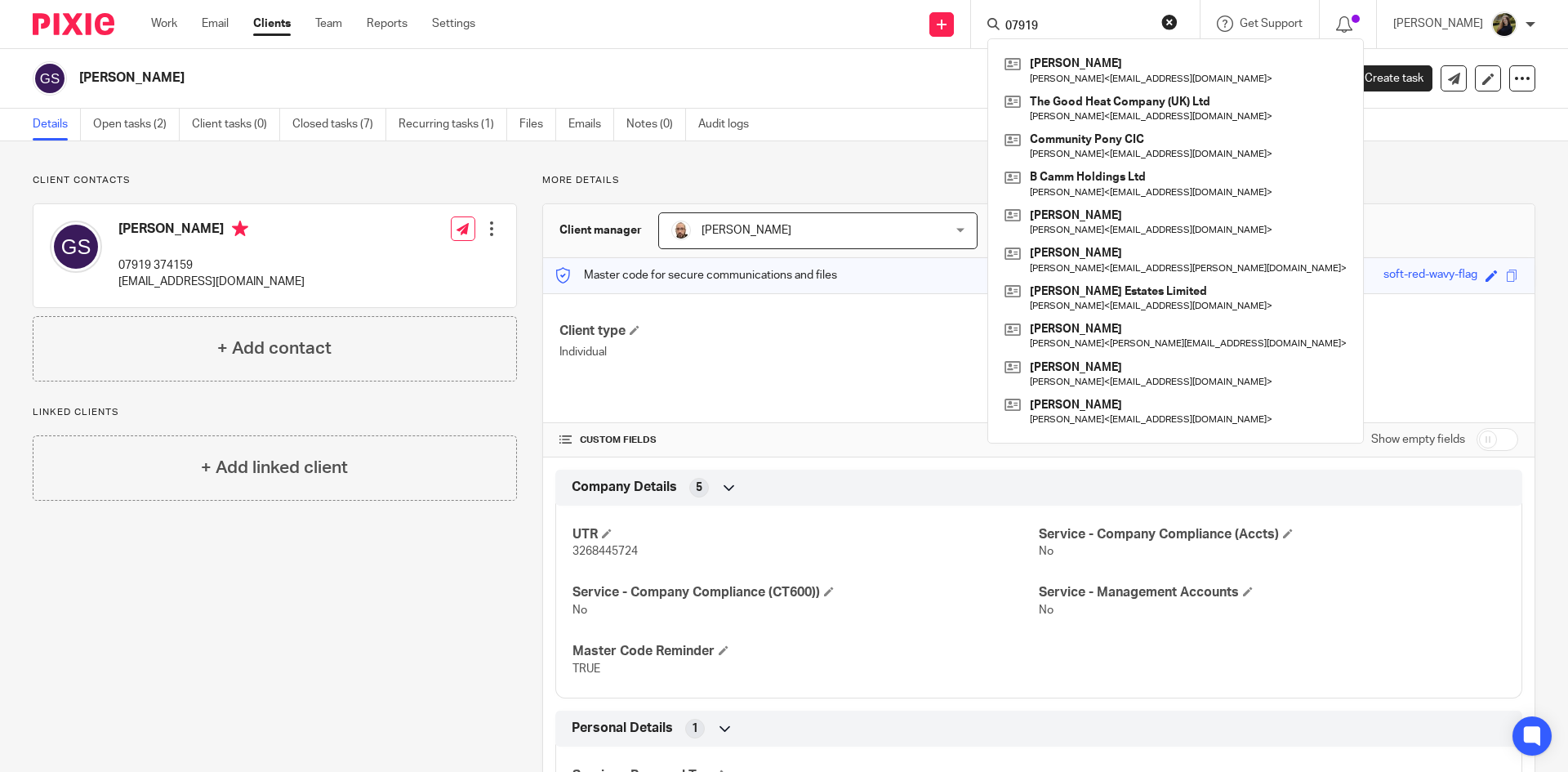
type input "07919"
click at [867, 111] on div "Details Open tasks (2) Client tasks (0) Closed tasks (7) Recurring tasks (1) Fi…" at bounding box center [784, 124] width 1568 height 33
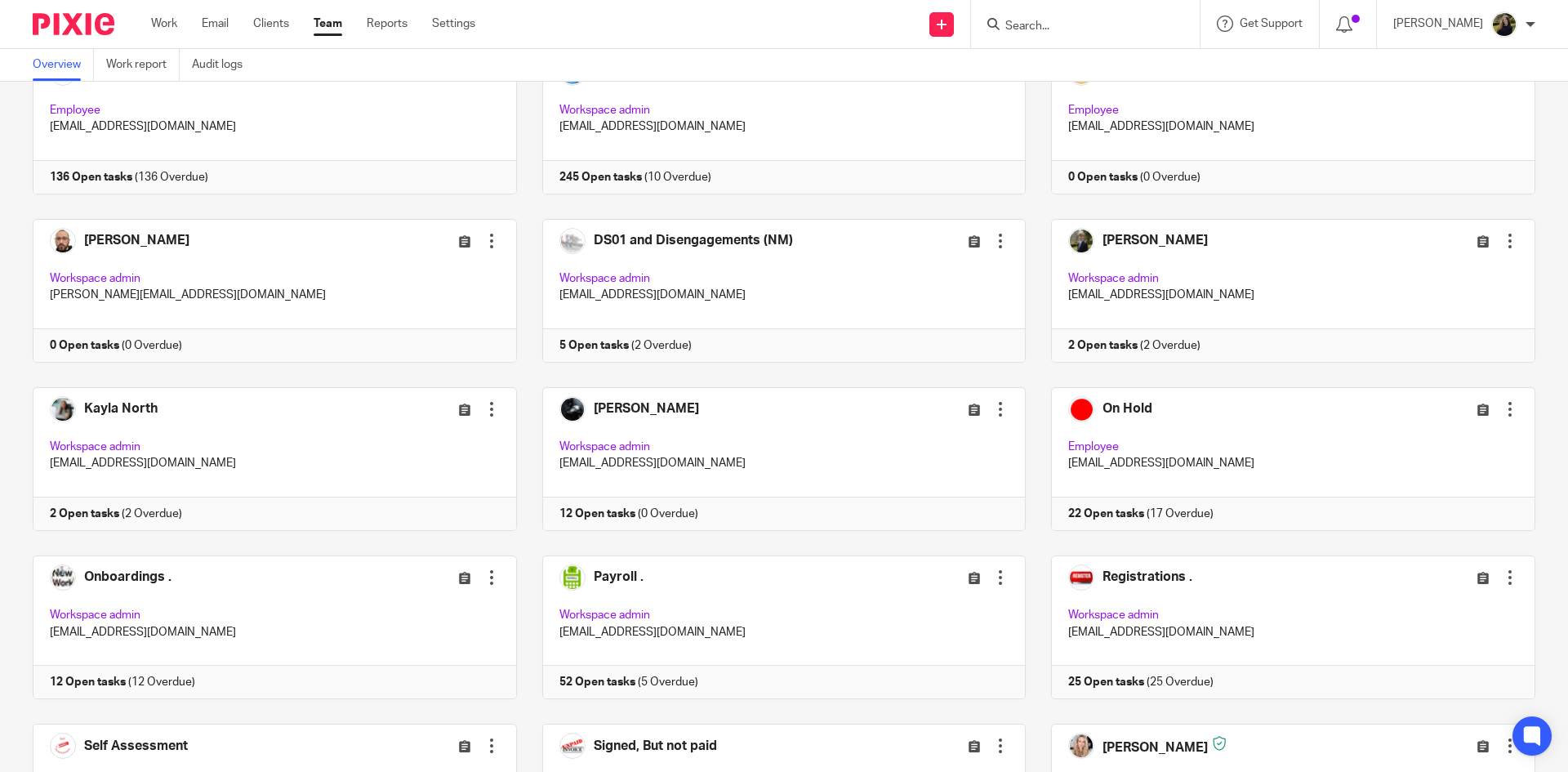
scroll to position [490, 0]
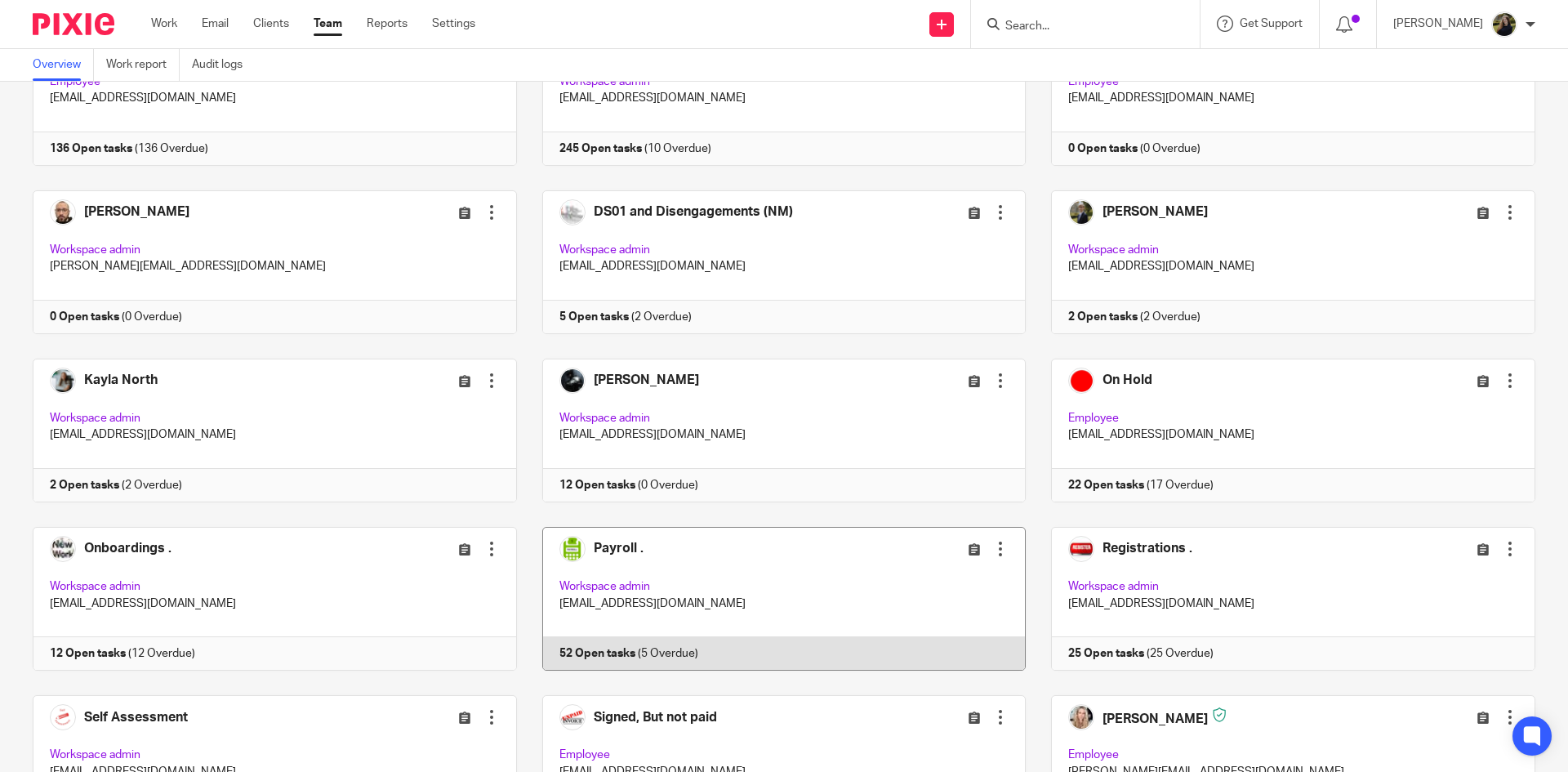
click at [733, 612] on link at bounding box center [772, 599] width 510 height 144
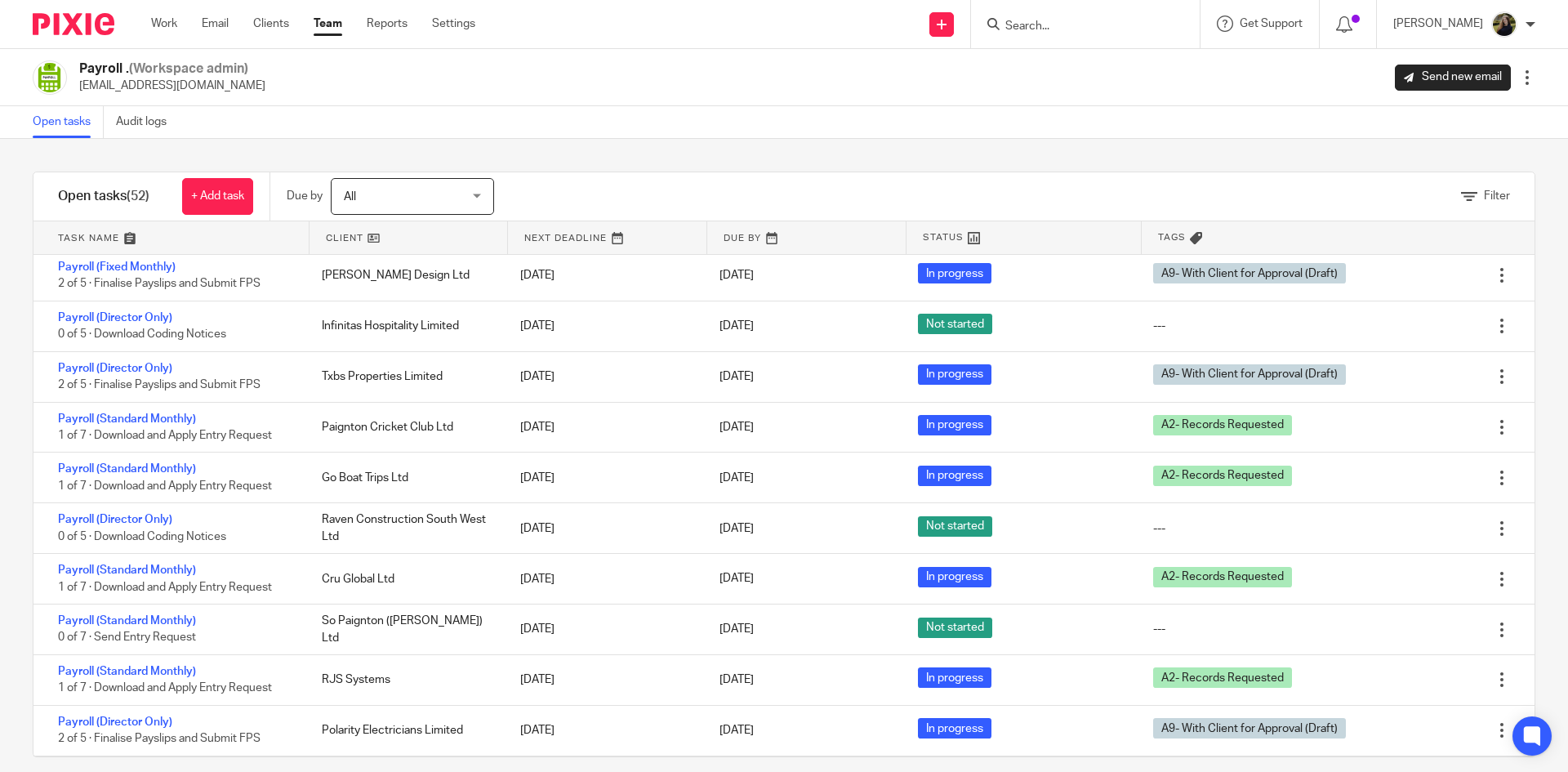
scroll to position [1144, 0]
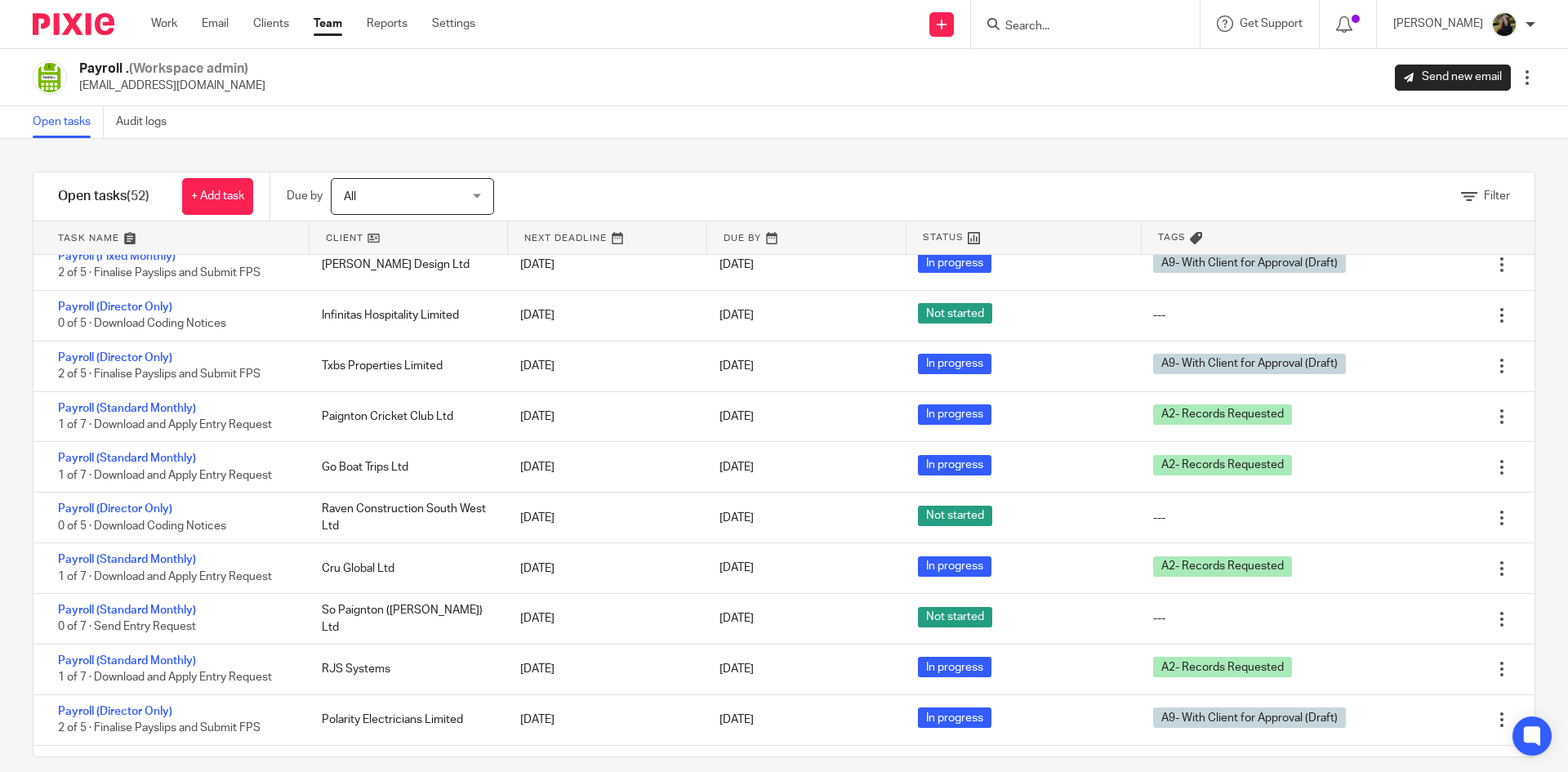
click at [1048, 20] on input "Search" at bounding box center [1077, 27] width 147 height 15
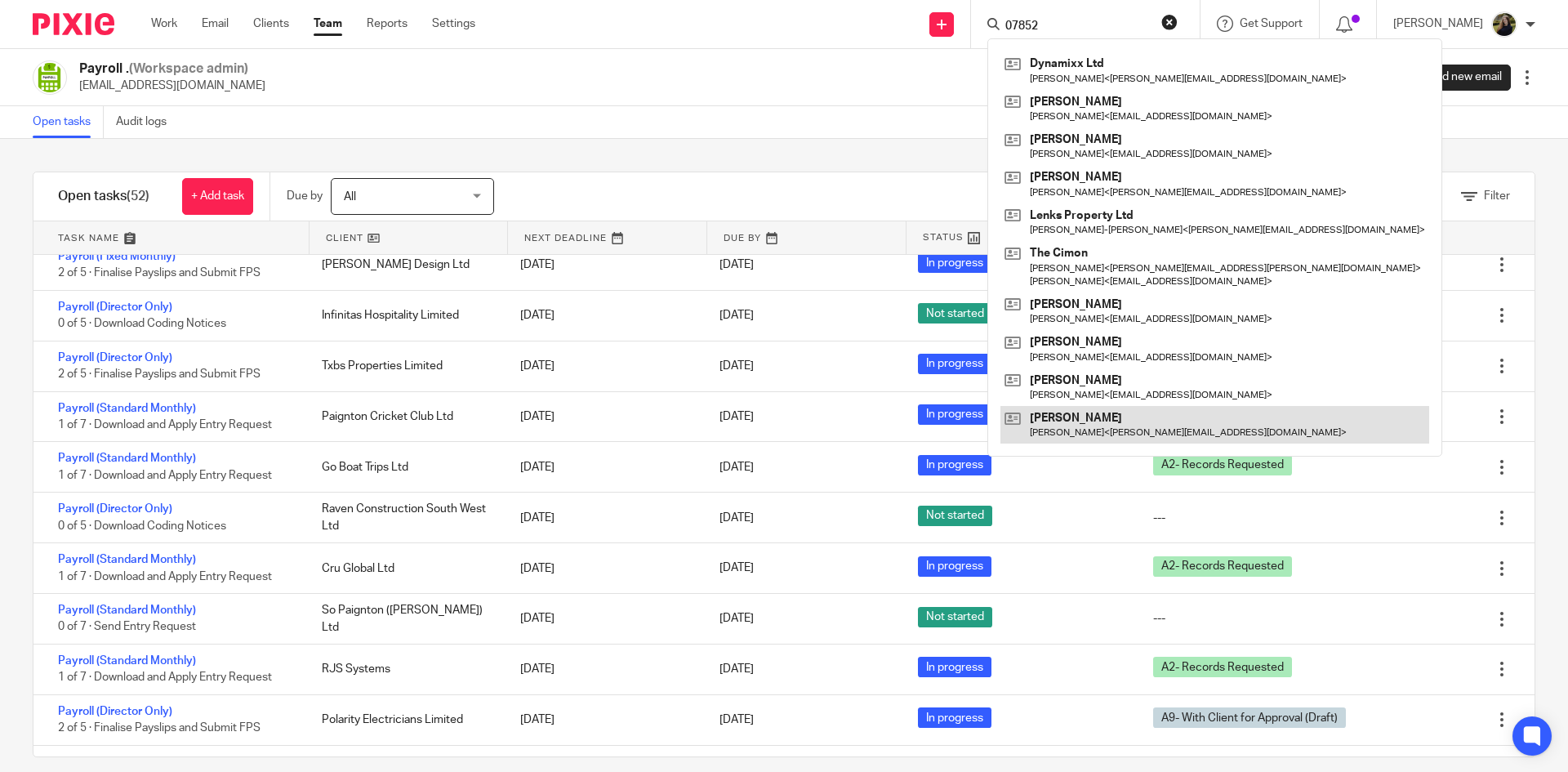
type input "07852"
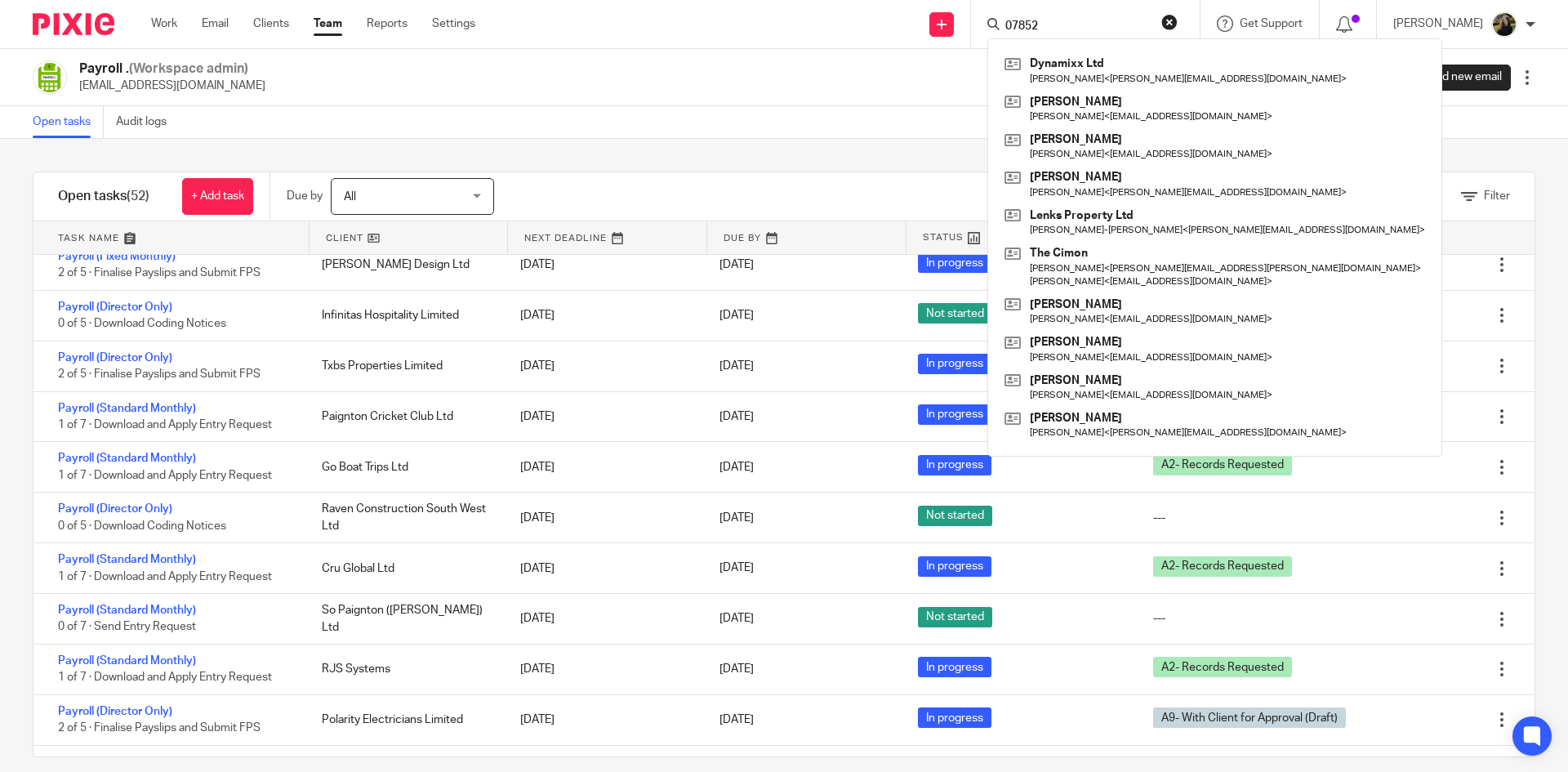
click at [1073, 26] on input "07852" at bounding box center [1077, 27] width 147 height 15
click at [1177, 21] on button "reset" at bounding box center [1169, 22] width 16 height 16
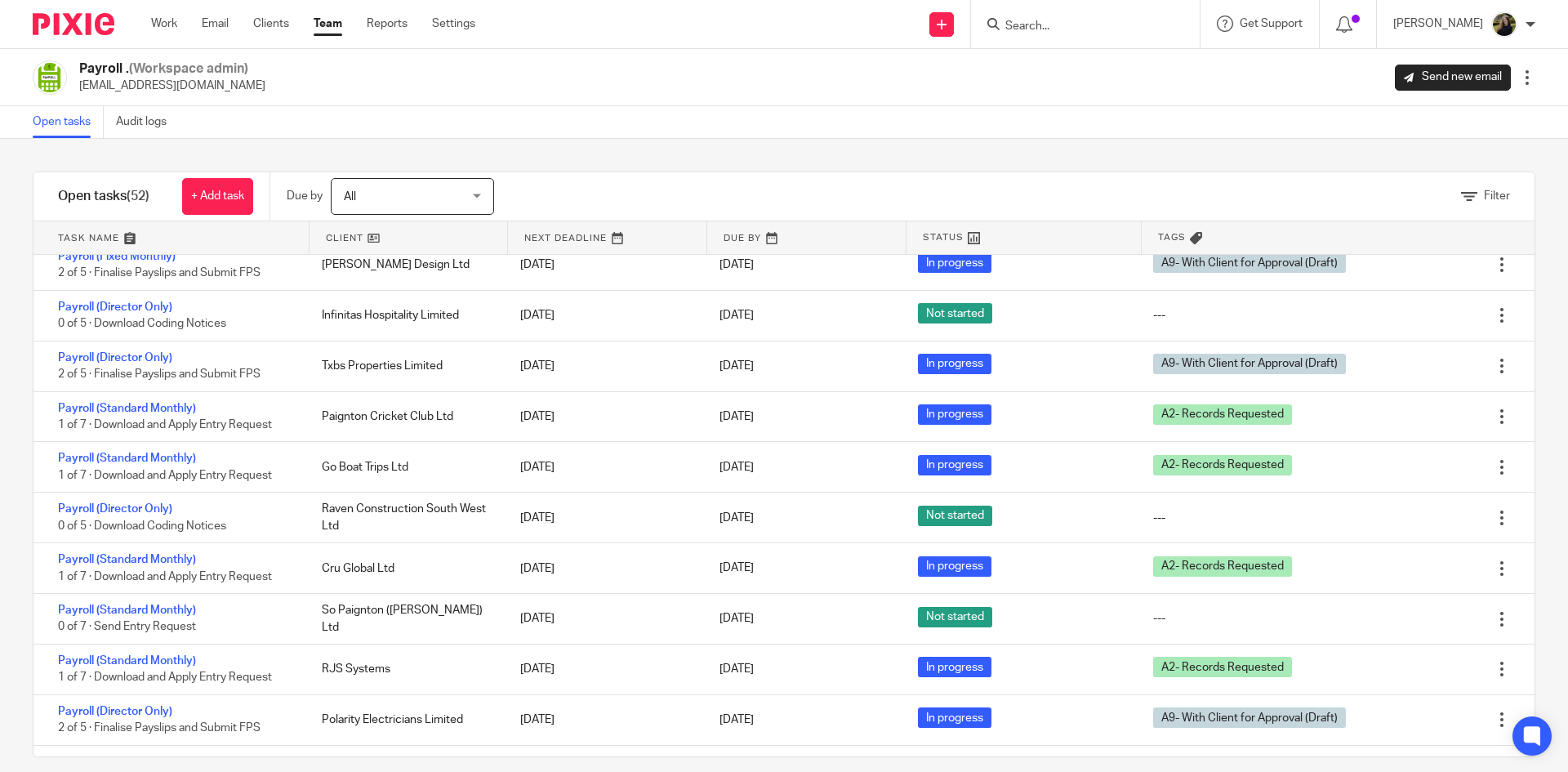
click at [1057, 20] on input "Search" at bounding box center [1077, 27] width 147 height 15
drag, startPoint x: 1061, startPoint y: 27, endPoint x: 1005, endPoint y: 37, distance: 56.9
click at [1010, 35] on div "[PERSON_NAME]" at bounding box center [1082, 24] width 190 height 20
click at [1081, 14] on form "[PERSON_NAME]" at bounding box center [1090, 24] width 174 height 20
click button "submit" at bounding box center [0, 0] width 0 height 0
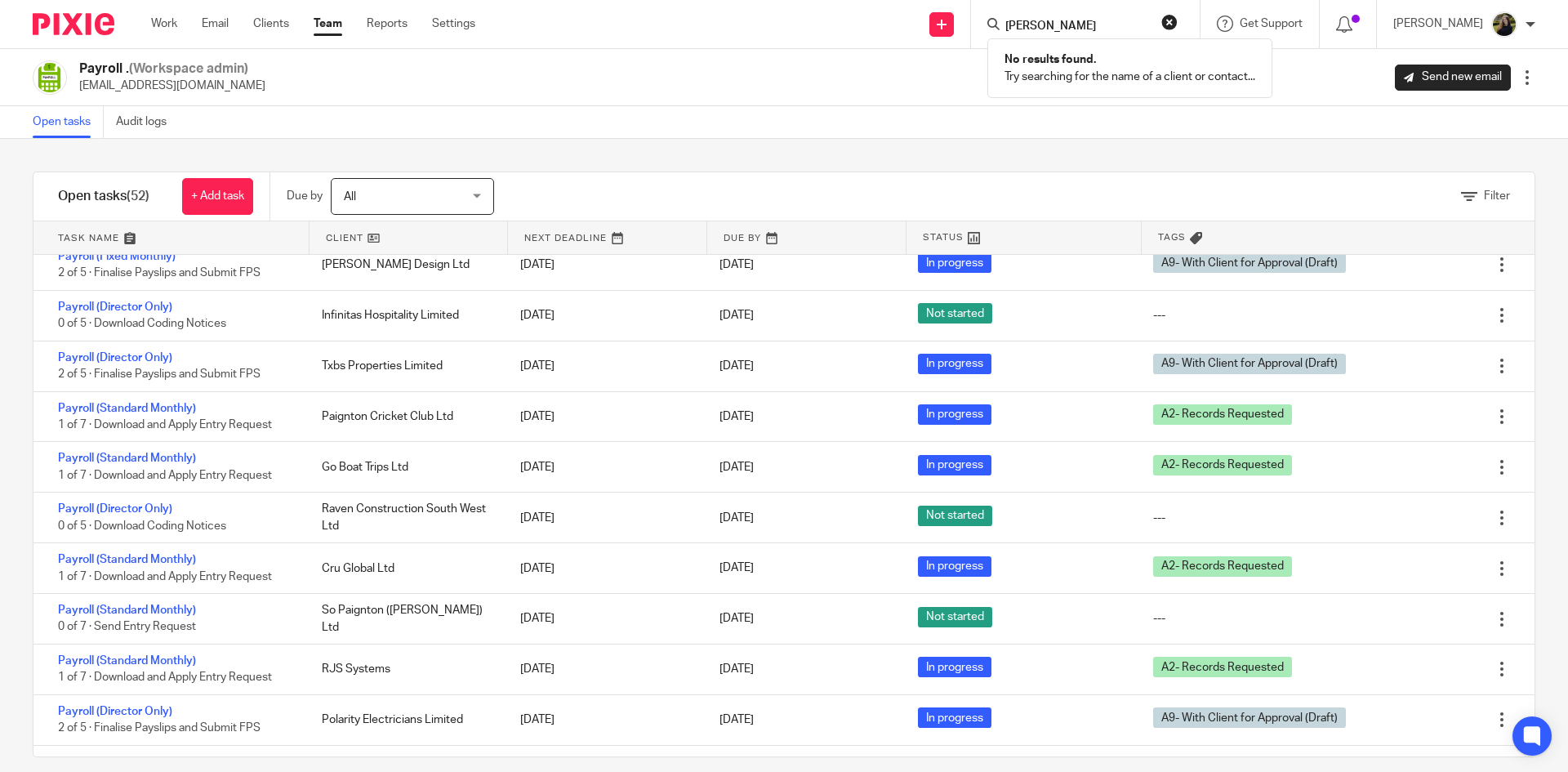
click at [1069, 25] on input "[PERSON_NAME]" at bounding box center [1077, 27] width 147 height 15
type input "klep"
click at [946, 62] on div "Payroll . (Workspace admin) [EMAIL_ADDRESS][DOMAIN_NAME] Send new email Edit us…" at bounding box center [784, 77] width 1502 height 35
click at [1073, 28] on input "Search" at bounding box center [1077, 27] width 147 height 15
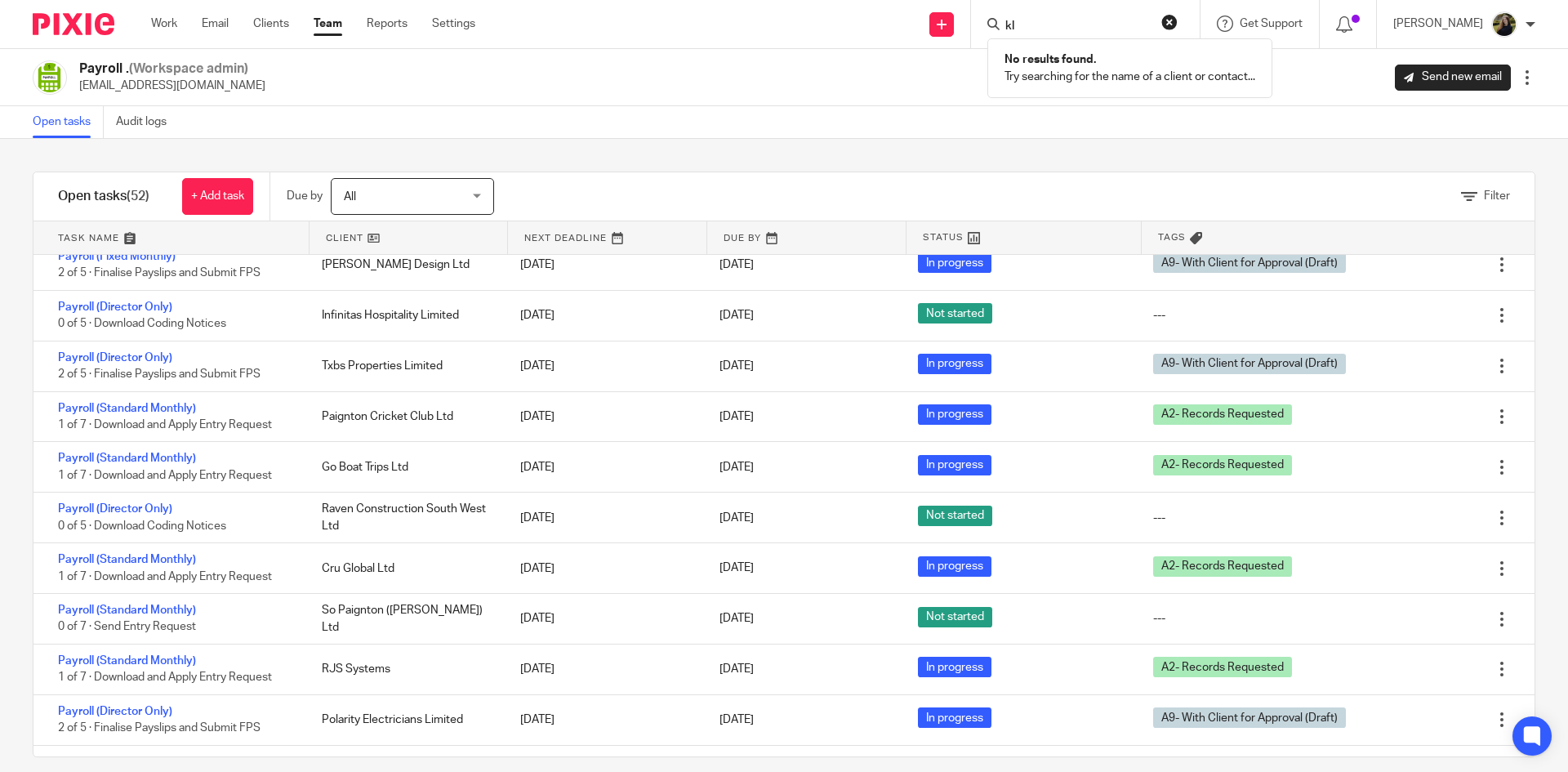
type input "k"
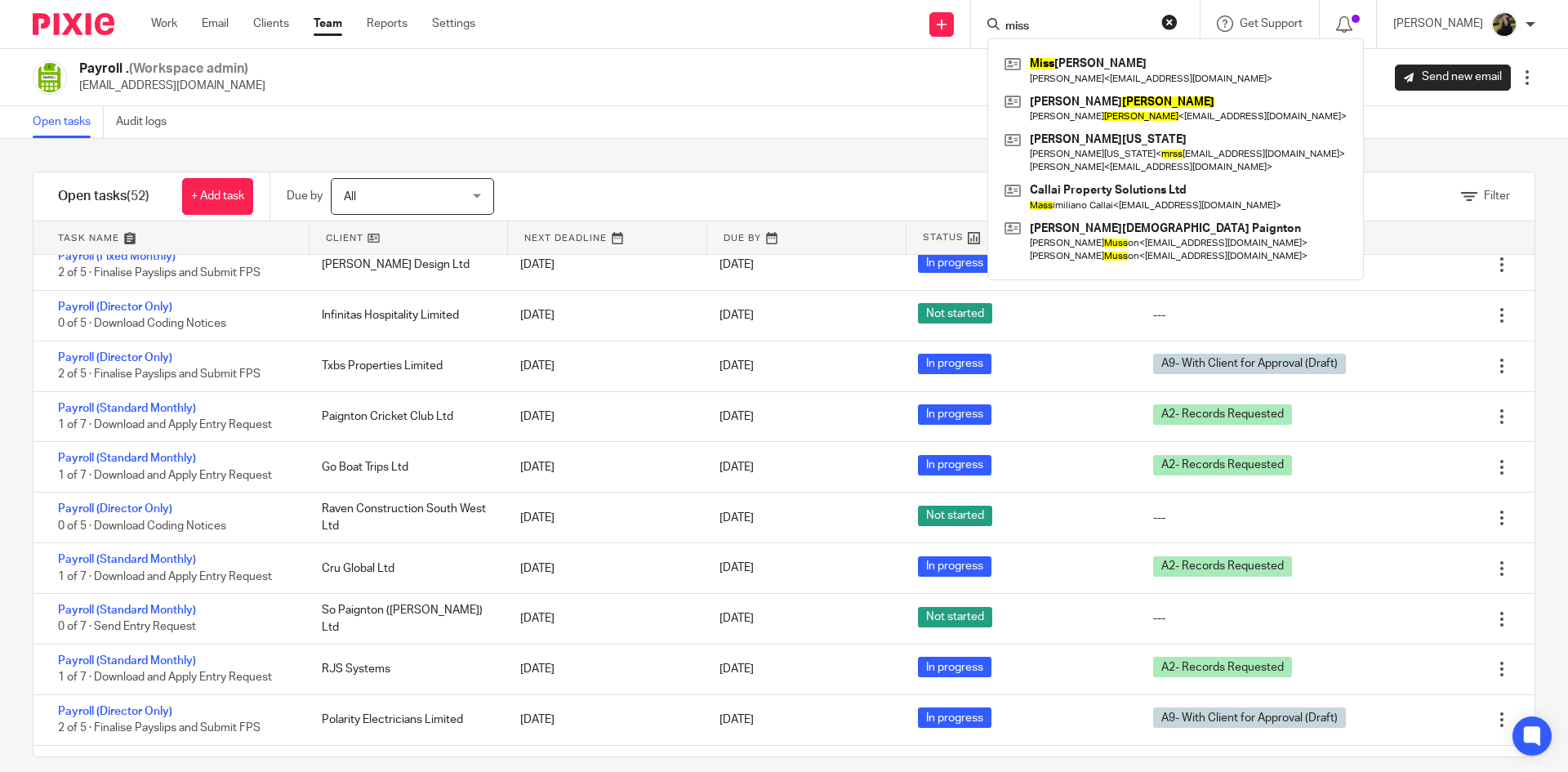
type input "miss"
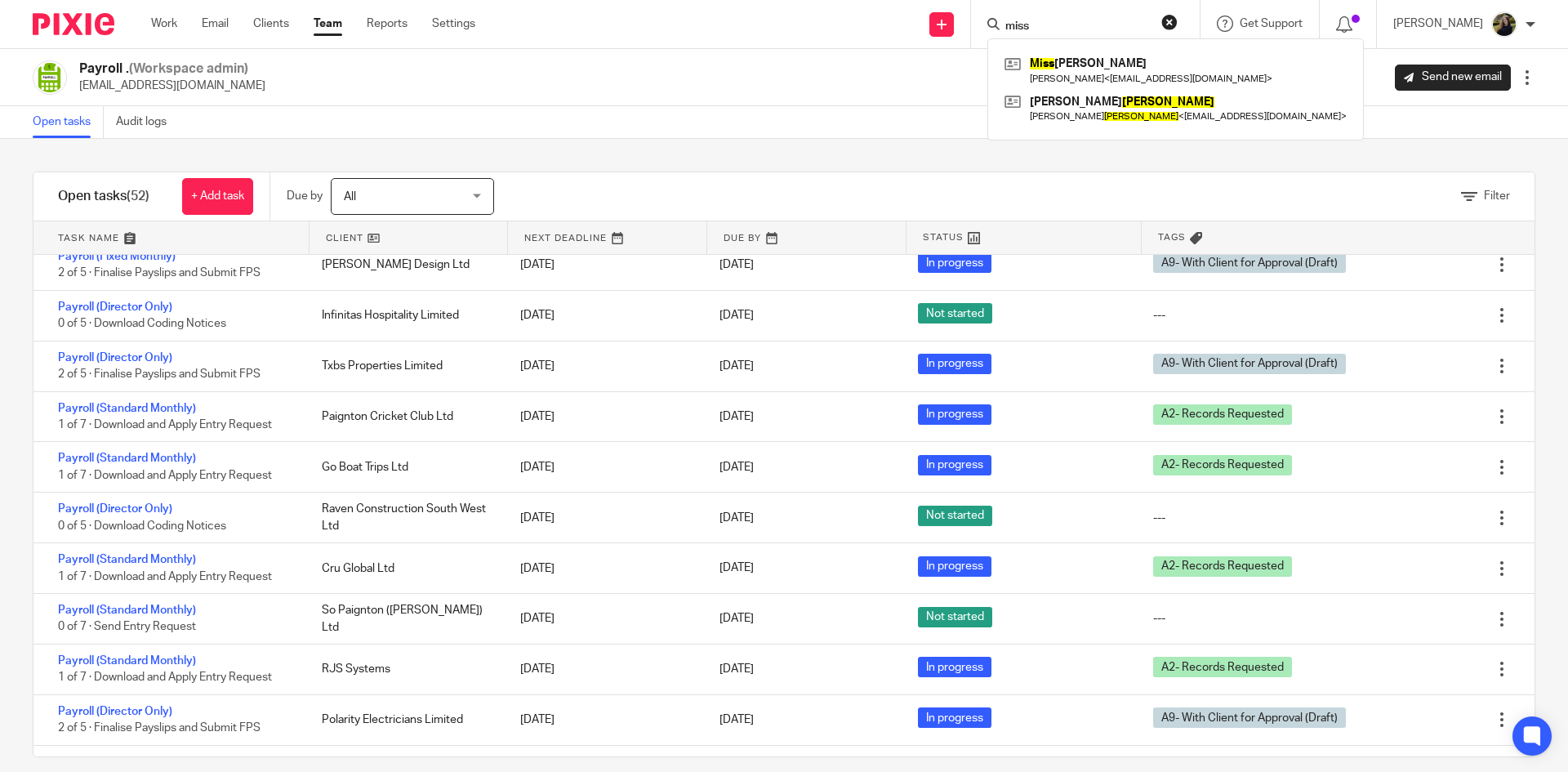
drag, startPoint x: 1075, startPoint y: 28, endPoint x: 901, endPoint y: 58, distance: 176.6
click at [907, 60] on body "Work Email Clients Team Reports Settings Work Email Clients Team Reports Settin…" at bounding box center [784, 386] width 1568 height 772
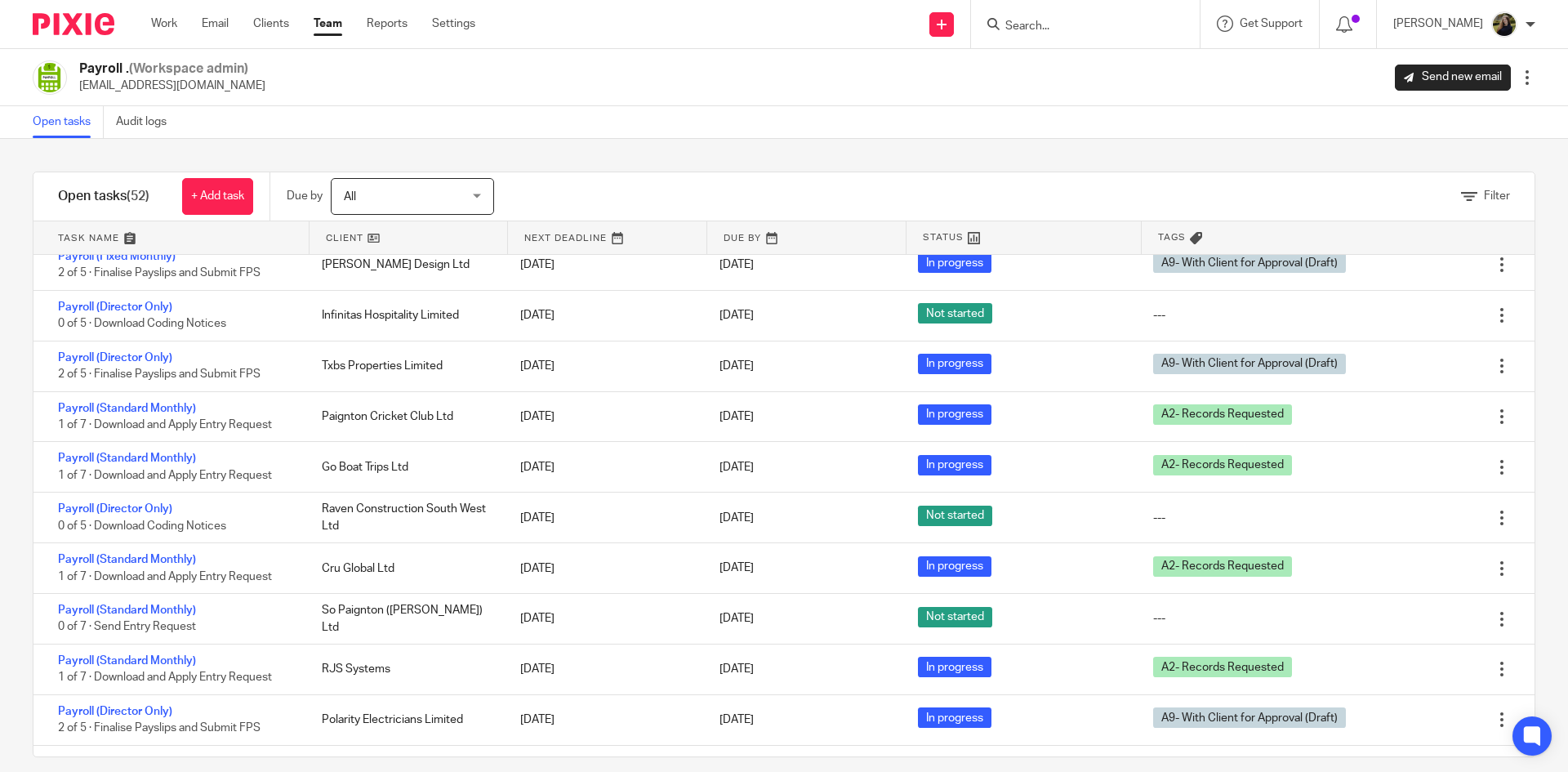
click at [799, 99] on div "Payroll . (Workspace admin) [EMAIL_ADDRESS][DOMAIN_NAME] Send new email Edit us…" at bounding box center [784, 77] width 1568 height 57
